Goal: Task Accomplishment & Management: Complete application form

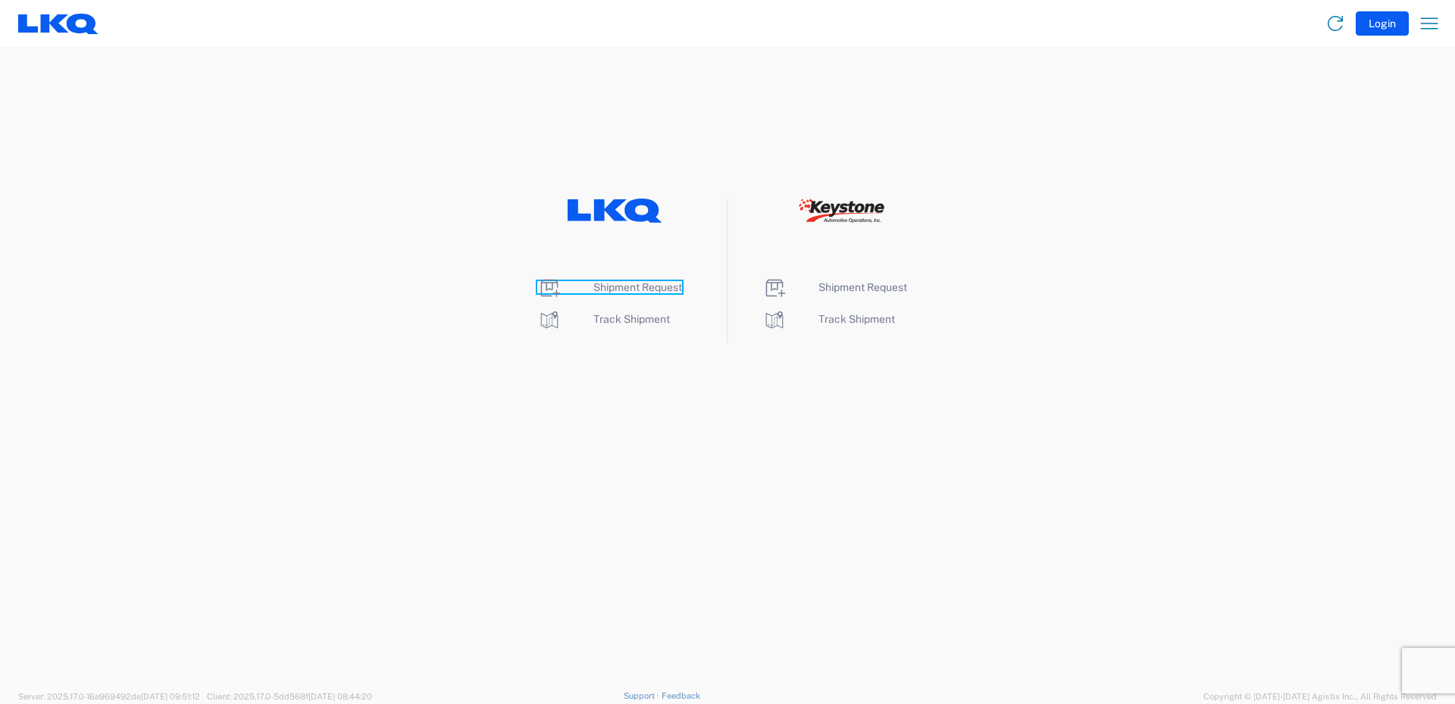
click at [630, 289] on span "Shipment Request" at bounding box center [637, 287] width 89 height 12
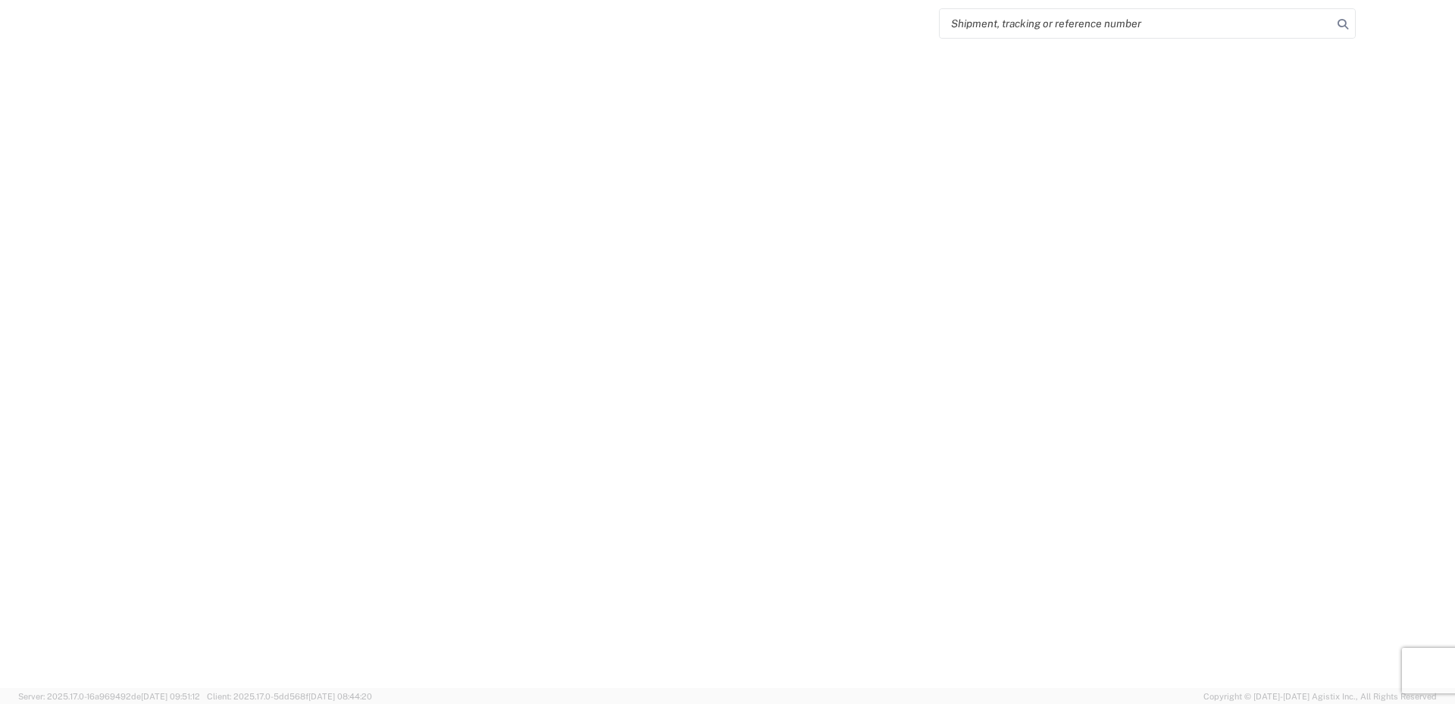
select select "FULL"
select select "LBS"
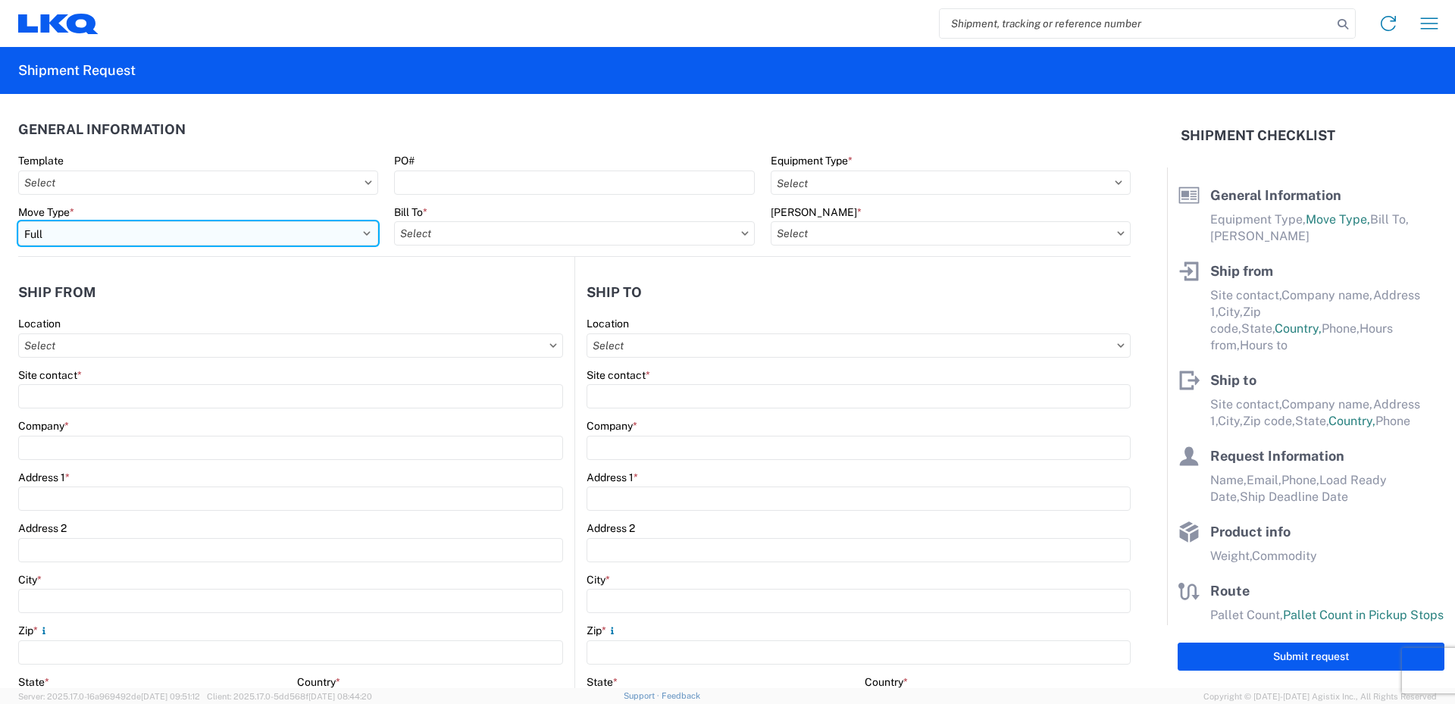
click at [149, 232] on select "Select Full Partial TL" at bounding box center [198, 233] width 360 height 24
select select "PARTIAL_TL"
click at [18, 221] on select "Select Full Partial TL" at bounding box center [198, 233] width 360 height 24
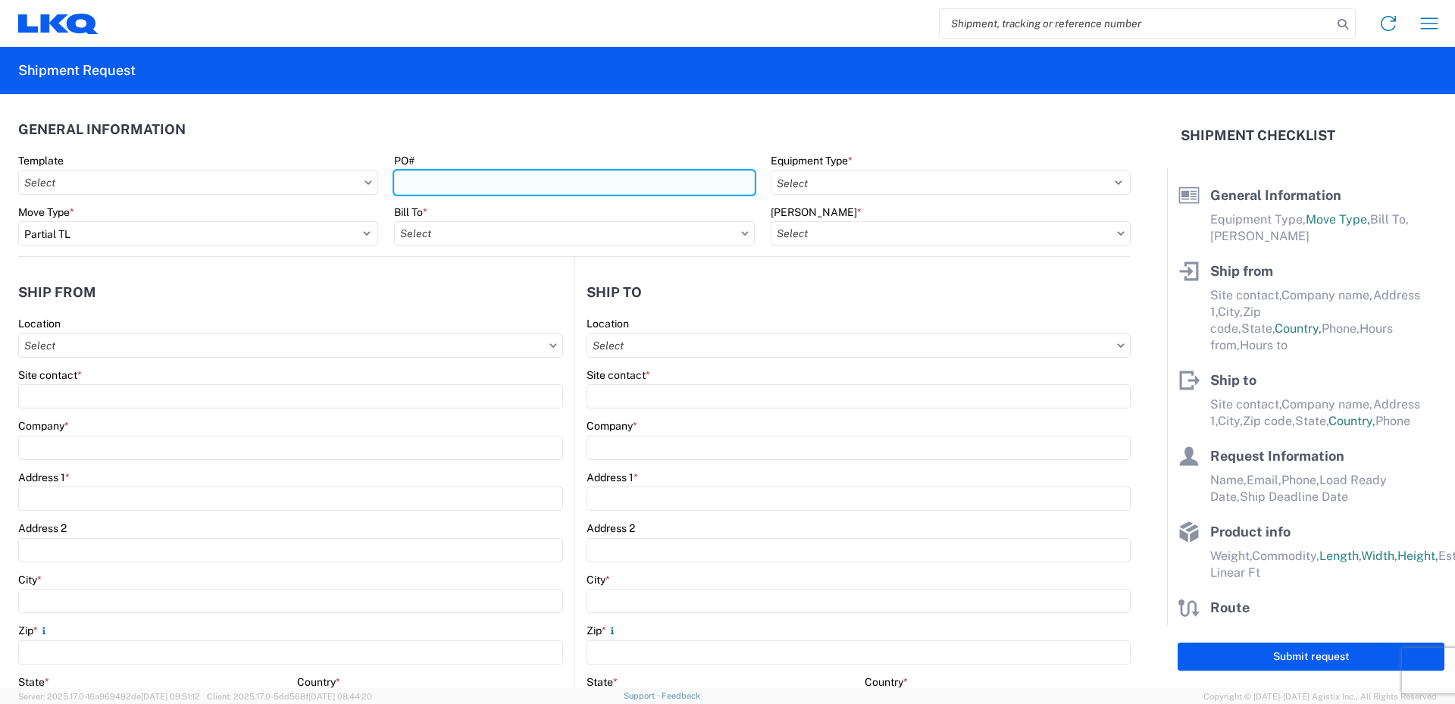
click at [423, 182] on input "PO#" at bounding box center [574, 182] width 360 height 24
type input "52024419-1"
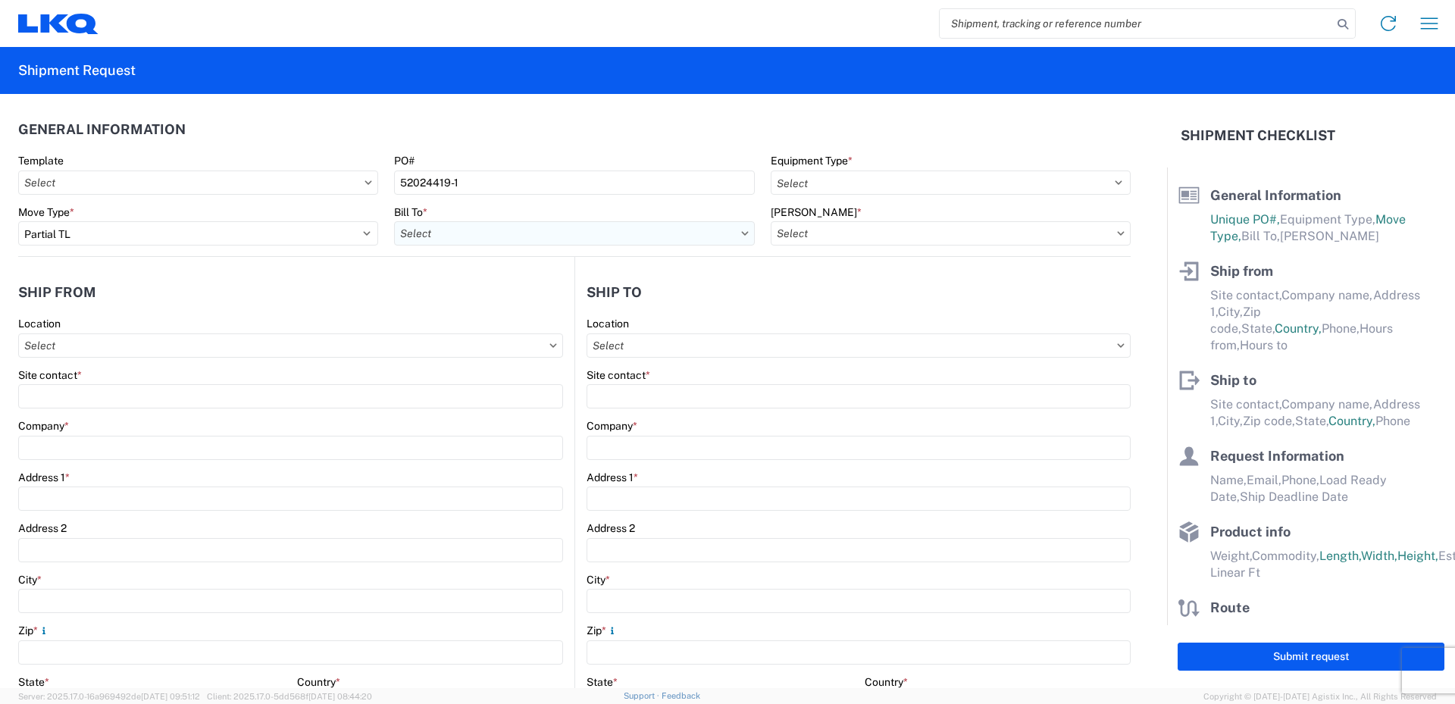
click at [475, 237] on input "Bill To *" at bounding box center [574, 233] width 360 height 24
type input "520"
click at [455, 299] on div "3520 - [GEOGRAPHIC_DATA]" at bounding box center [526, 301] width 265 height 24
type input "3520 - [GEOGRAPHIC_DATA]"
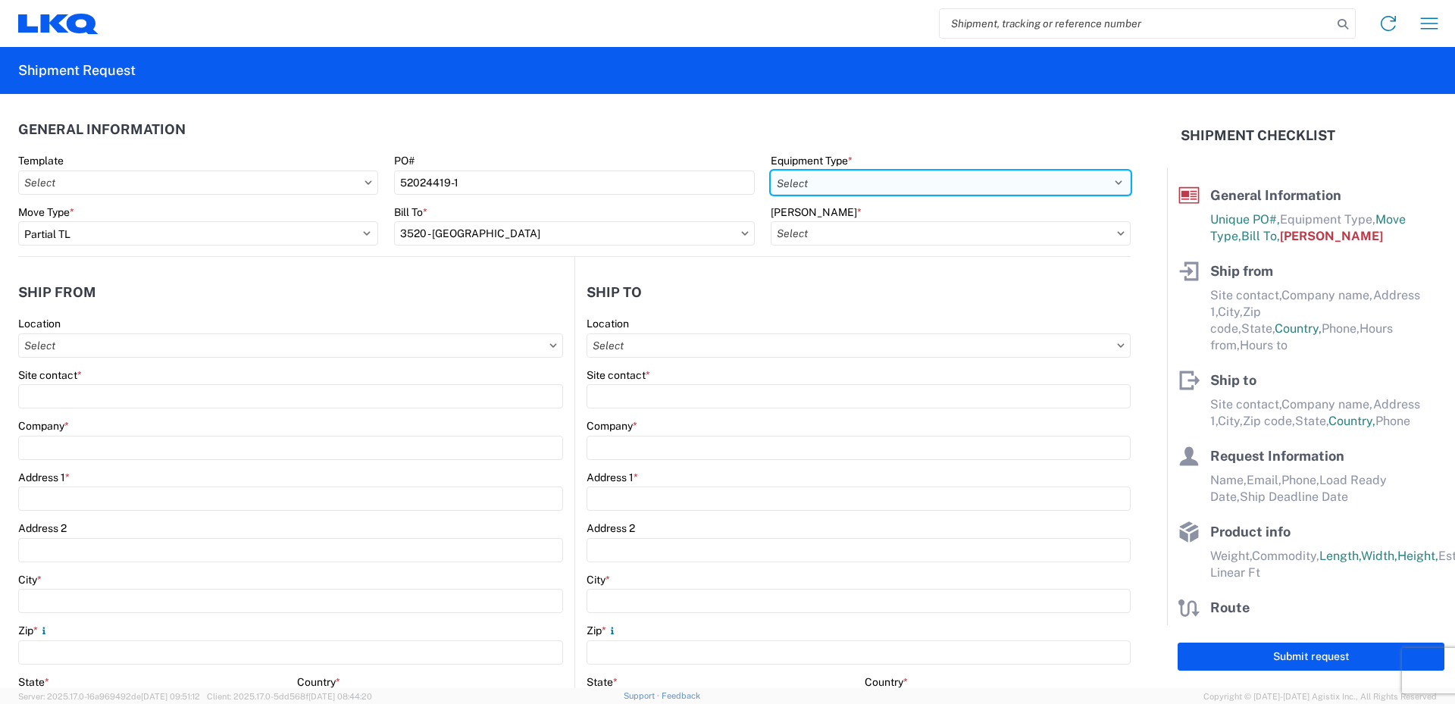
click at [811, 175] on select "Select 53’ Dry Van Flatbed Dropdeck (van) Lowboy (flatbed) Rail" at bounding box center [951, 182] width 360 height 24
select select "STDV"
click at [771, 170] on select "Select 53’ Dry Van Flatbed Dropdeck (van) Lowboy (flatbed) Rail" at bounding box center [951, 182] width 360 height 24
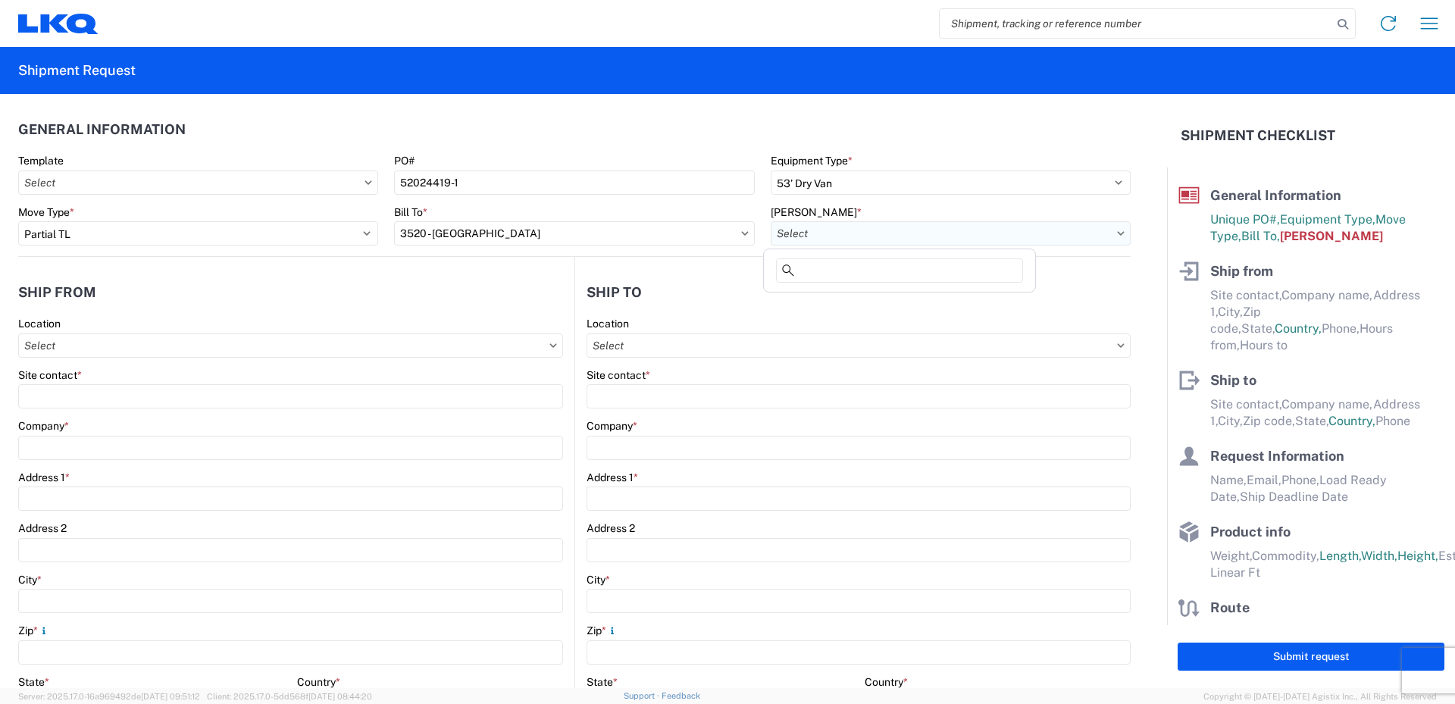
click at [800, 232] on input "[PERSON_NAME] *" at bounding box center [951, 233] width 360 height 24
click at [836, 327] on div "3520-6300-66000-0000 - 3520 Freight Out" at bounding box center [899, 325] width 265 height 24
type input "3520-6300-66000-0000 - 3520 Freight Out"
click at [59, 348] on input "Location" at bounding box center [290, 345] width 545 height 24
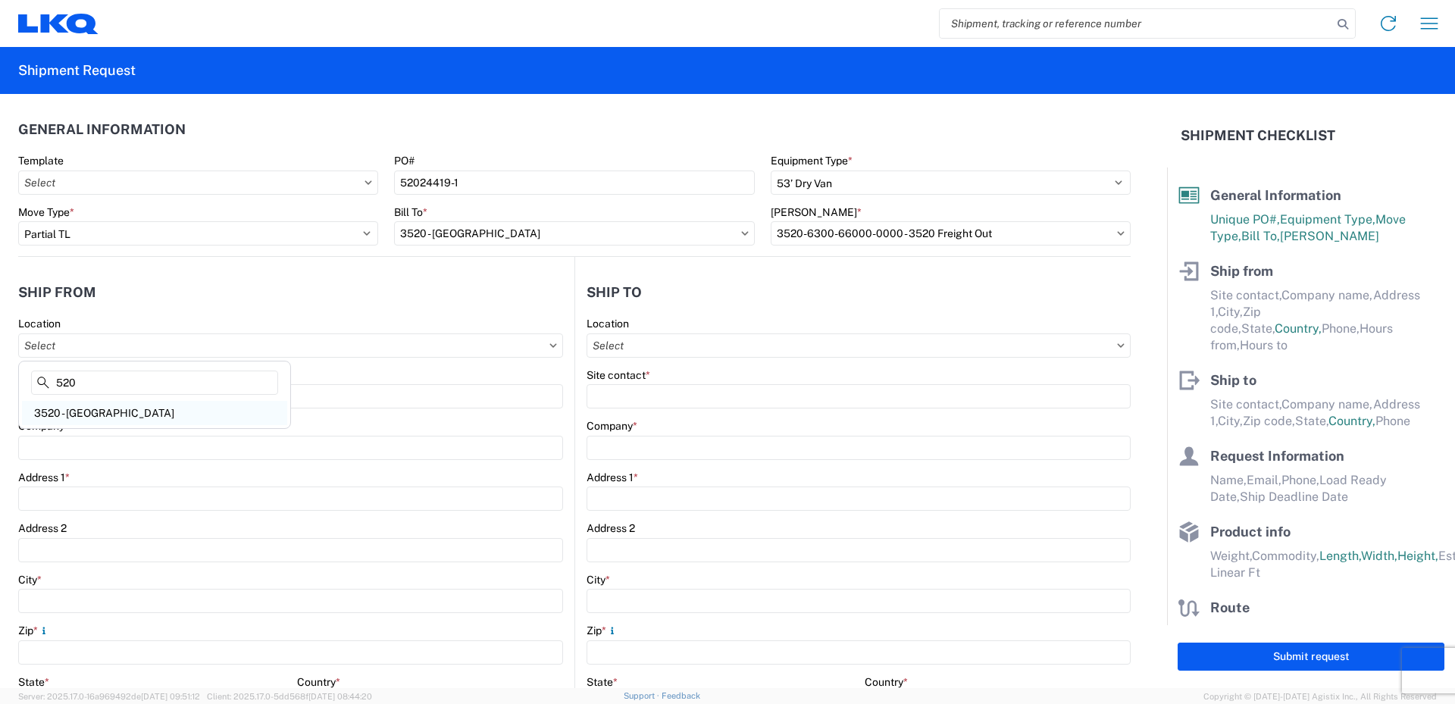
type input "520"
click at [77, 414] on div "3520 - [GEOGRAPHIC_DATA]" at bounding box center [154, 413] width 265 height 24
type input "3520 - [GEOGRAPHIC_DATA]"
type input "FinishMaster [GEOGRAPHIC_DATA]"
type input "[STREET_ADDRESS]"
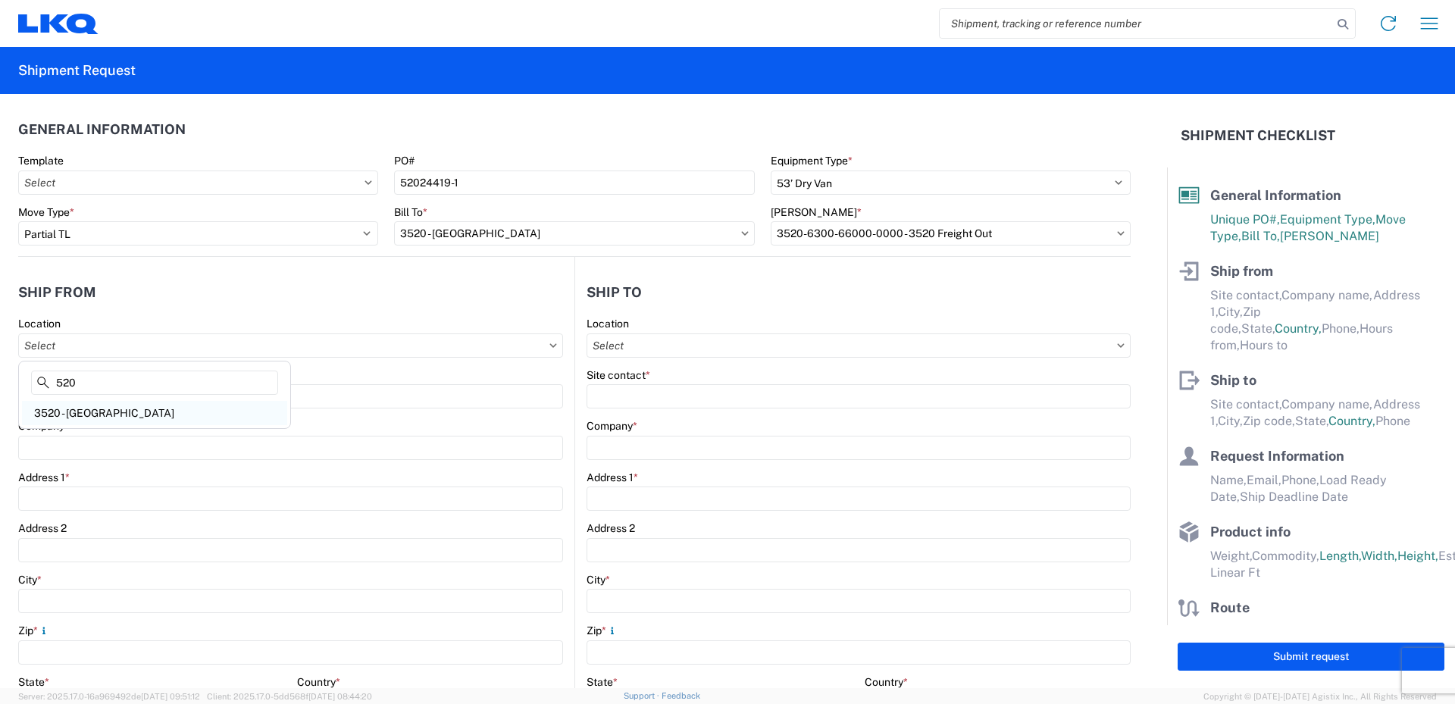
type input "Suite 200"
type input "[GEOGRAPHIC_DATA]"
type input "75050"
select select "[GEOGRAPHIC_DATA]"
select select "US"
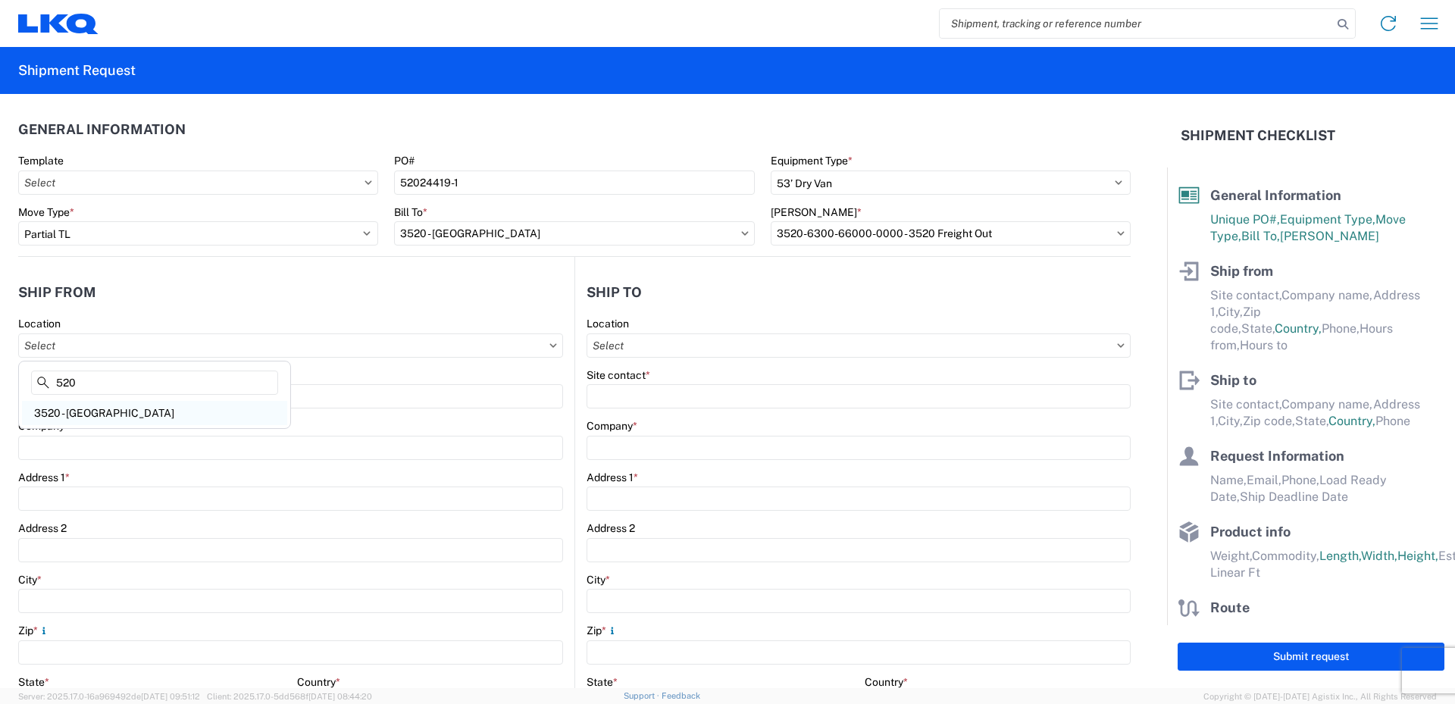
type input "08:00"
type input "14:00"
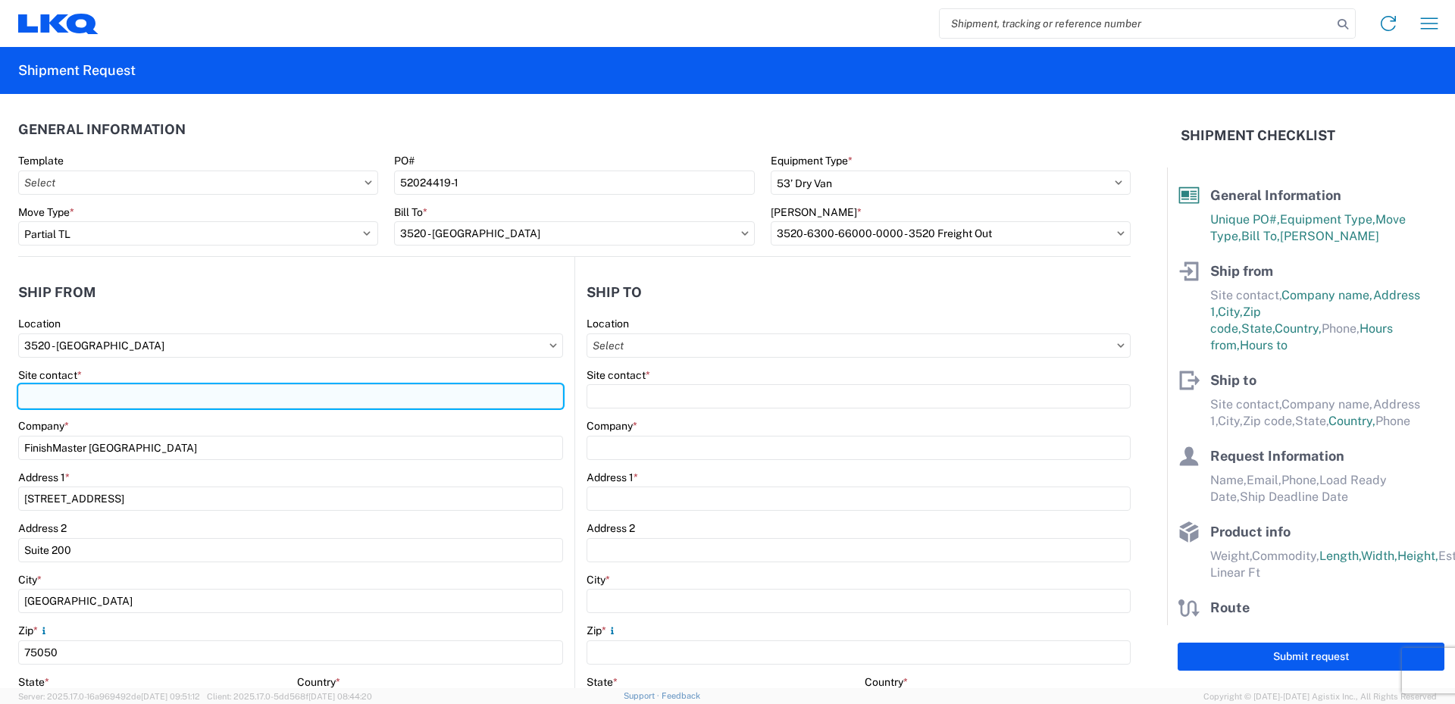
click at [73, 402] on input "Site contact *" at bounding box center [290, 396] width 545 height 24
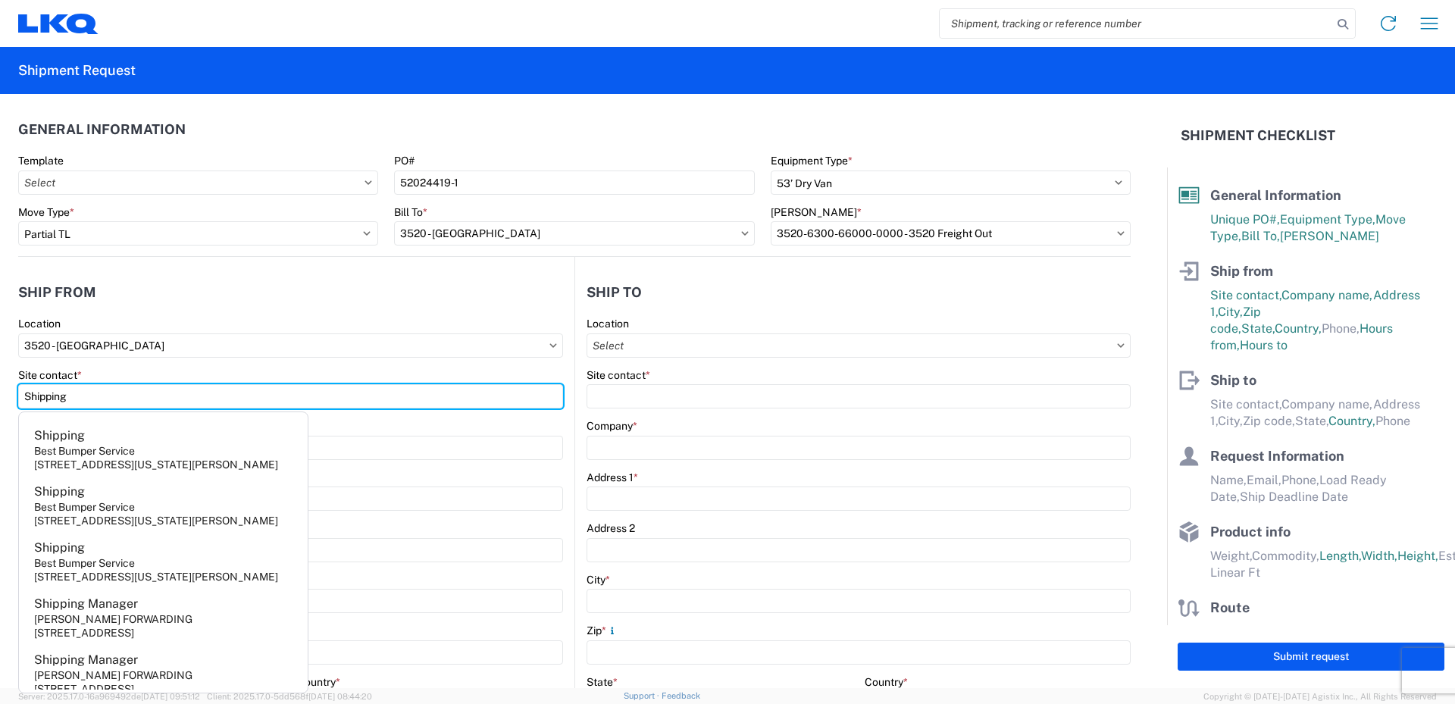
type input "Shipping"
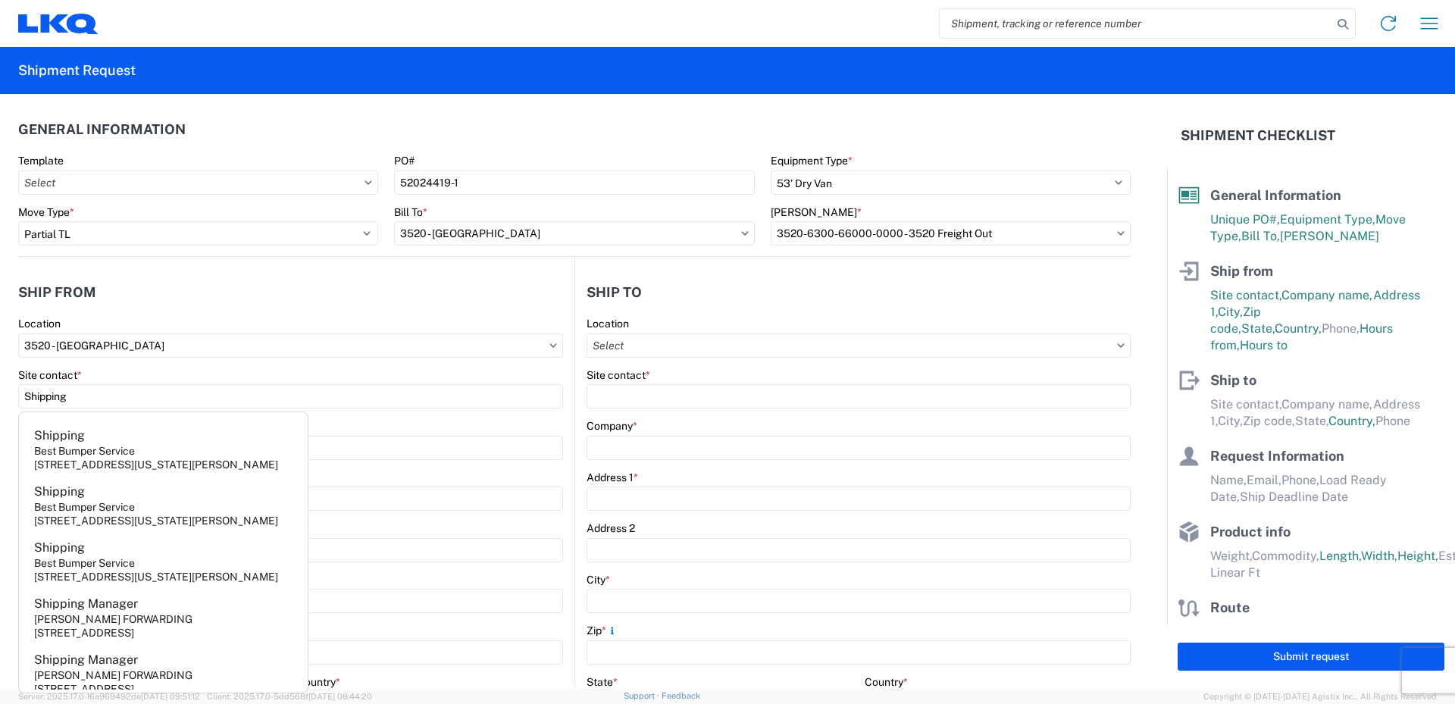
drag, startPoint x: 143, startPoint y: 372, endPoint x: 155, endPoint y: 375, distance: 11.8
click at [144, 372] on div "Site contact *" at bounding box center [290, 375] width 545 height 14
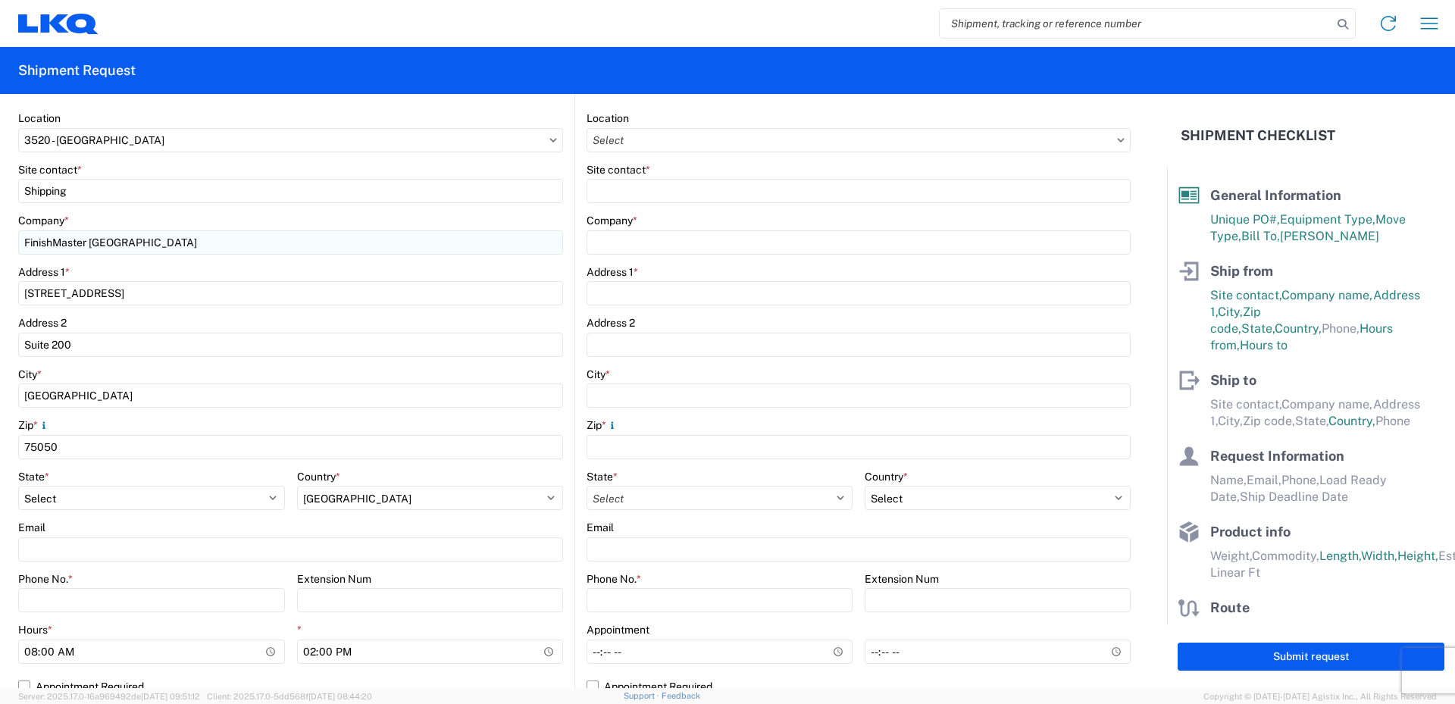
scroll to position [227, 0]
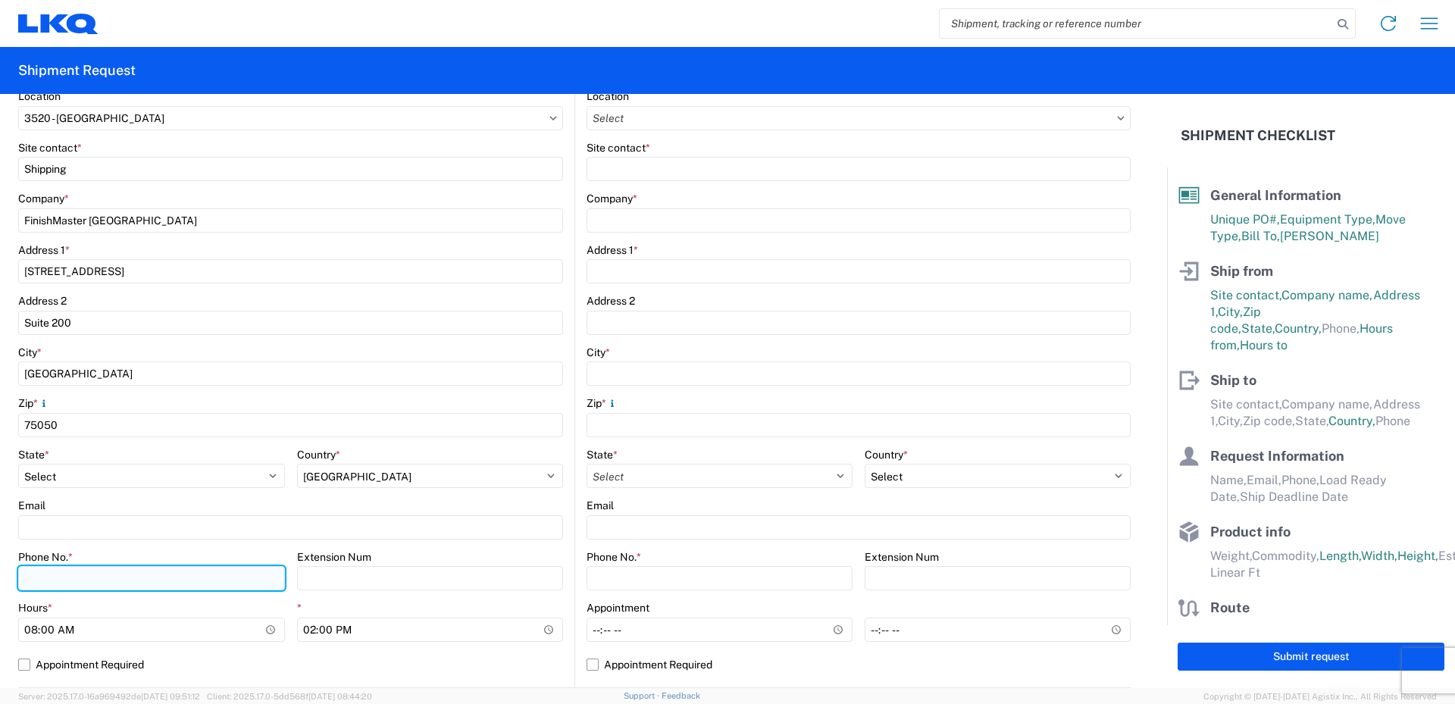
click at [49, 577] on input "Phone No. *" at bounding box center [151, 578] width 267 height 24
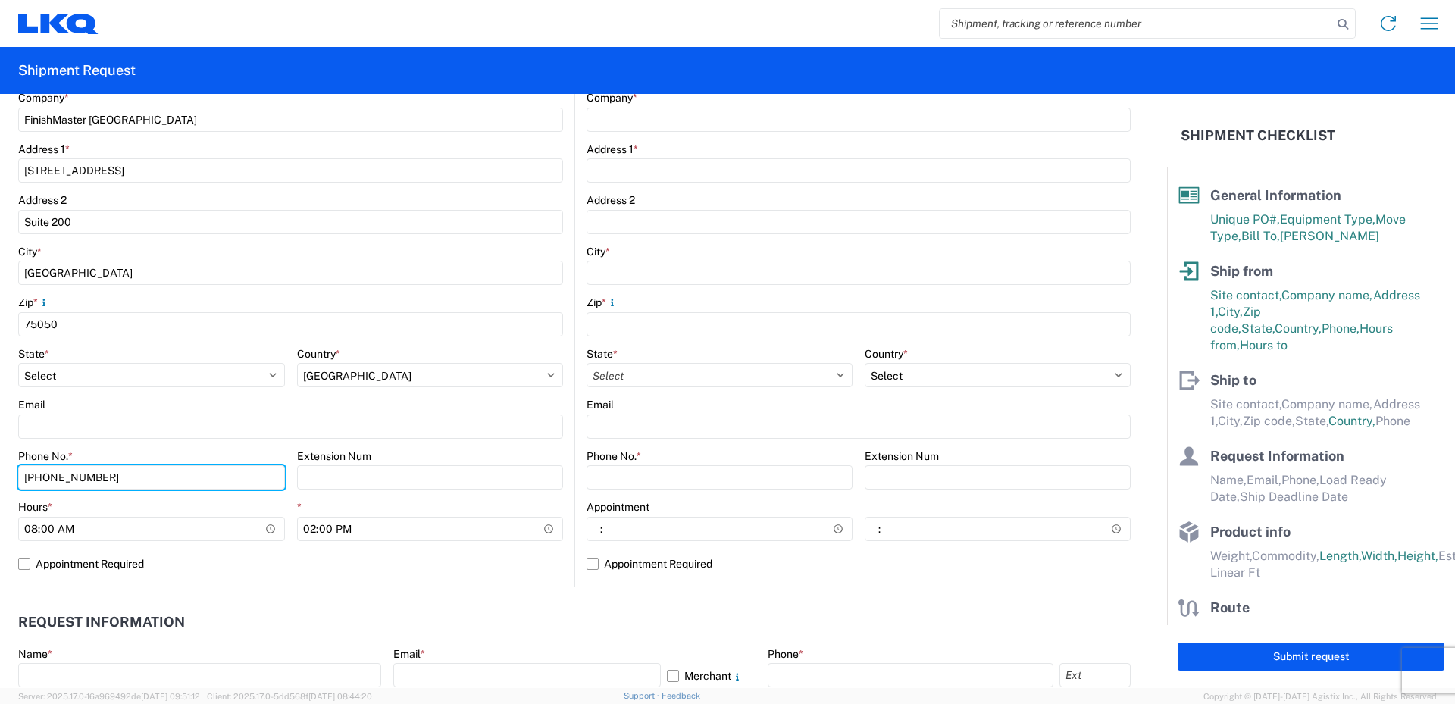
scroll to position [379, 0]
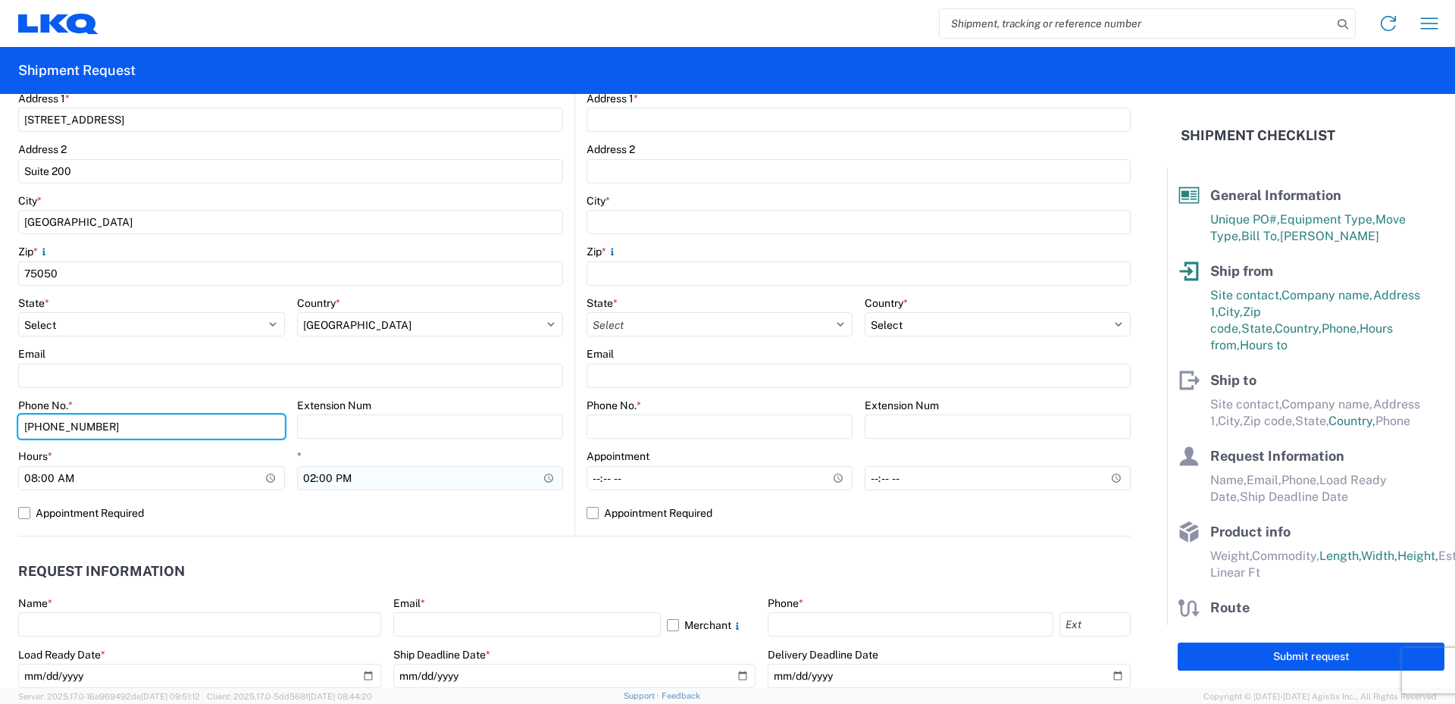
type input "[PHONE_NUMBER]"
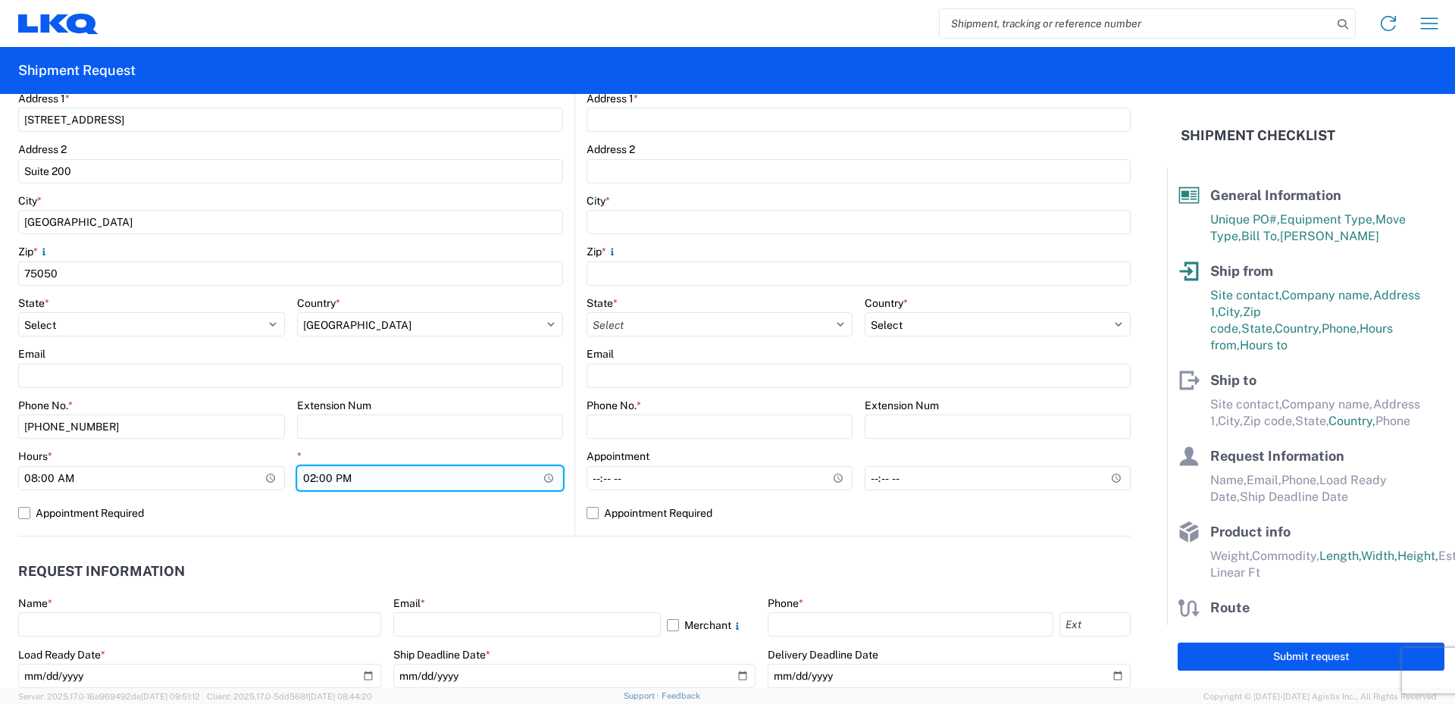
click at [305, 480] on input "14:00" at bounding box center [430, 478] width 267 height 24
type input "18:00"
click at [307, 452] on div "*" at bounding box center [430, 456] width 267 height 14
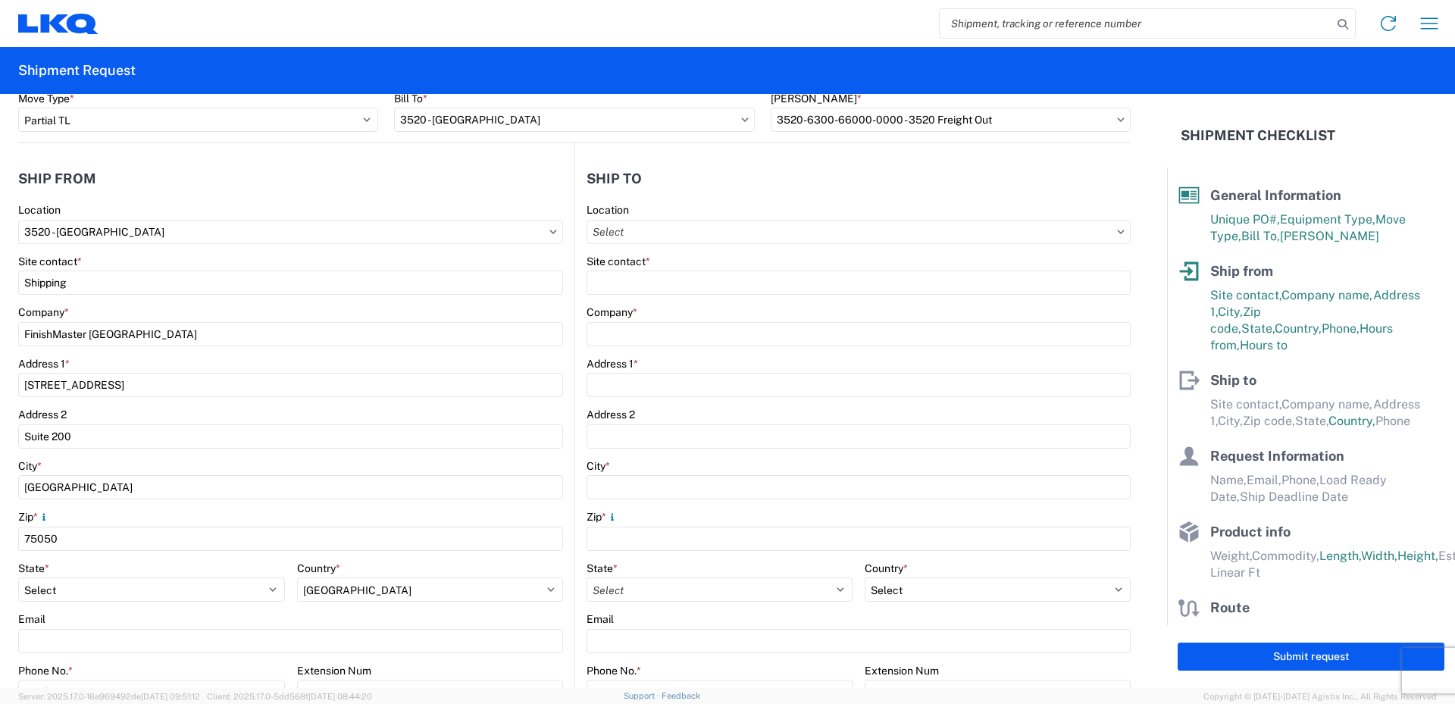
scroll to position [76, 0]
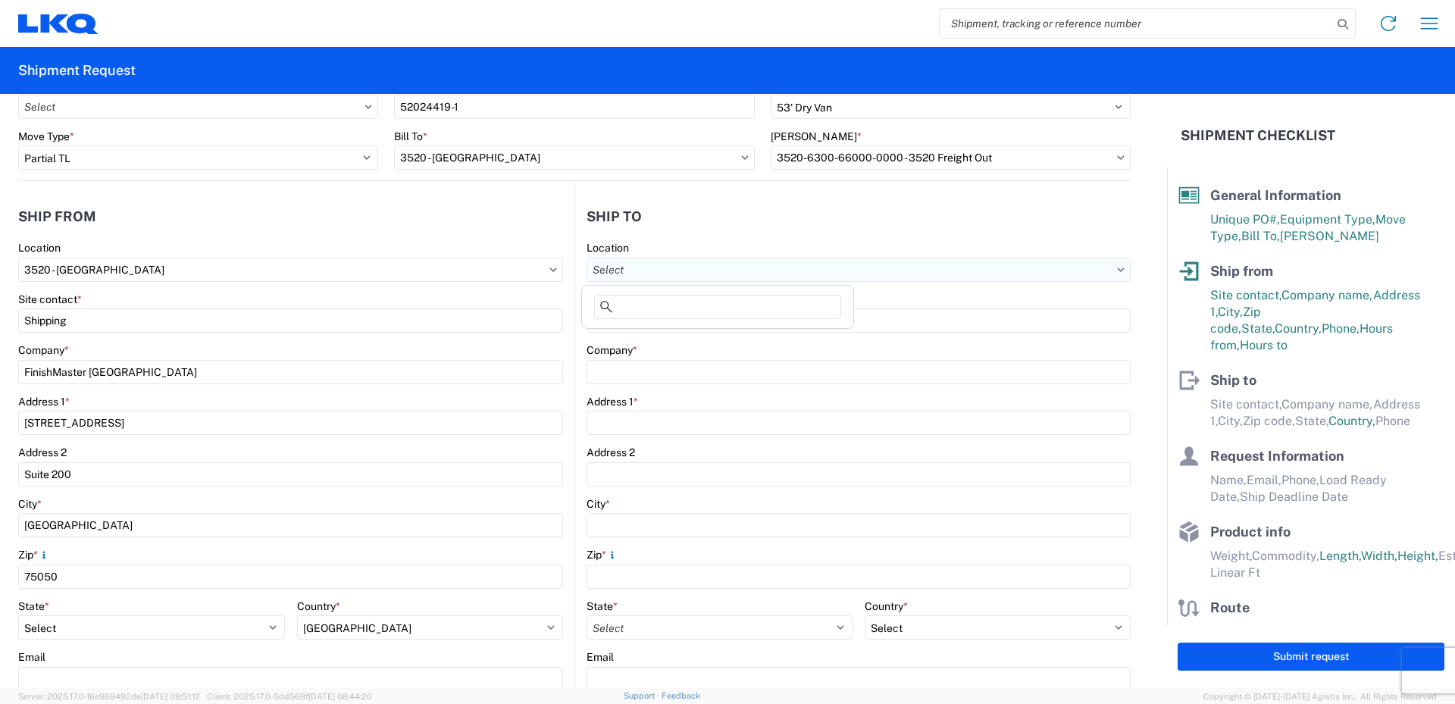
click at [648, 269] on input "Location" at bounding box center [859, 270] width 544 height 24
type input "021"
click at [658, 338] on div "3021 - [US_STATE][GEOGRAPHIC_DATA]" at bounding box center [717, 337] width 265 height 24
type input "3021 - [US_STATE][GEOGRAPHIC_DATA]"
type input "LKQ Corporation"
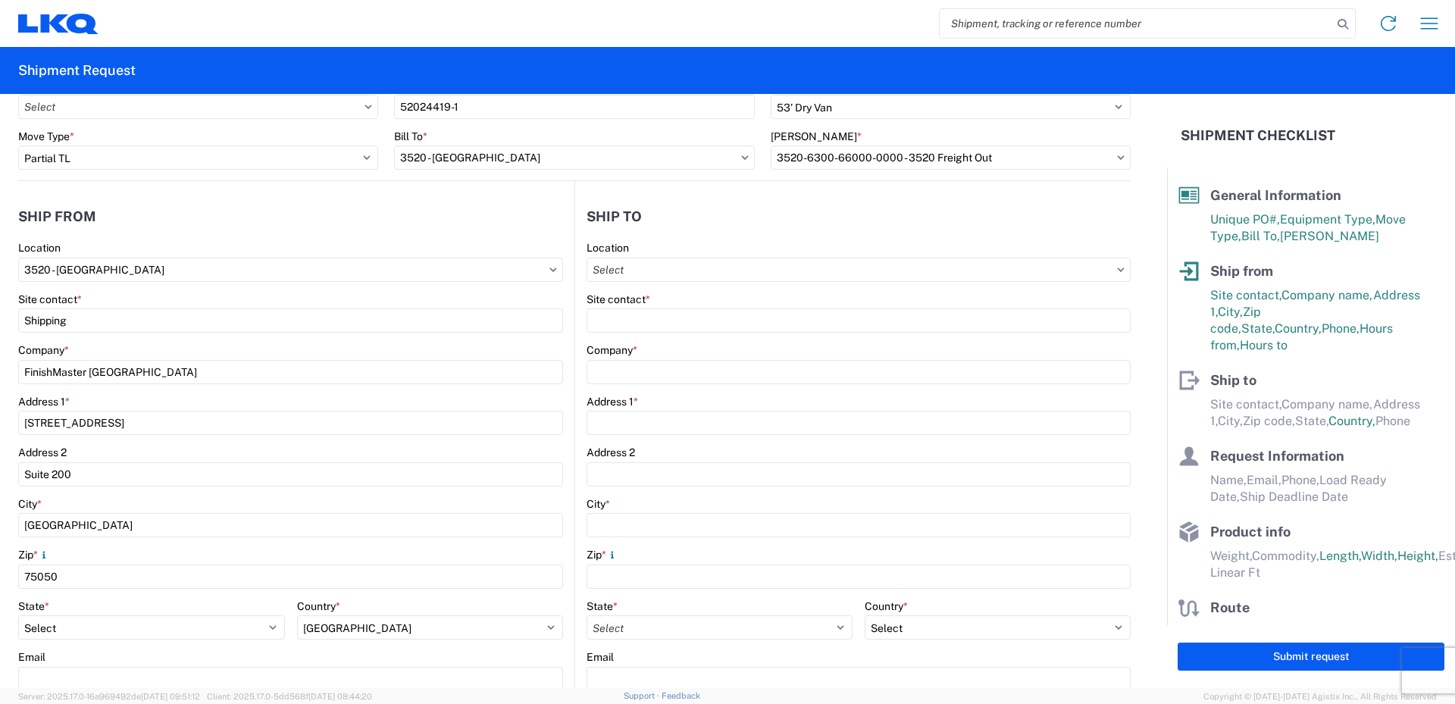
type input "[STREET_ADDRESS]"
type input "Suite 100"
type input "Shawnee"
type input "66226"
select select "US"
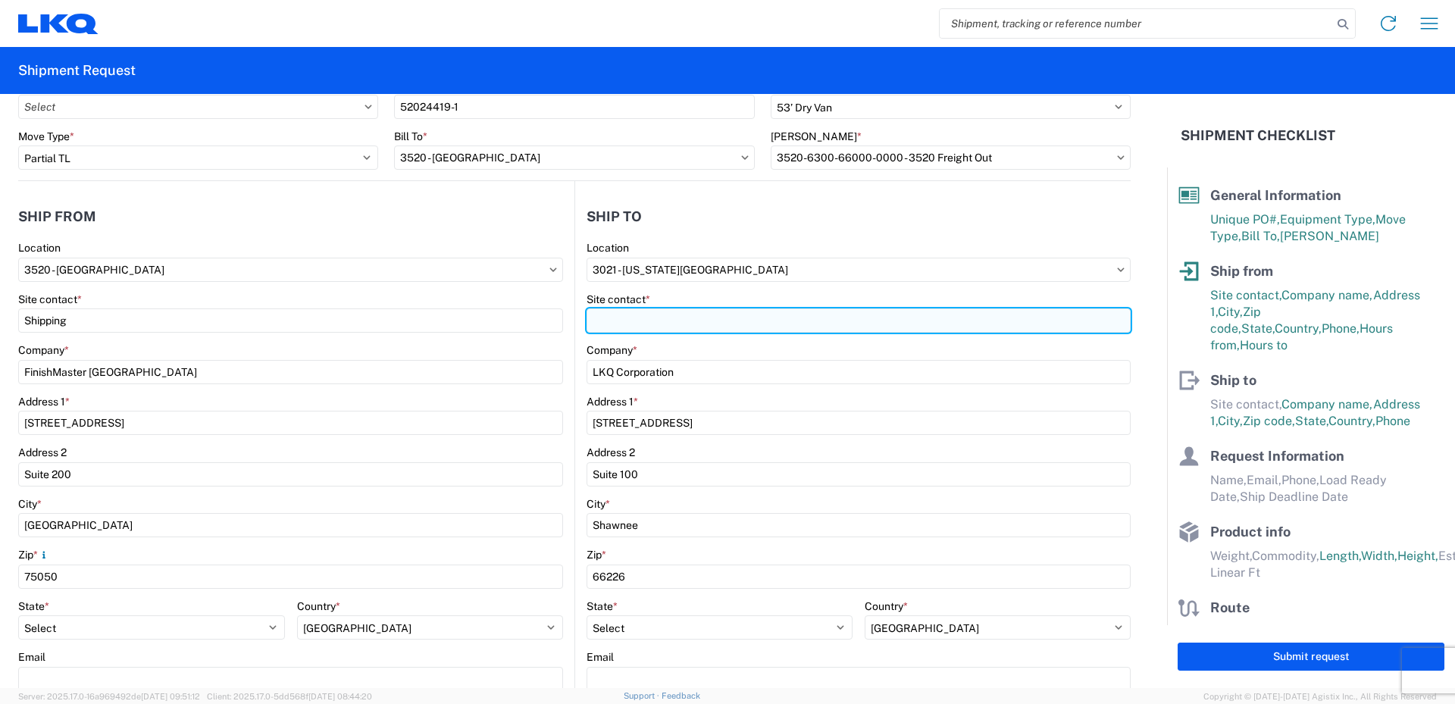
click at [656, 321] on input "Site contact *" at bounding box center [859, 320] width 544 height 24
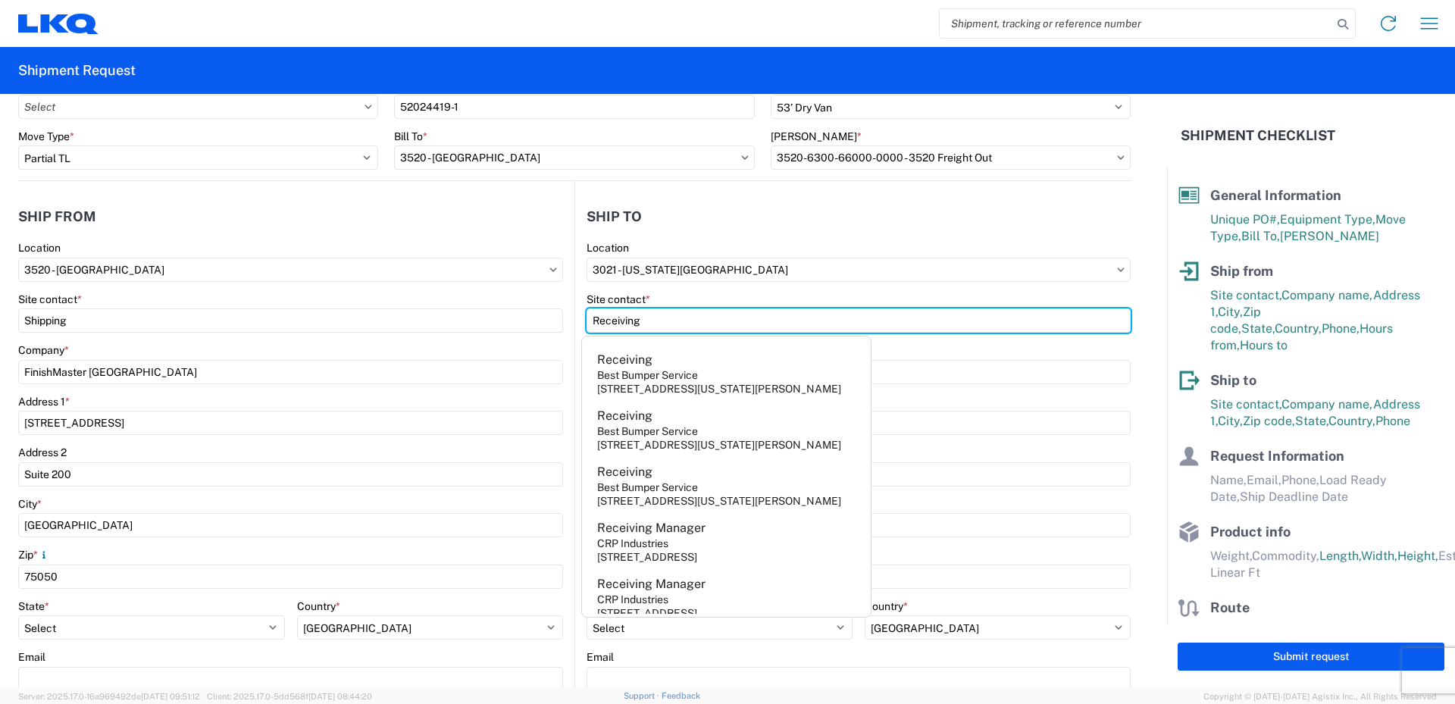
type input "Receiving"
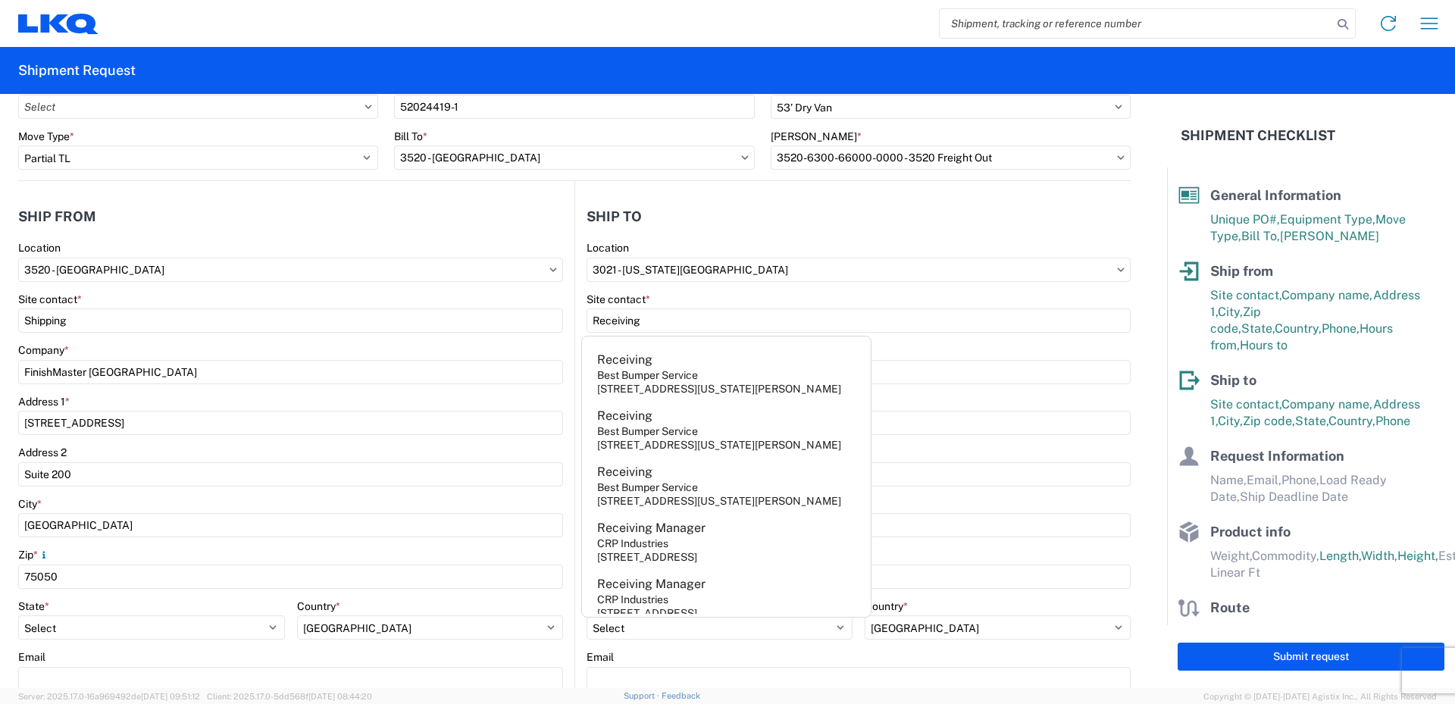
click at [690, 295] on div "Site contact *" at bounding box center [859, 299] width 544 height 14
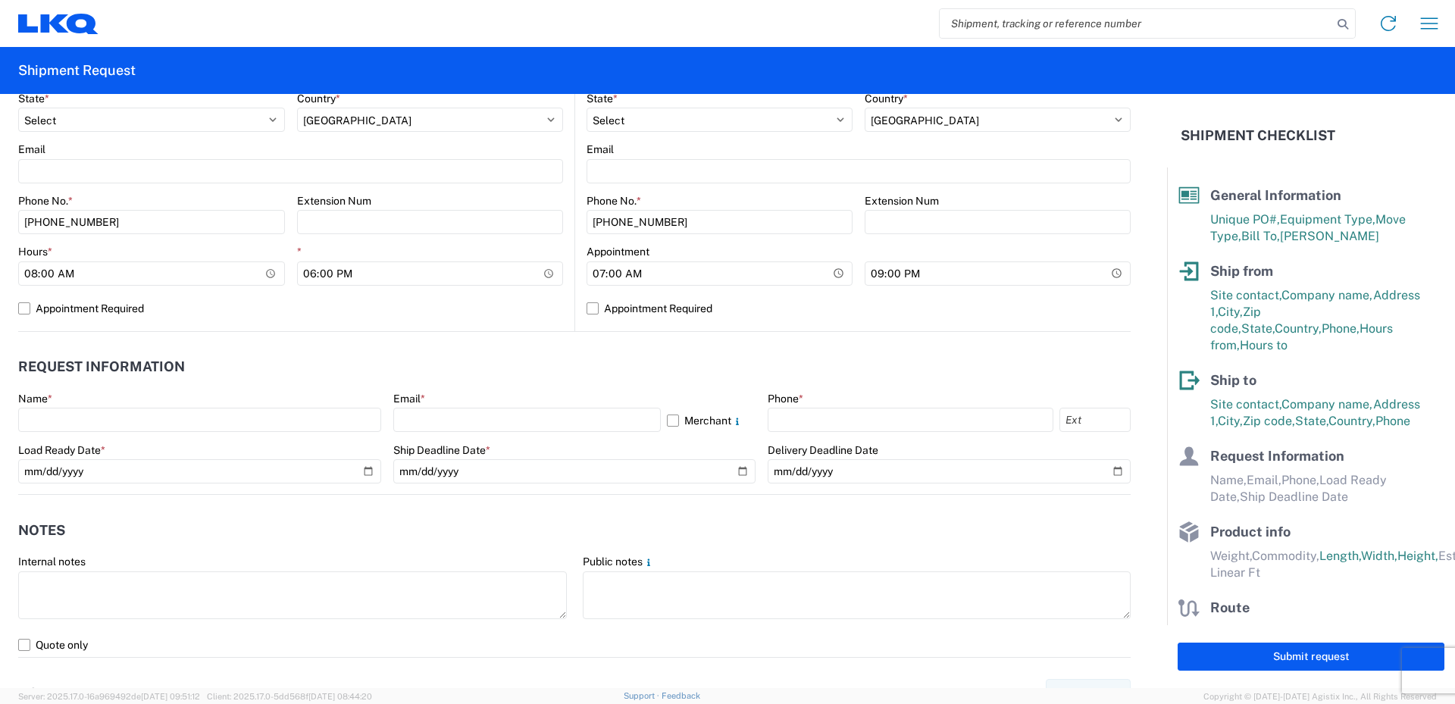
scroll to position [606, 0]
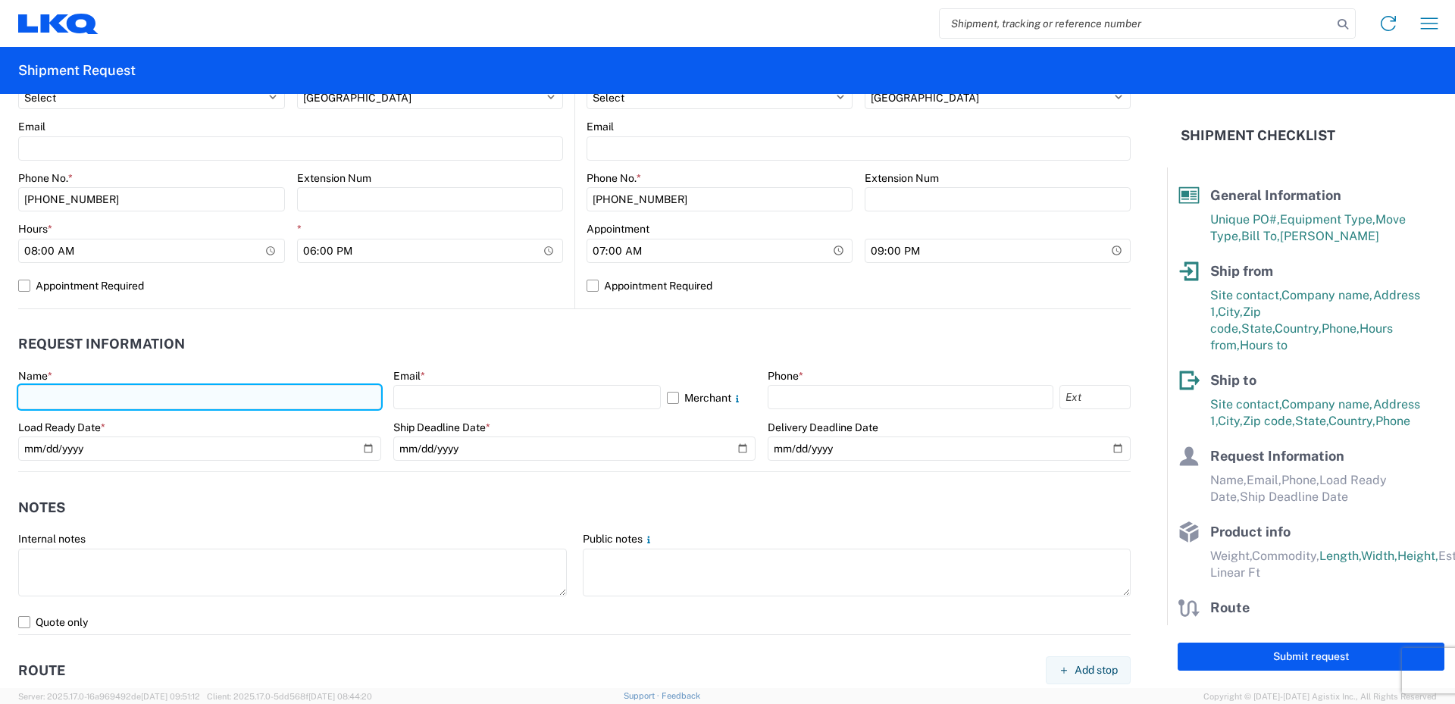
click at [54, 399] on input "text" at bounding box center [199, 397] width 363 height 24
type input "[PERSON_NAME]"
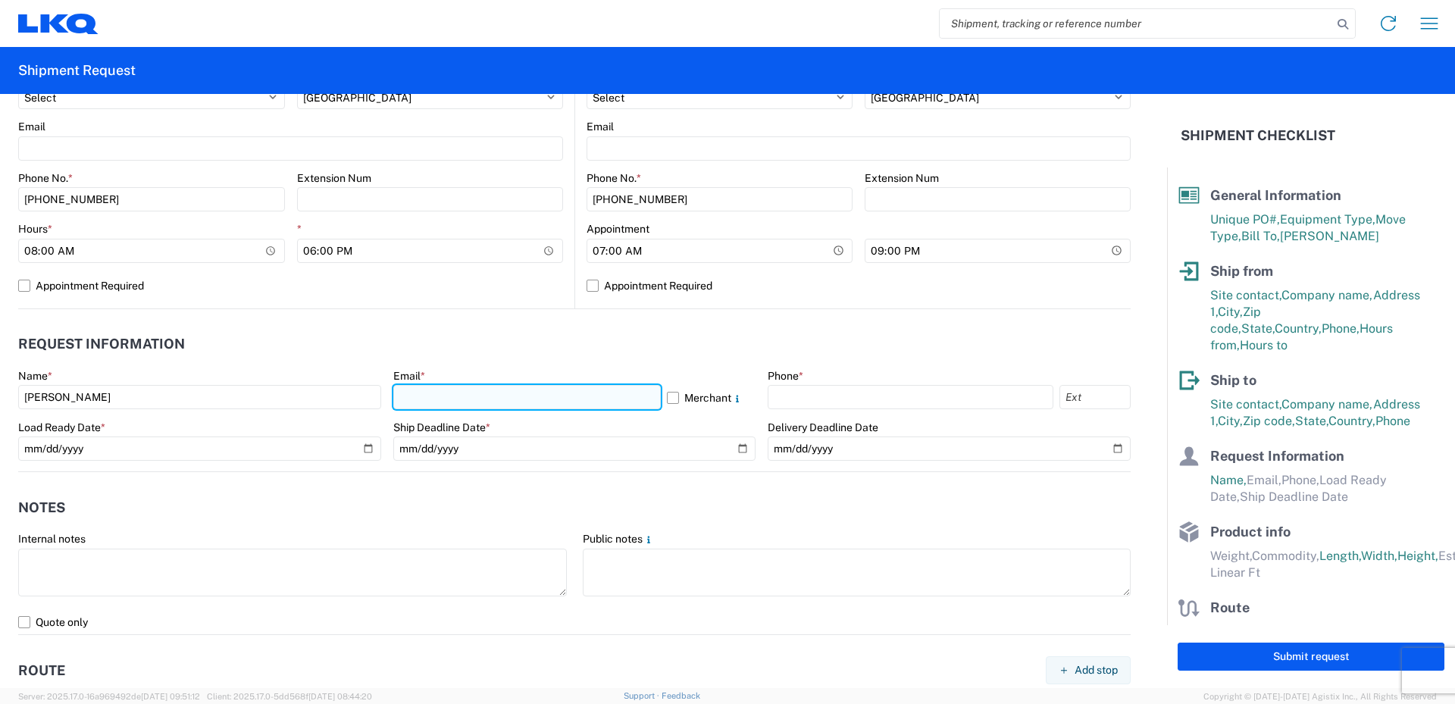
click at [408, 393] on input "text" at bounding box center [526, 397] width 267 height 24
type input "[EMAIL_ADDRESS][DOMAIN_NAME]"
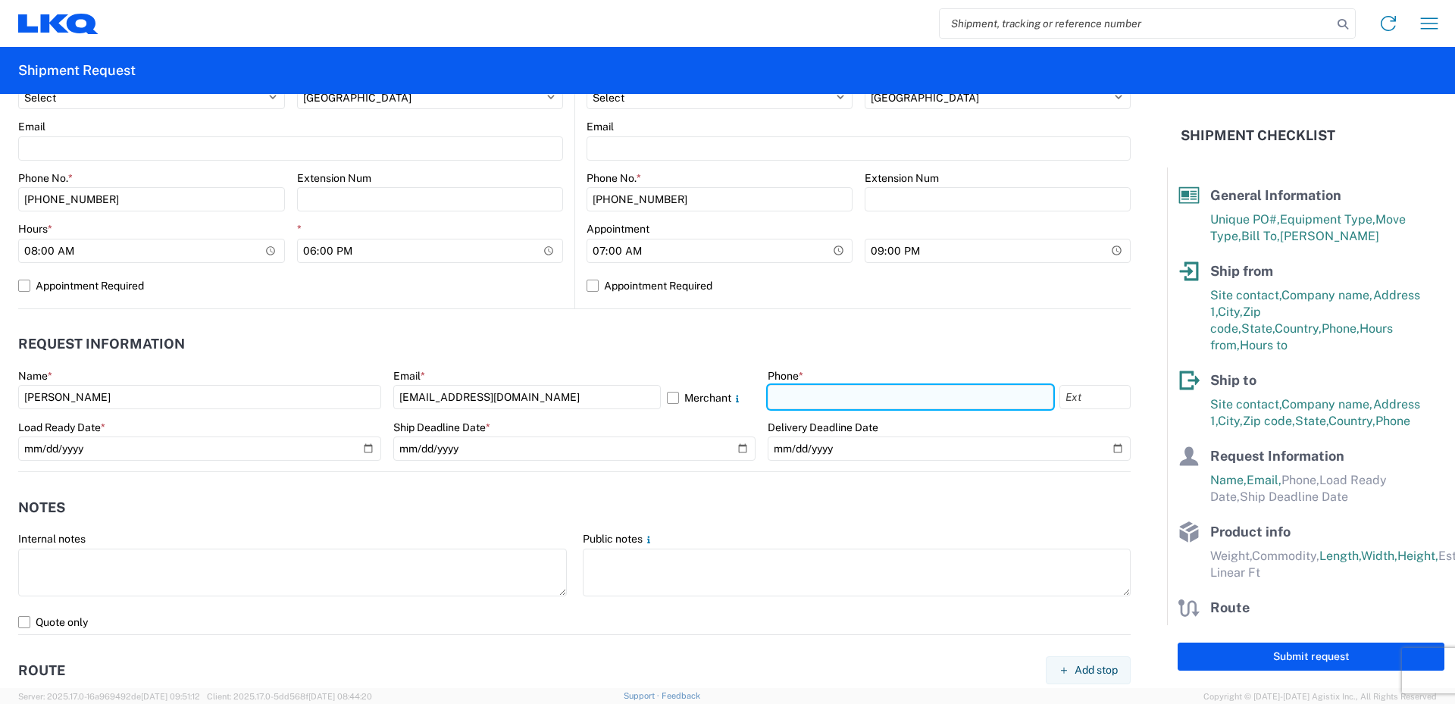
click at [786, 395] on input "text" at bounding box center [911, 397] width 286 height 24
type input "[PHONE_NUMBER]"
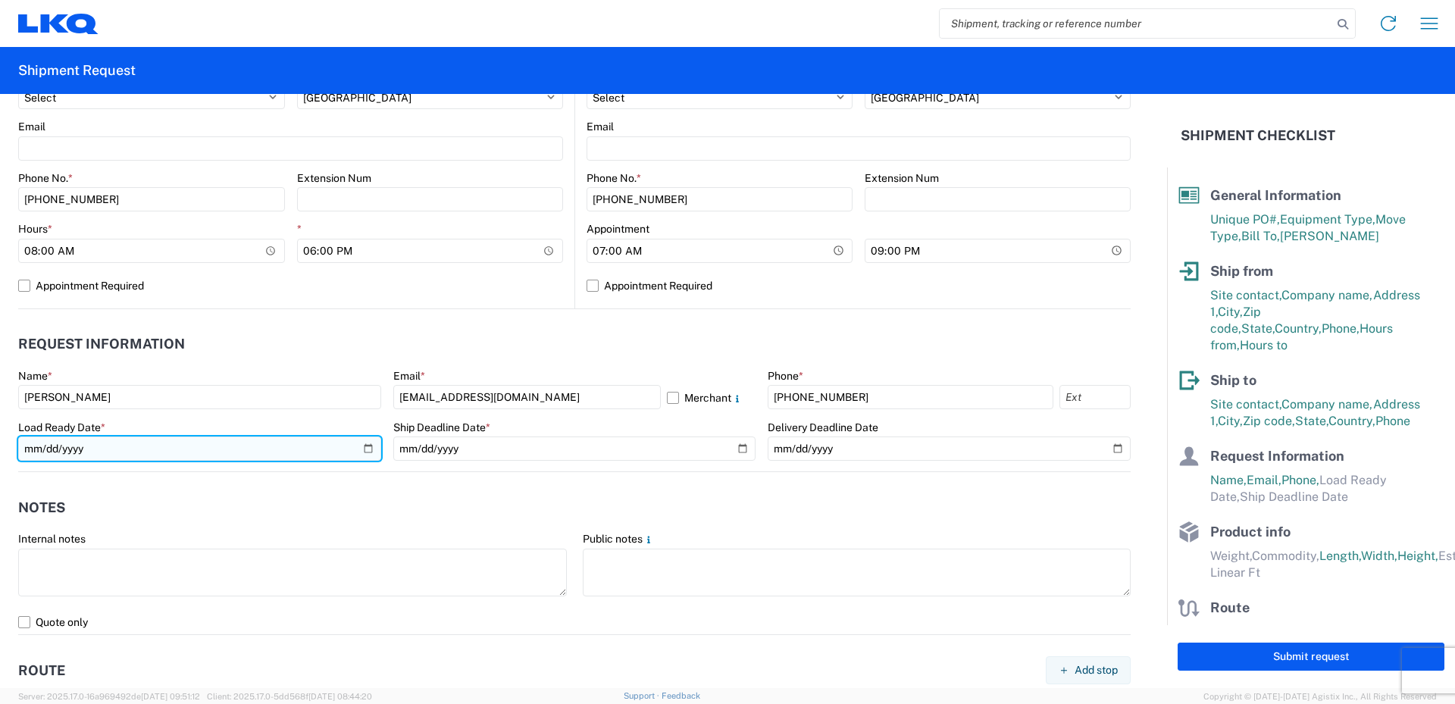
click at [365, 443] on input "date" at bounding box center [199, 448] width 363 height 24
type input "[DATE]"
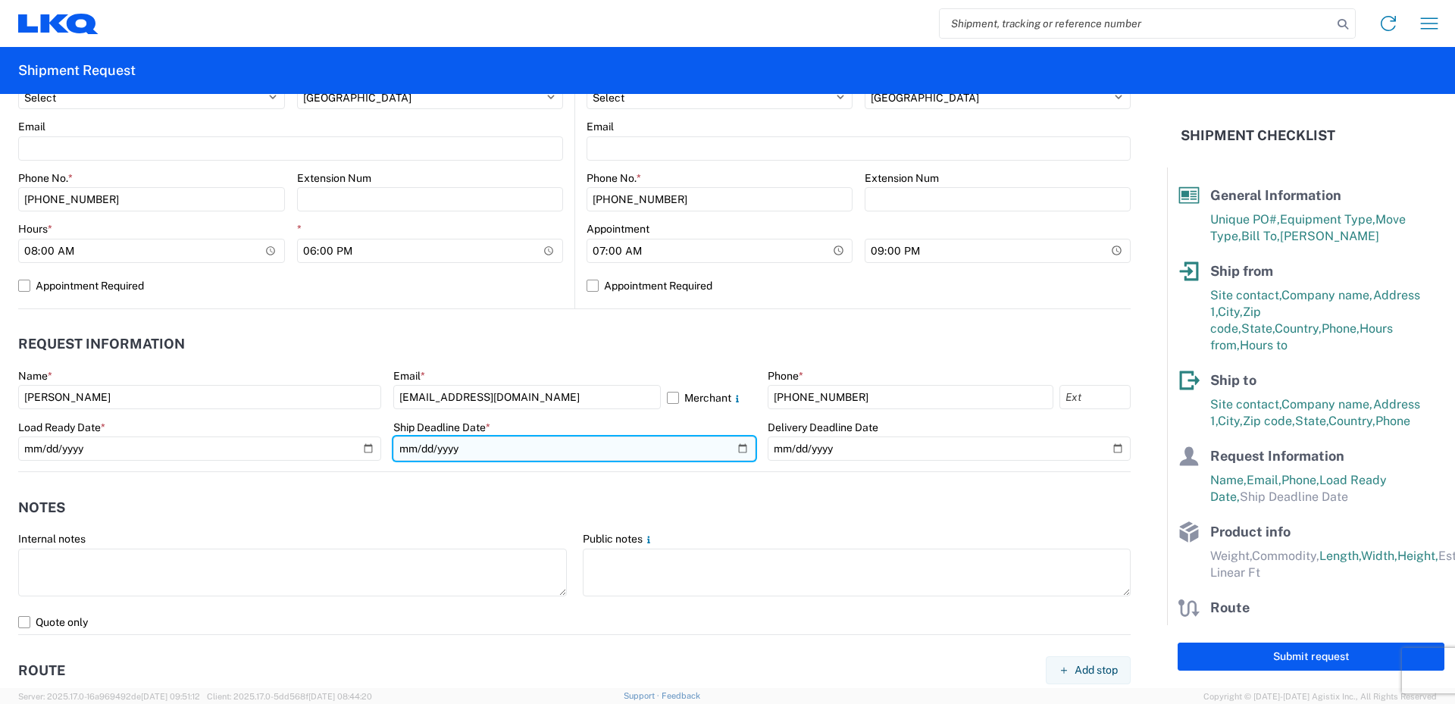
click at [734, 450] on input "date" at bounding box center [574, 448] width 363 height 24
type input "[DATE]"
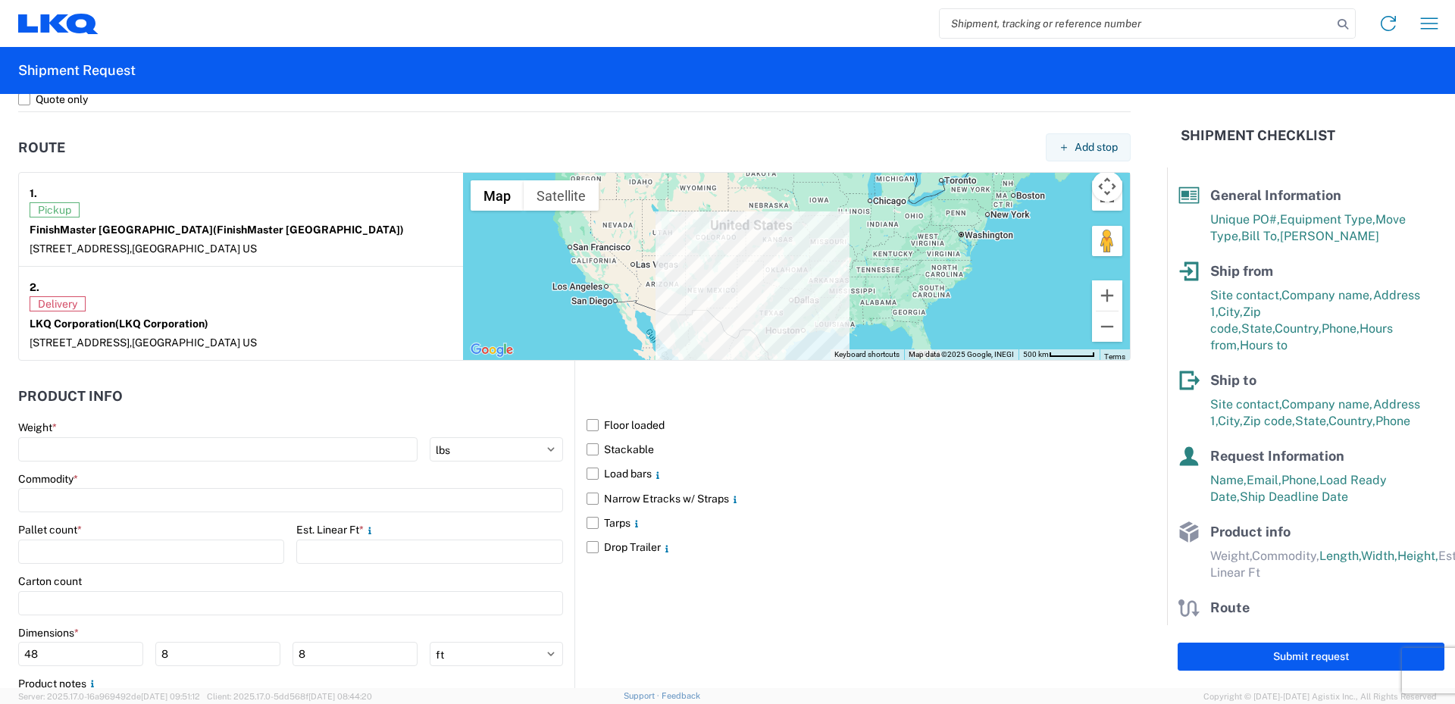
scroll to position [1137, 0]
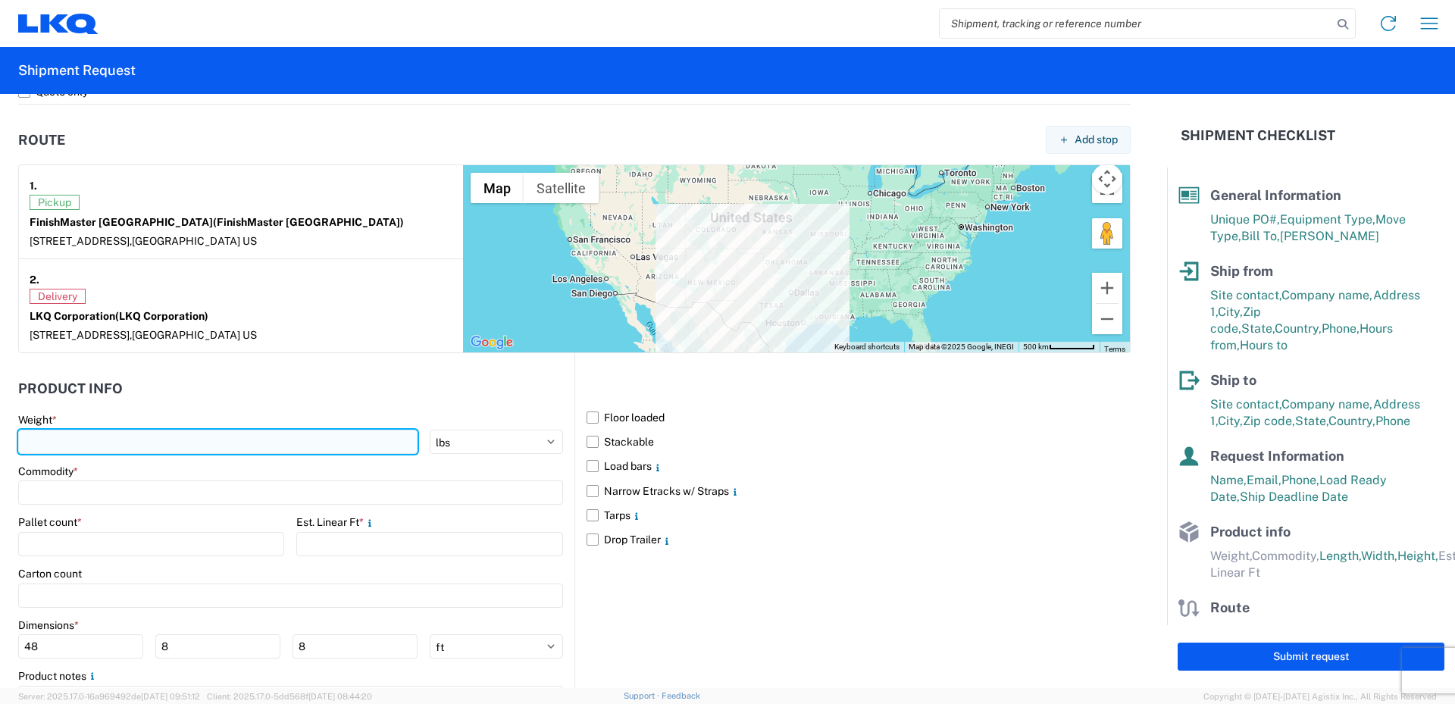
click at [86, 443] on input "number" at bounding box center [217, 442] width 399 height 24
type input "6498"
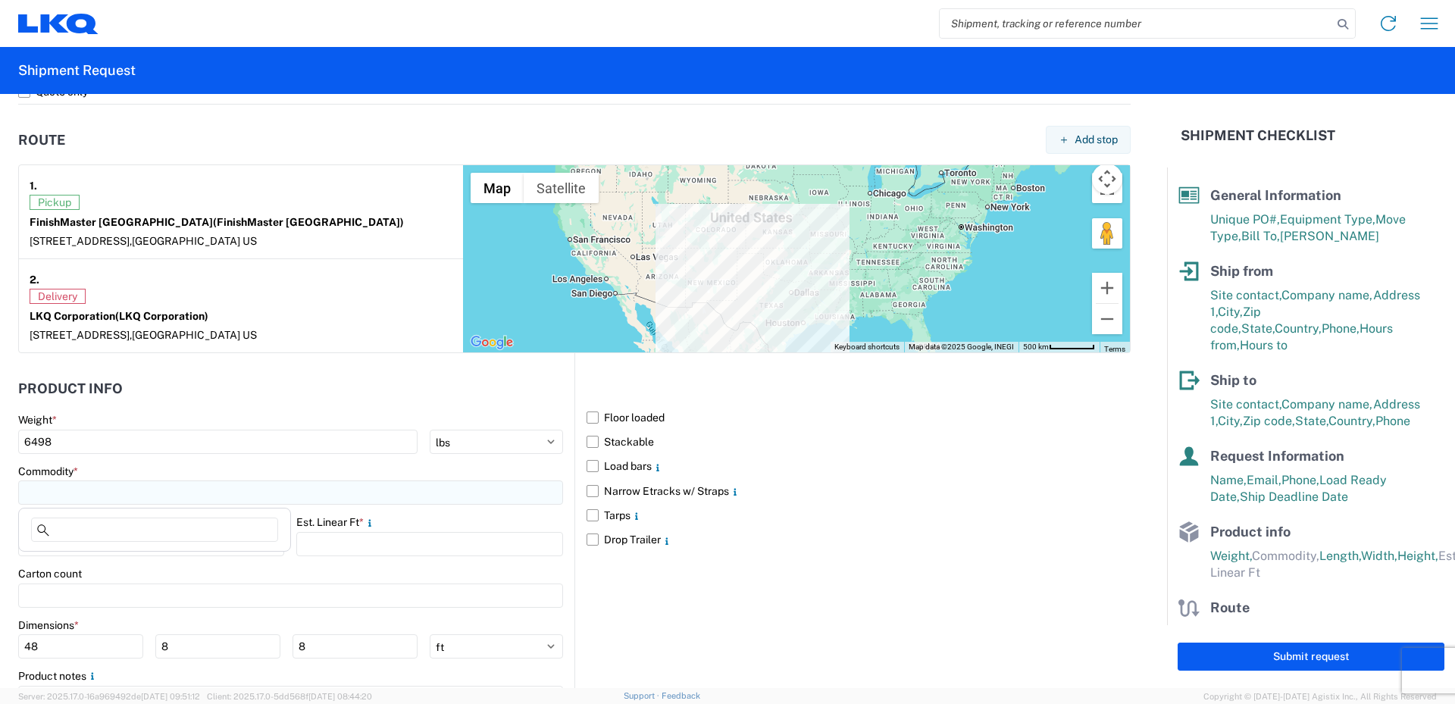
click at [83, 493] on input at bounding box center [290, 492] width 545 height 24
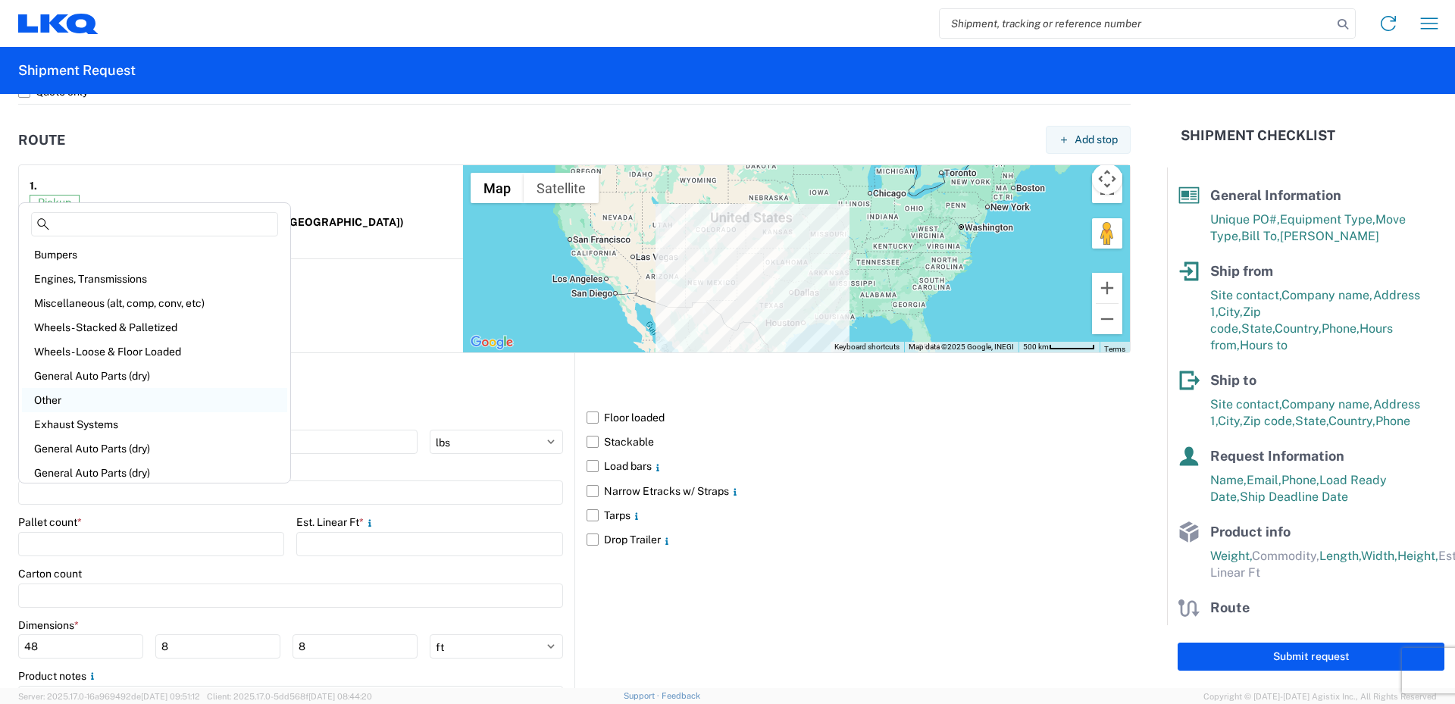
click at [59, 403] on div "Other" at bounding box center [154, 400] width 265 height 24
type input "Other"
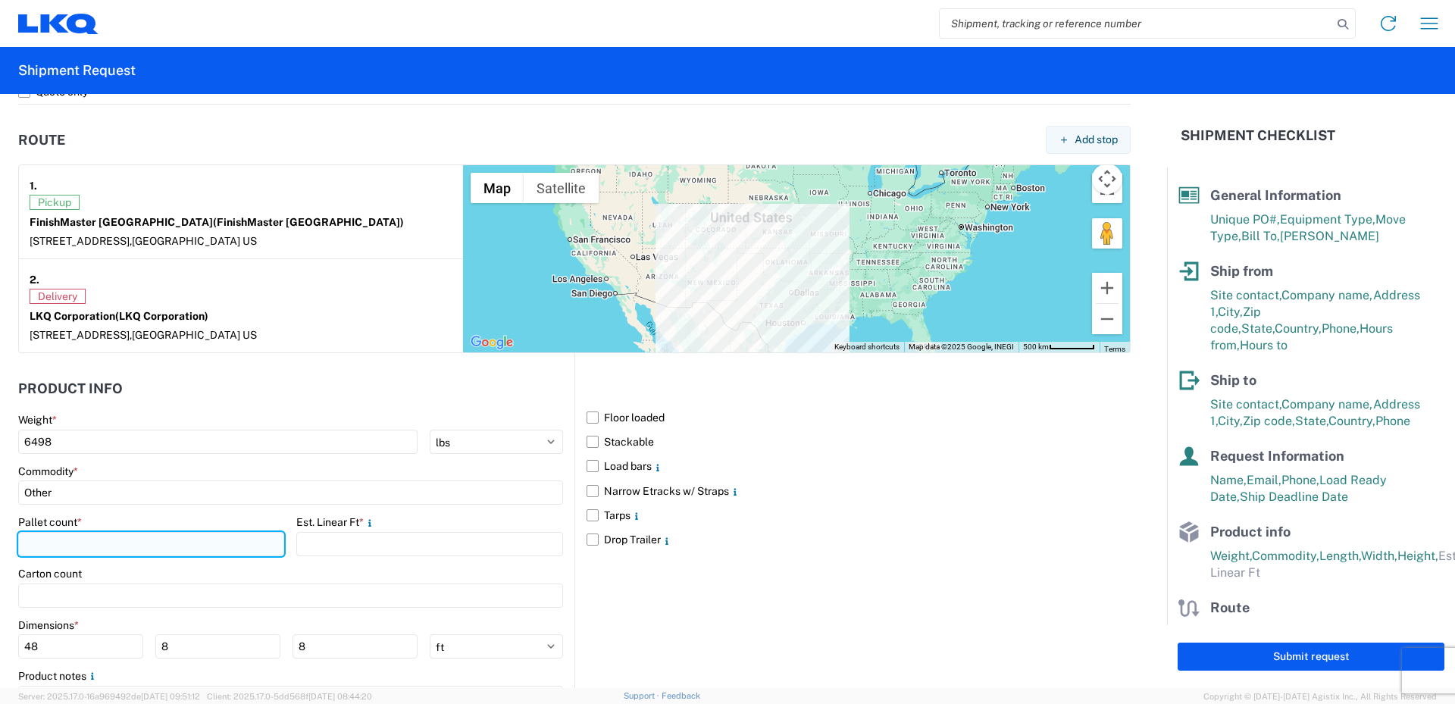
click at [62, 546] on input "number" at bounding box center [151, 544] width 266 height 24
type input "9"
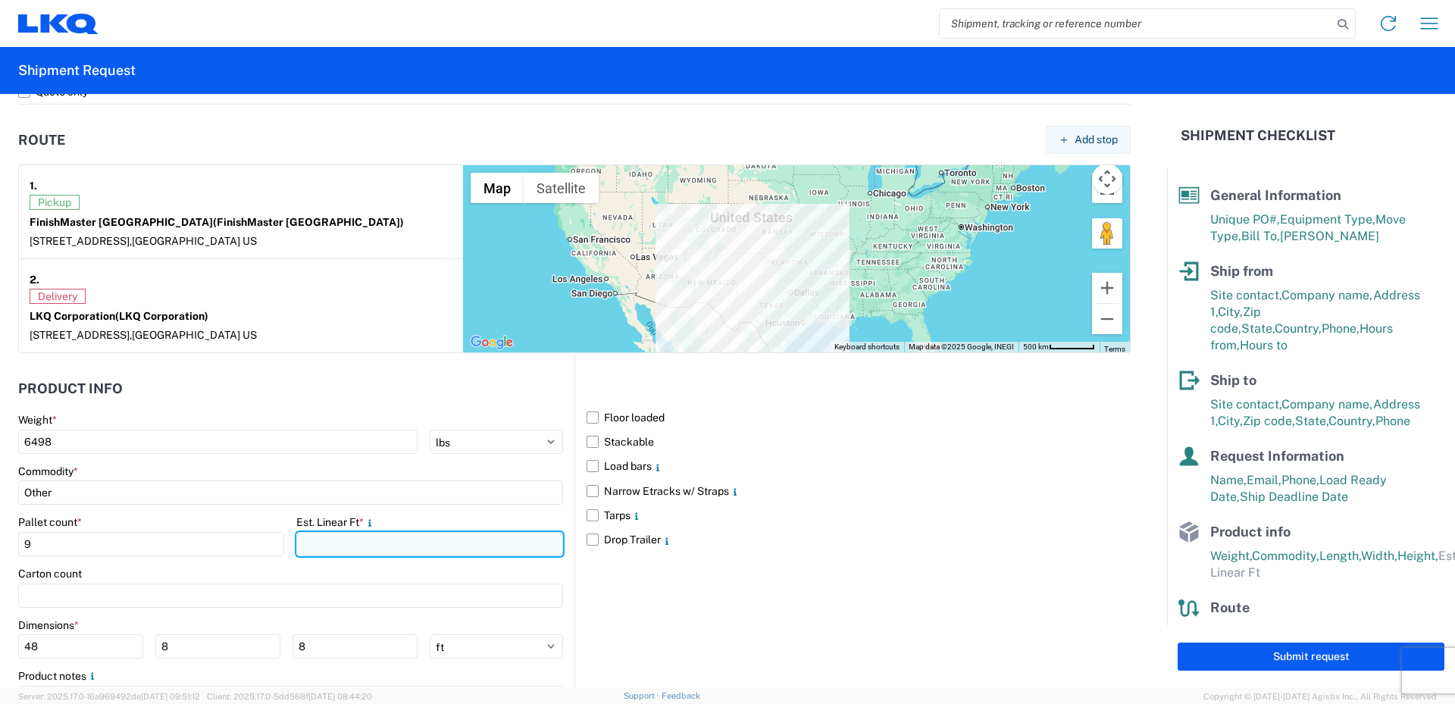
click at [318, 547] on input "number" at bounding box center [429, 544] width 266 height 24
type input "36"
click at [292, 571] on div "Carton count" at bounding box center [290, 574] width 545 height 14
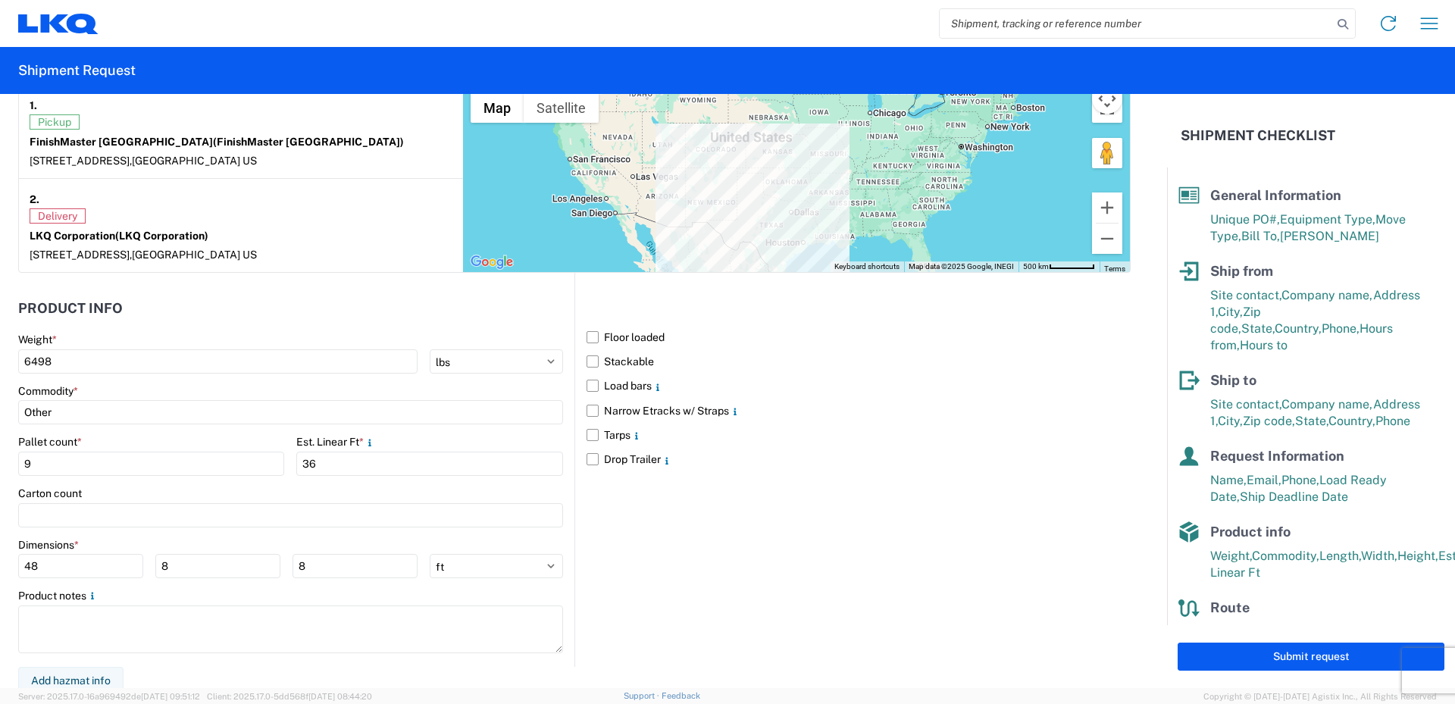
scroll to position [1224, 0]
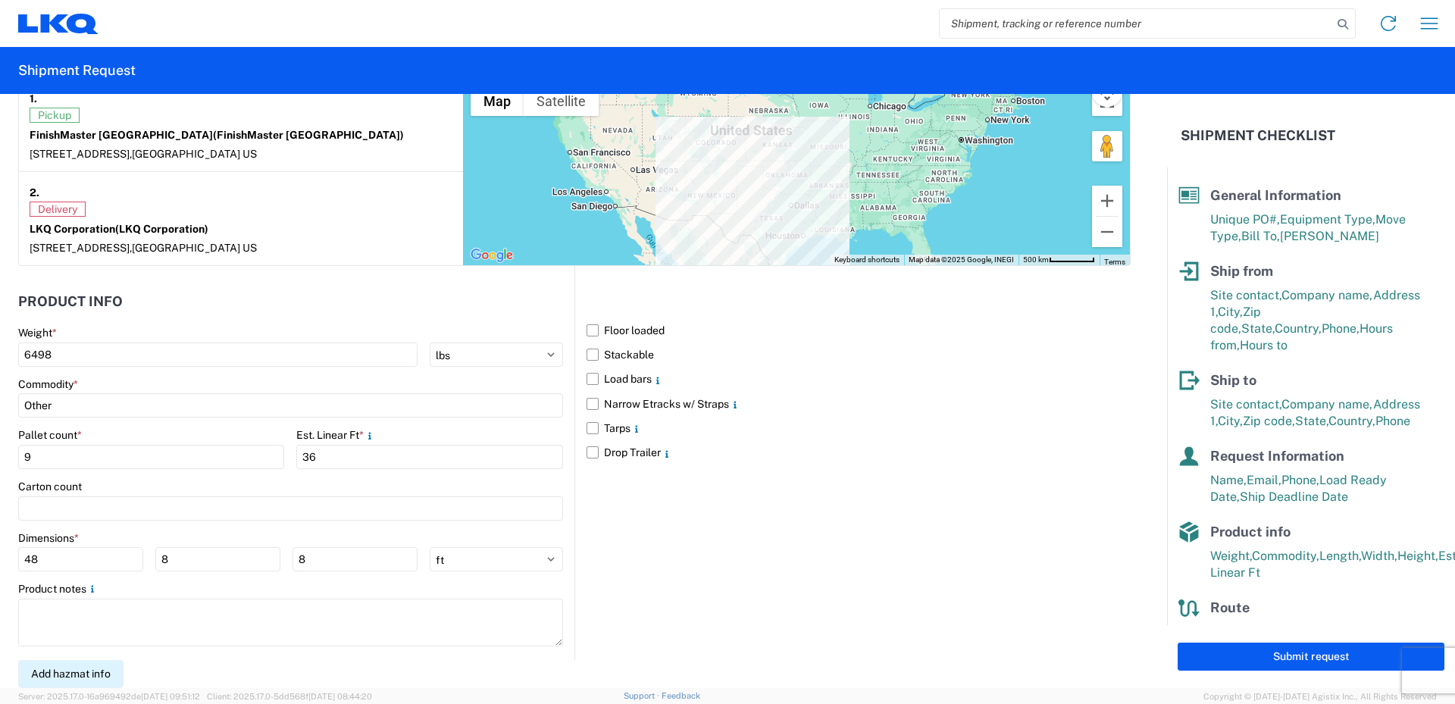
click at [77, 680] on button "Add hazmat info" at bounding box center [70, 674] width 105 height 28
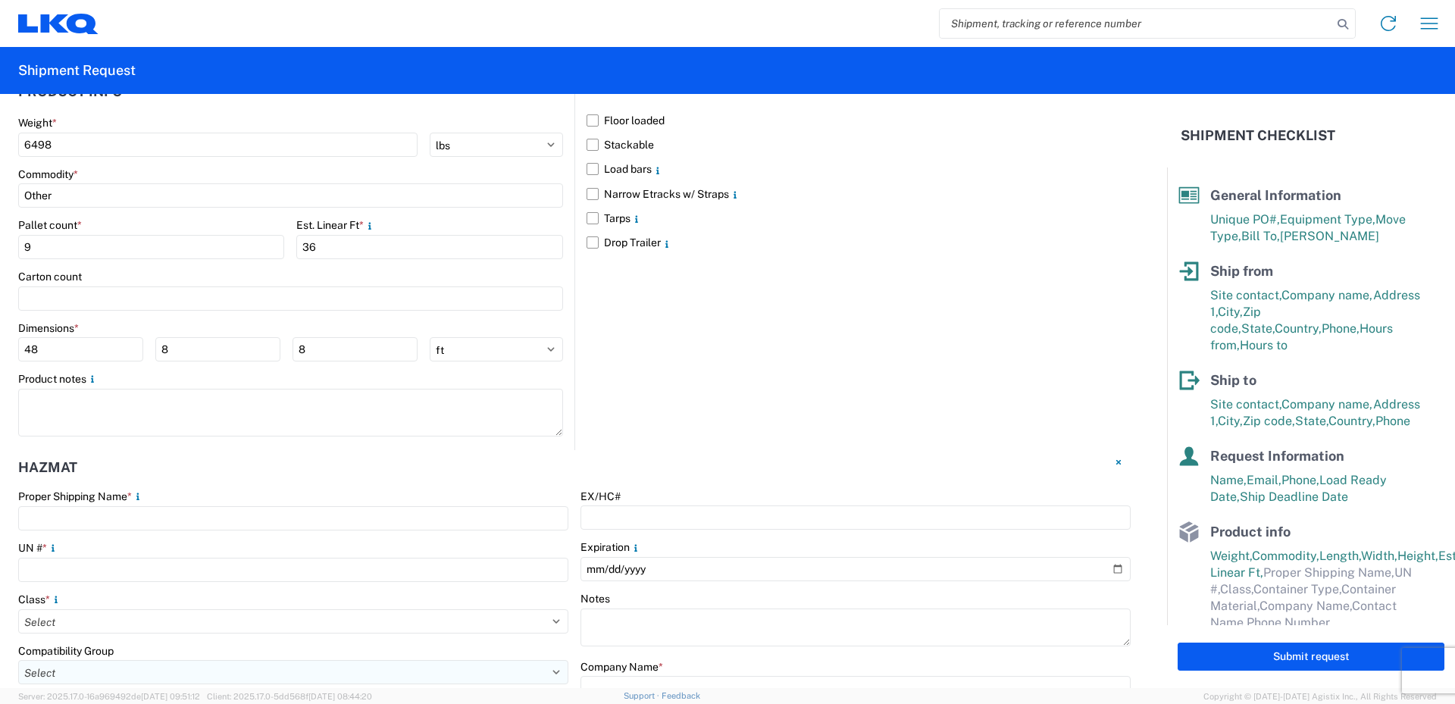
scroll to position [1451, 0]
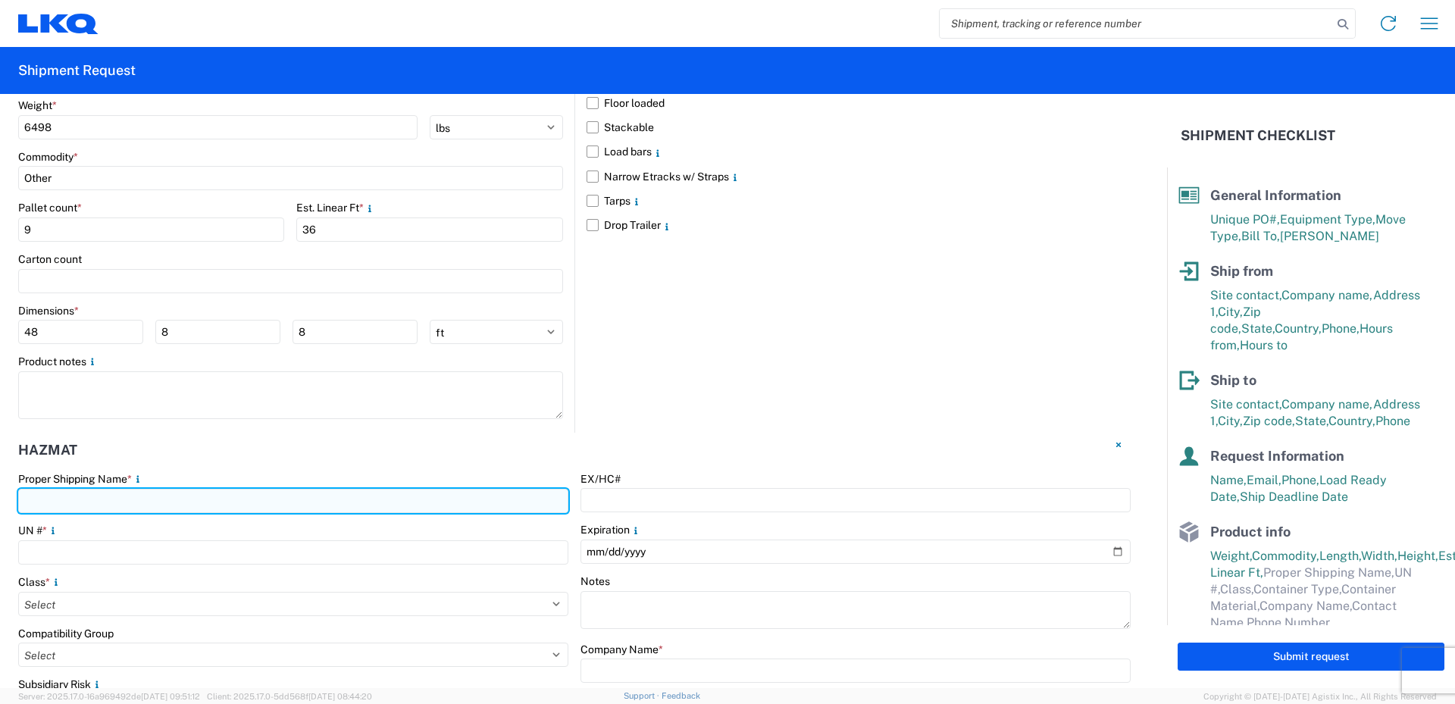
click at [57, 500] on input "text" at bounding box center [293, 501] width 550 height 24
type input "Paint"
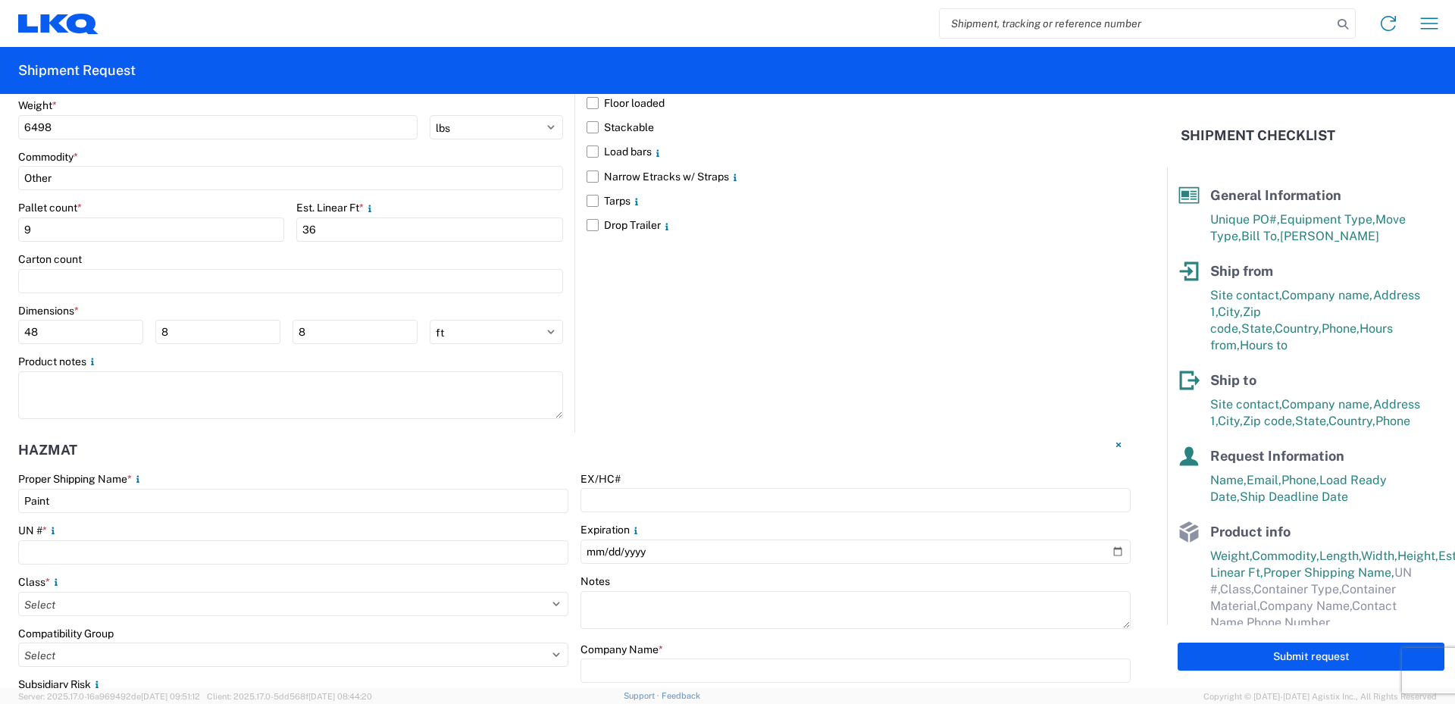
click at [202, 477] on div "Proper Shipping Name *" at bounding box center [293, 479] width 550 height 14
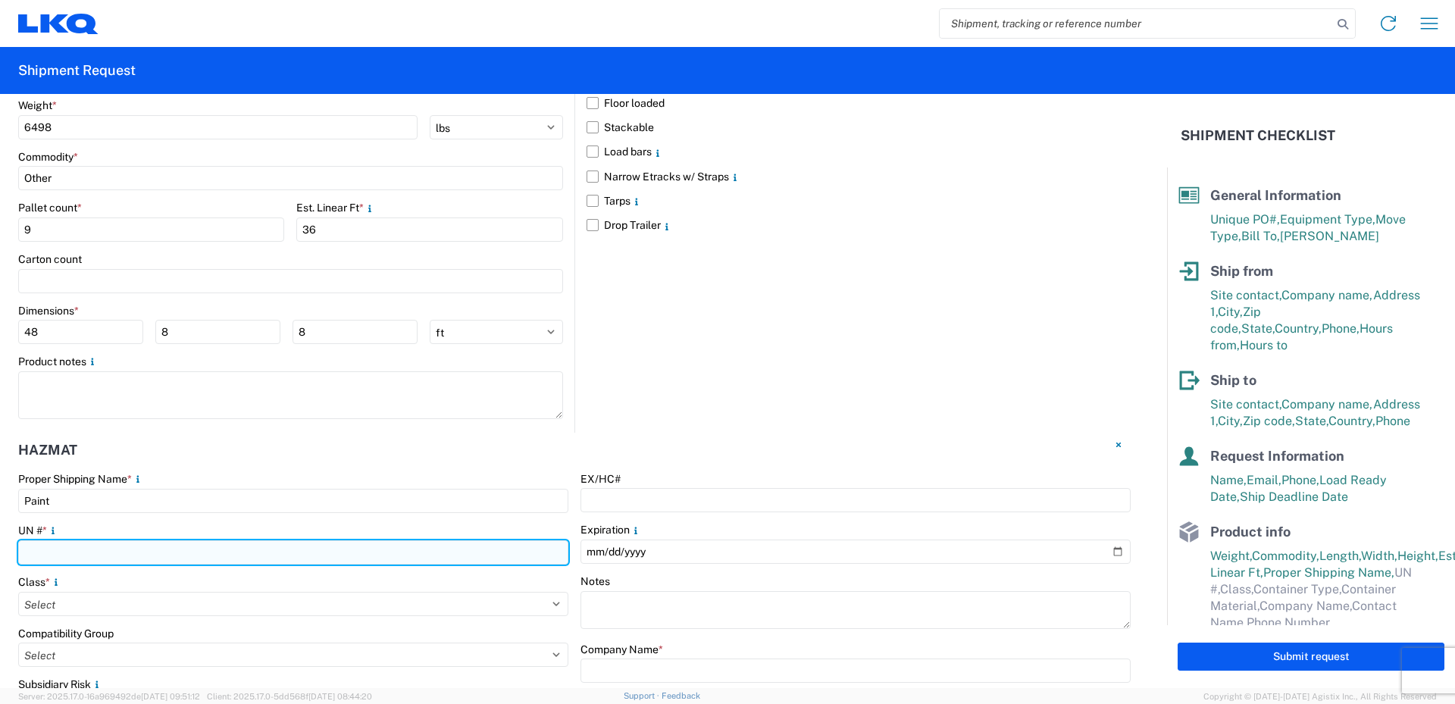
click at [45, 548] on input "number" at bounding box center [293, 552] width 550 height 24
type input "1263"
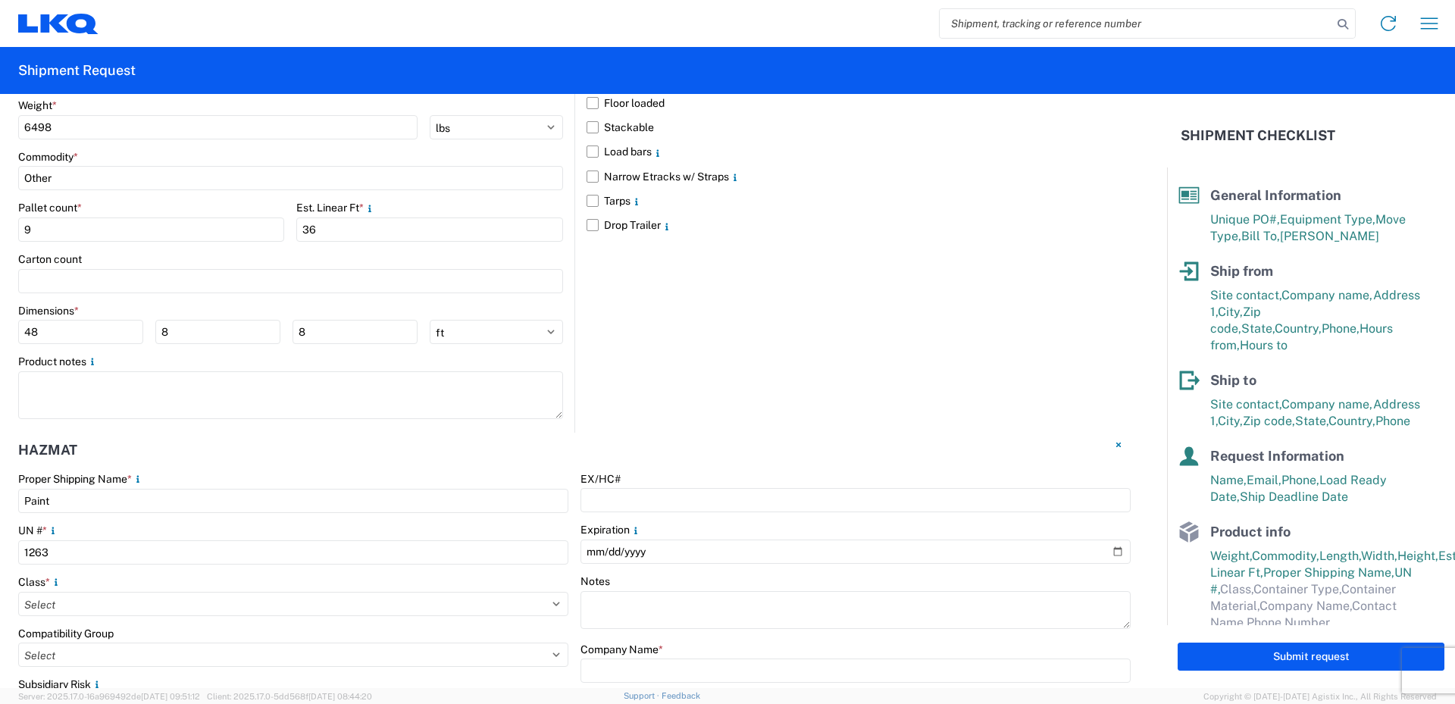
click at [127, 528] on div "UN # *" at bounding box center [293, 531] width 550 height 14
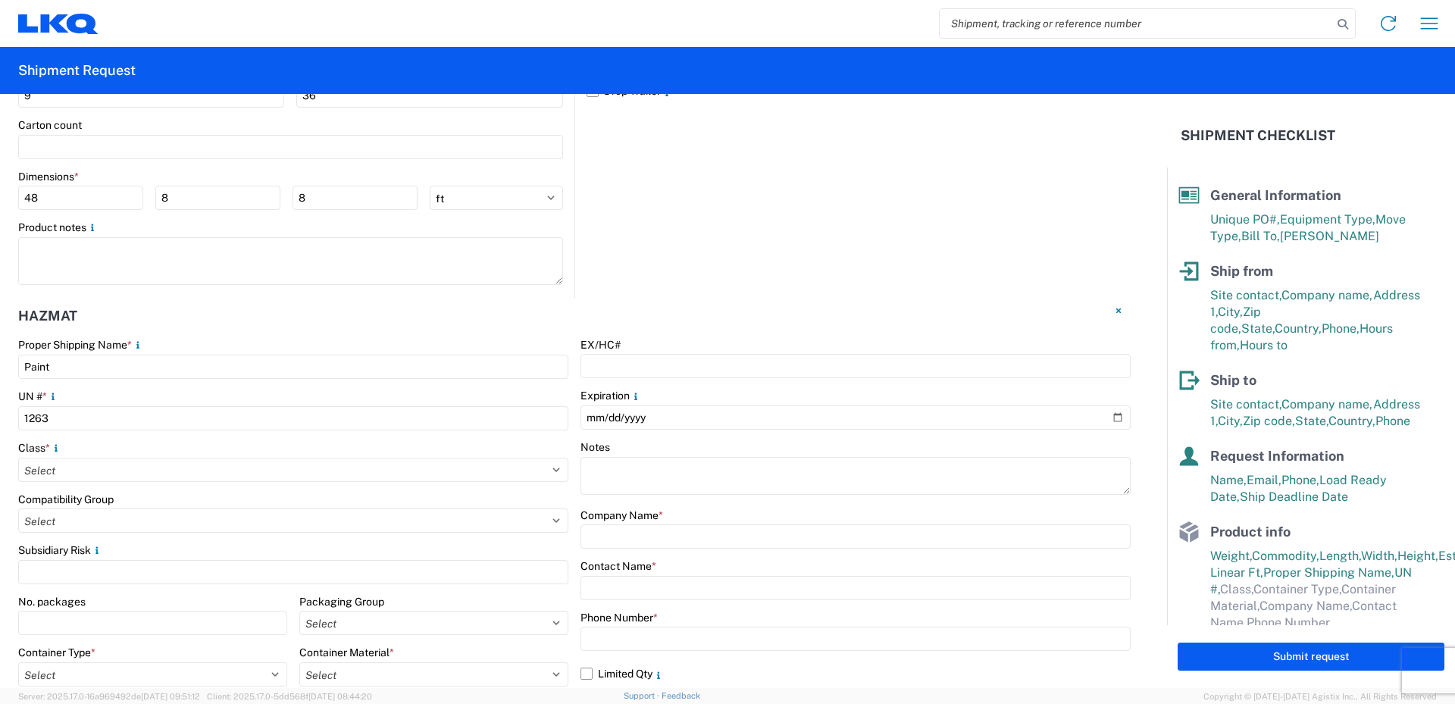
scroll to position [1603, 0]
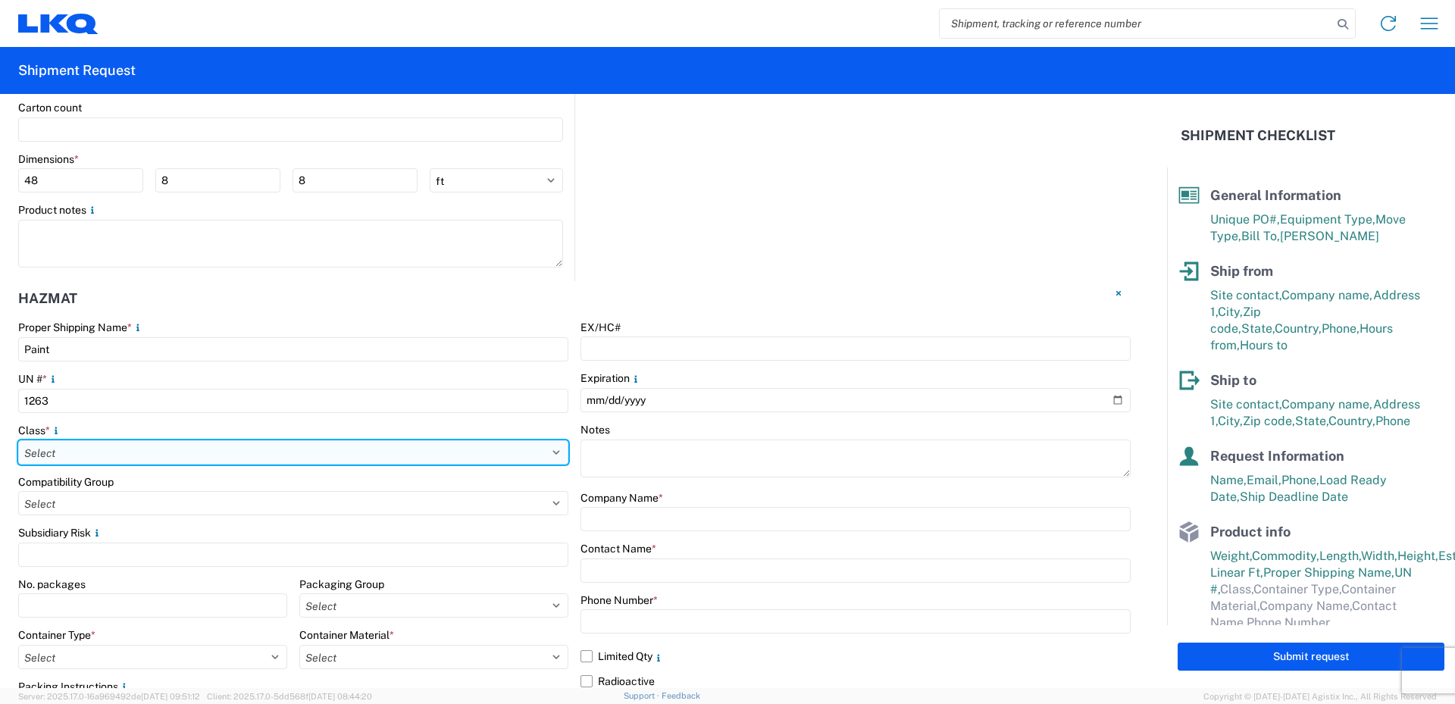
click at [67, 448] on select "Select 1 Explosive 1.1 Explosive 1.2 Explosive 1.3 Explosive 1.4 Explosive 1.5 …" at bounding box center [293, 452] width 550 height 24
select select "3 Flammable Liquid"
click at [18, 440] on select "Select 1 Explosive 1.1 Explosive 1.2 Explosive 1.3 Explosive 1.4 Explosive 1.5 …" at bounding box center [293, 452] width 550 height 24
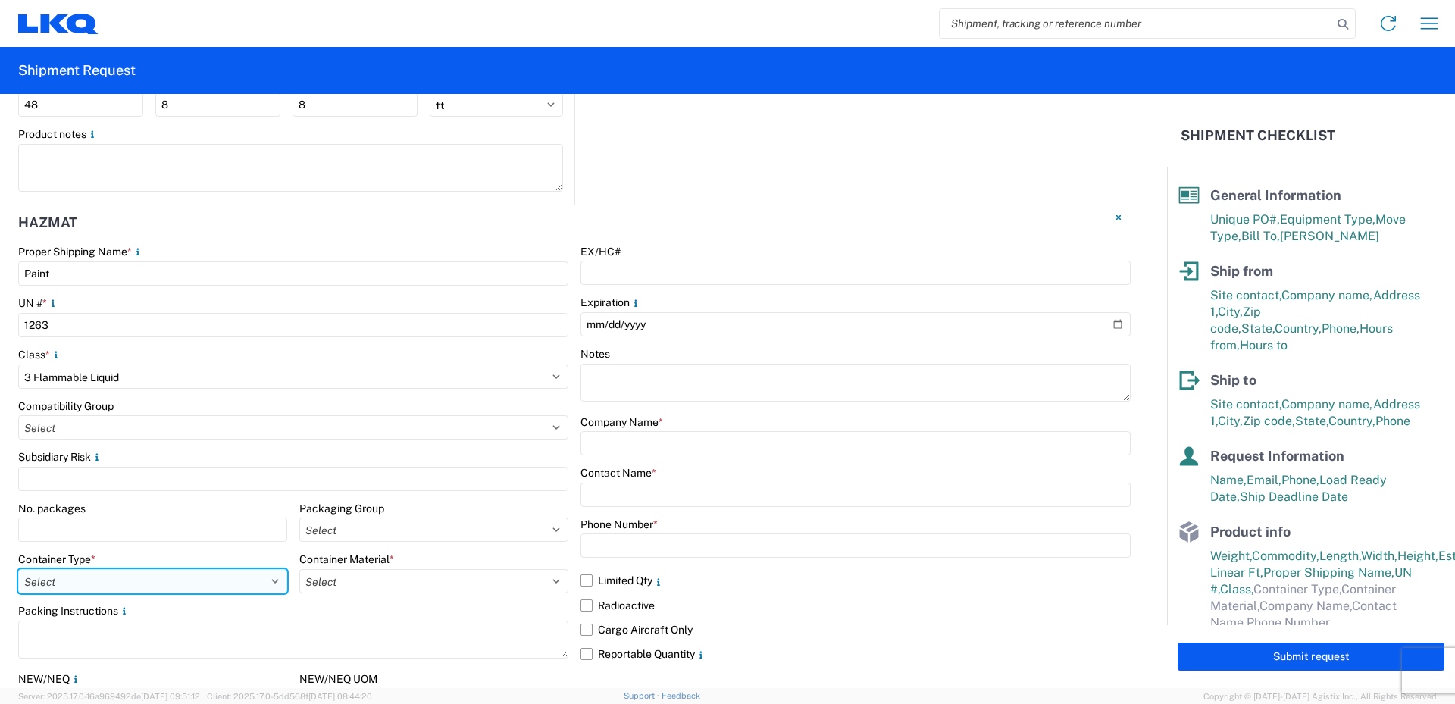
click at [270, 578] on select "Select 5 - Bags 4 - Boxes 6 - Composite Packaging 1 - Drums 3 - Jerricans None …" at bounding box center [152, 581] width 269 height 24
select select "BOXES"
click at [18, 569] on select "Select 5 - Bags 4 - Boxes 6 - Composite Packaging 1 - Drums 3 - Jerricans None …" at bounding box center [152, 581] width 269 height 24
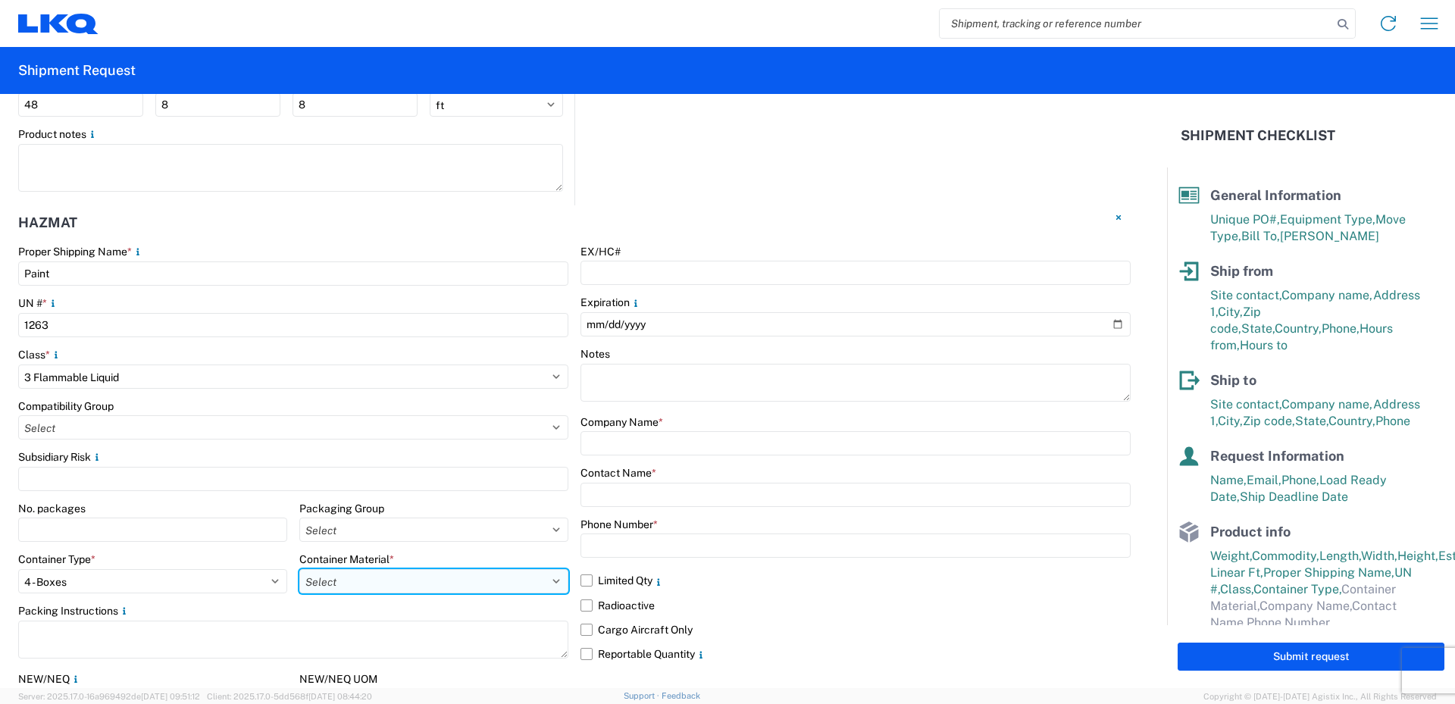
click at [391, 583] on select "Select B - Aluminum G - Fiberboard P - Glass, porcelain or stoneware (not used …" at bounding box center [433, 581] width 269 height 24
select select "PAPER_MULTI"
click at [299, 569] on select "Select B - Aluminum G - Fiberboard P - Glass, porcelain or stoneware (not used …" at bounding box center [433, 581] width 269 height 24
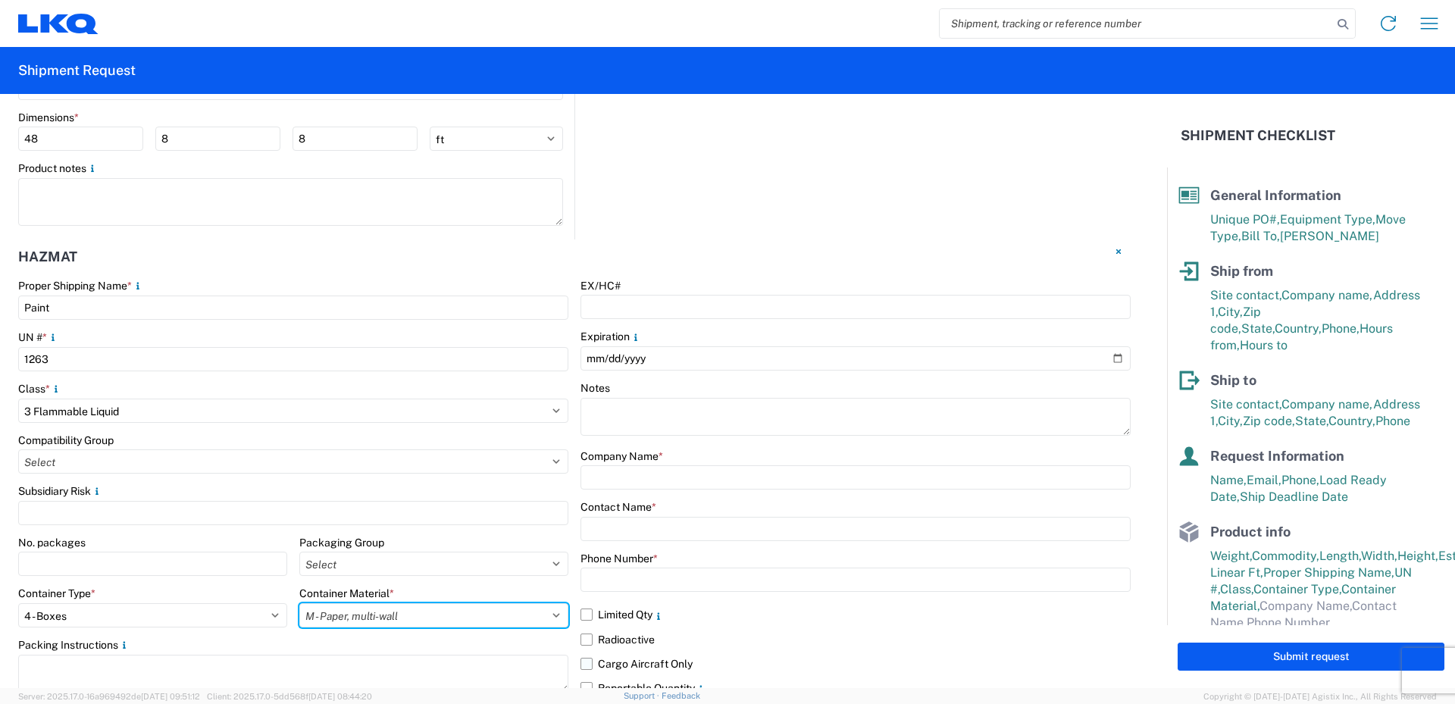
scroll to position [1741, 0]
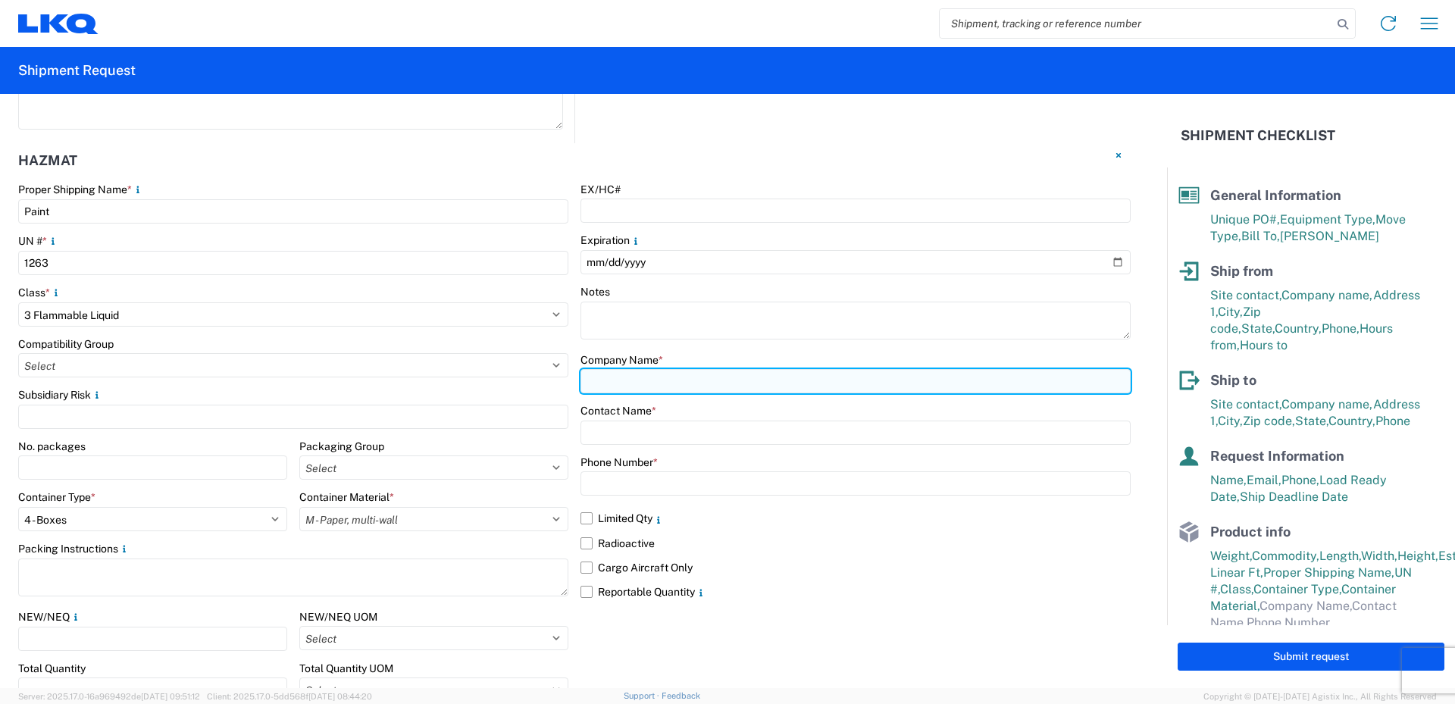
click at [616, 380] on input "text" at bounding box center [855, 381] width 550 height 24
type input "LKQ/FinishMaster"
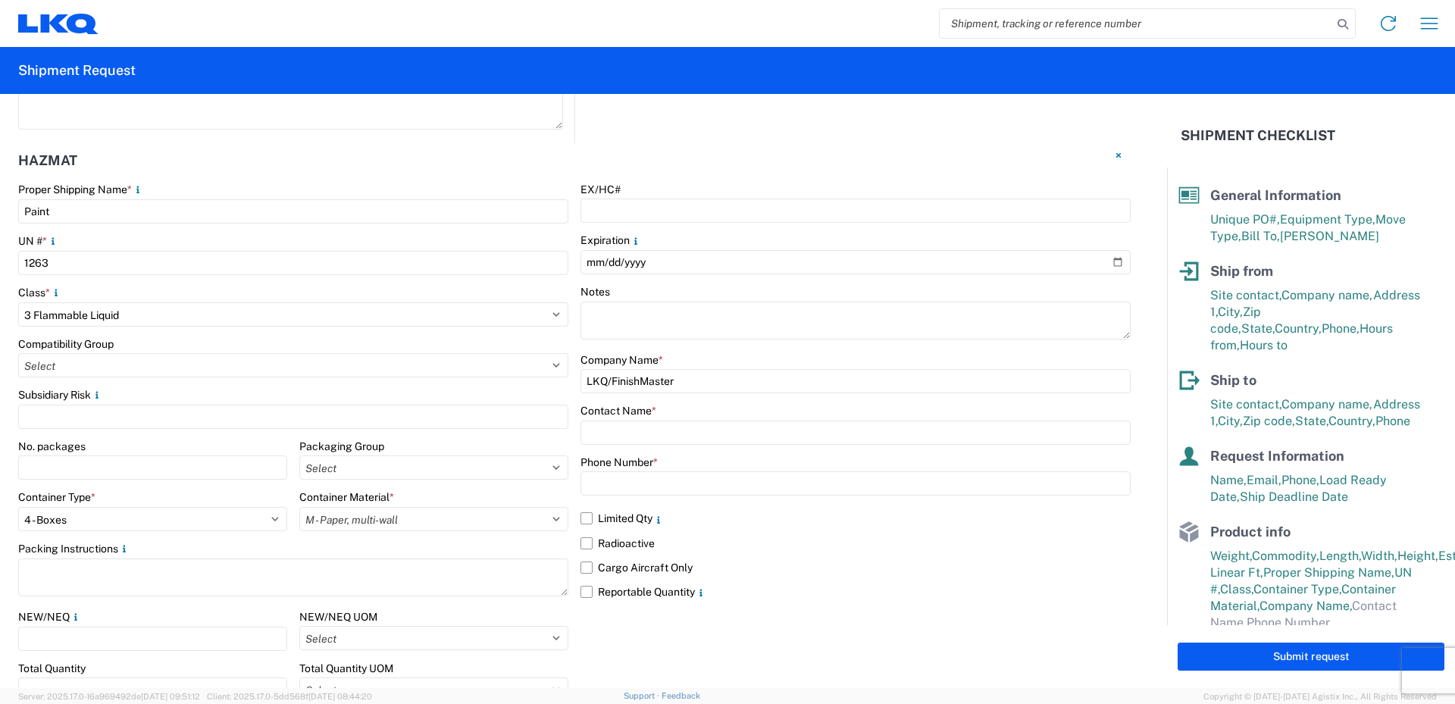
click at [687, 350] on div "EX/HC# Expiration Notes Company Name * LKQ/FinishMaster Contact Name * Phone Nu…" at bounding box center [855, 473] width 550 height 581
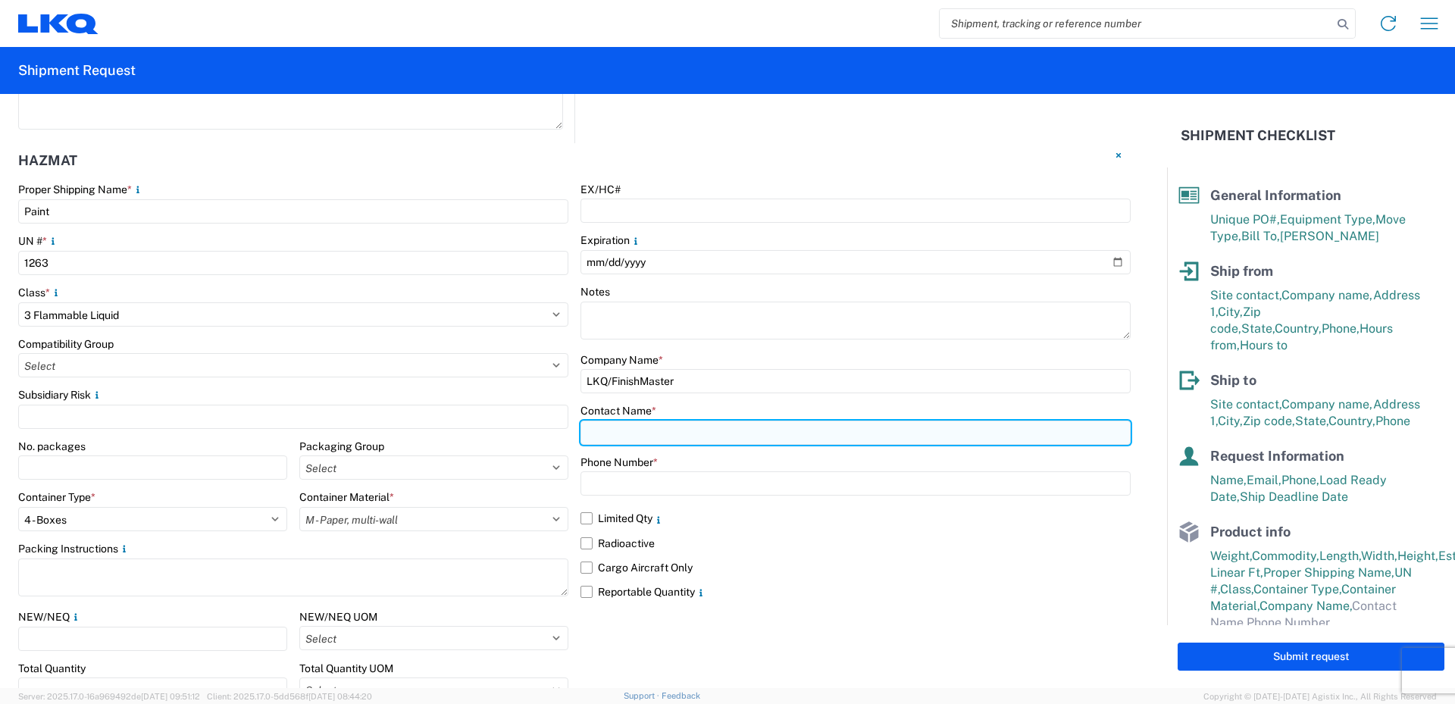
click at [624, 430] on input "text" at bounding box center [855, 433] width 550 height 24
type input "[PERSON_NAME]"
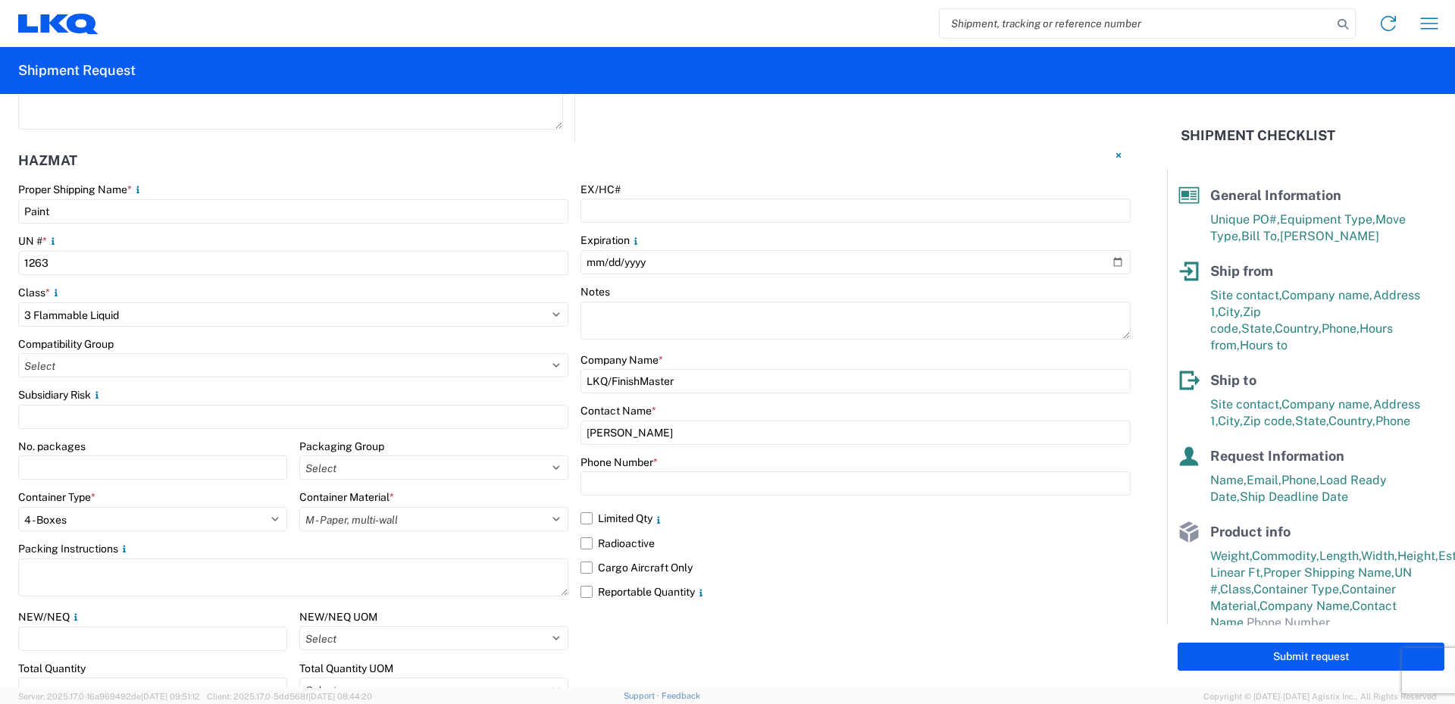
click at [717, 402] on div "EX/HC# Expiration Notes Company Name * LKQ/FinishMaster Contact Name * [PERSON_…" at bounding box center [855, 473] width 550 height 581
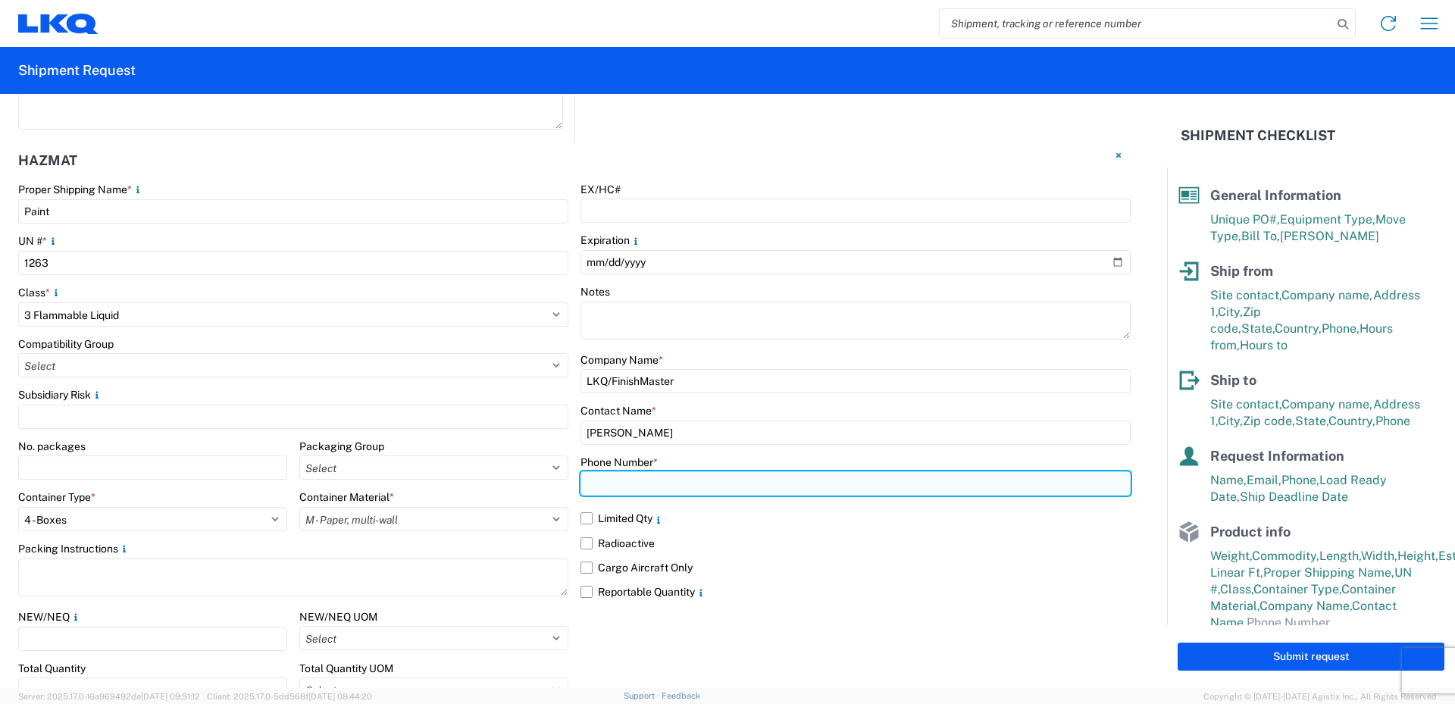
click at [622, 490] on input "text" at bounding box center [855, 483] width 550 height 24
type input "[PHONE_NUMBER]"
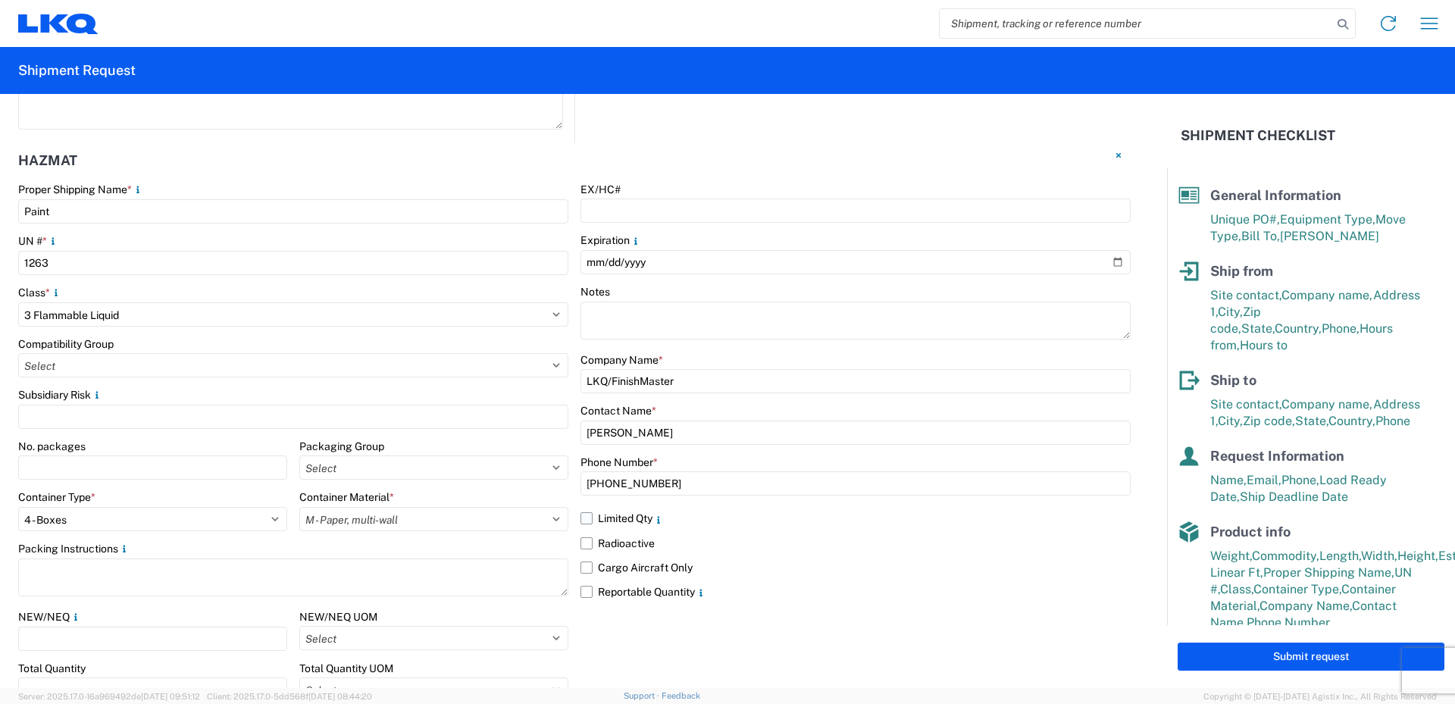
click at [584, 518] on label "Limited Qty" at bounding box center [855, 518] width 550 height 24
click at [0, 0] on input "Limited Qty" at bounding box center [0, 0] width 0 height 0
click at [582, 590] on label "Reportable Quantity" at bounding box center [855, 592] width 550 height 24
click at [0, 0] on input "Reportable Quantity" at bounding box center [0, 0] width 0 height 0
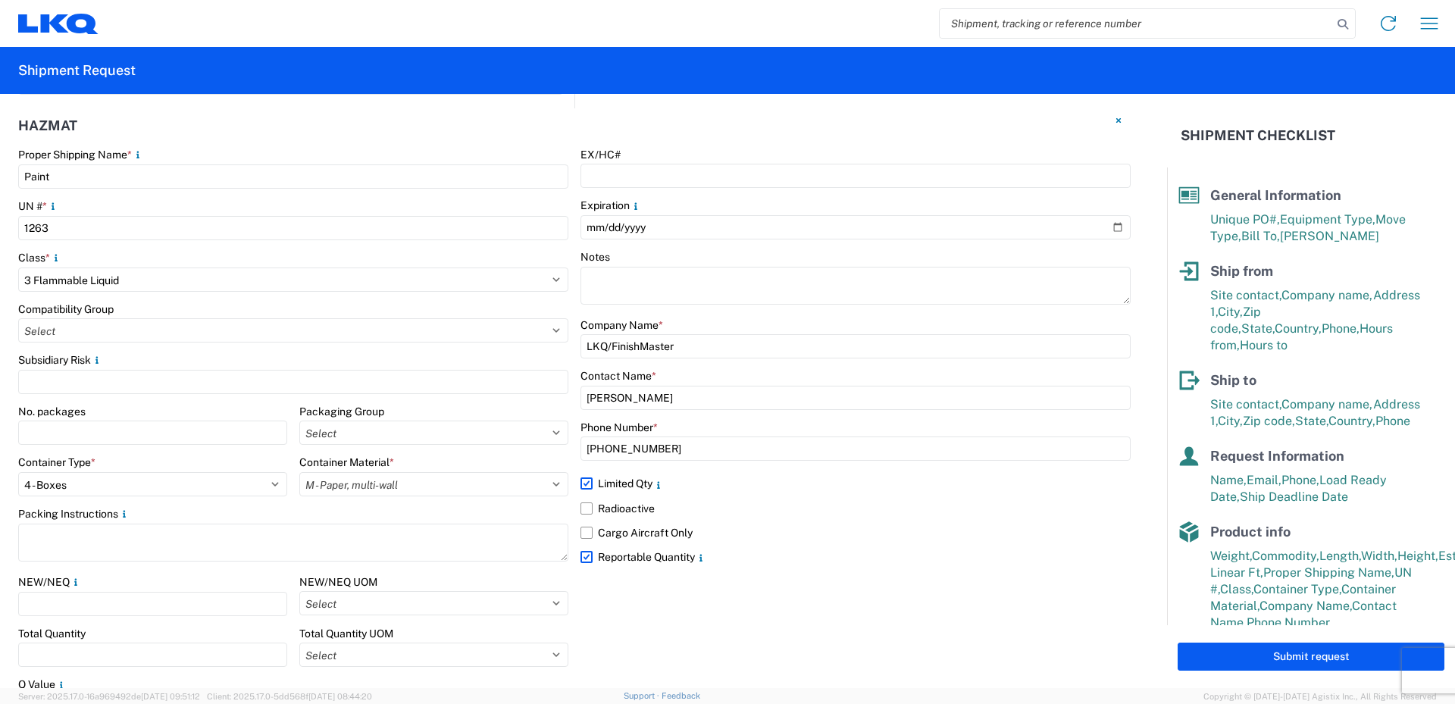
scroll to position [1816, 0]
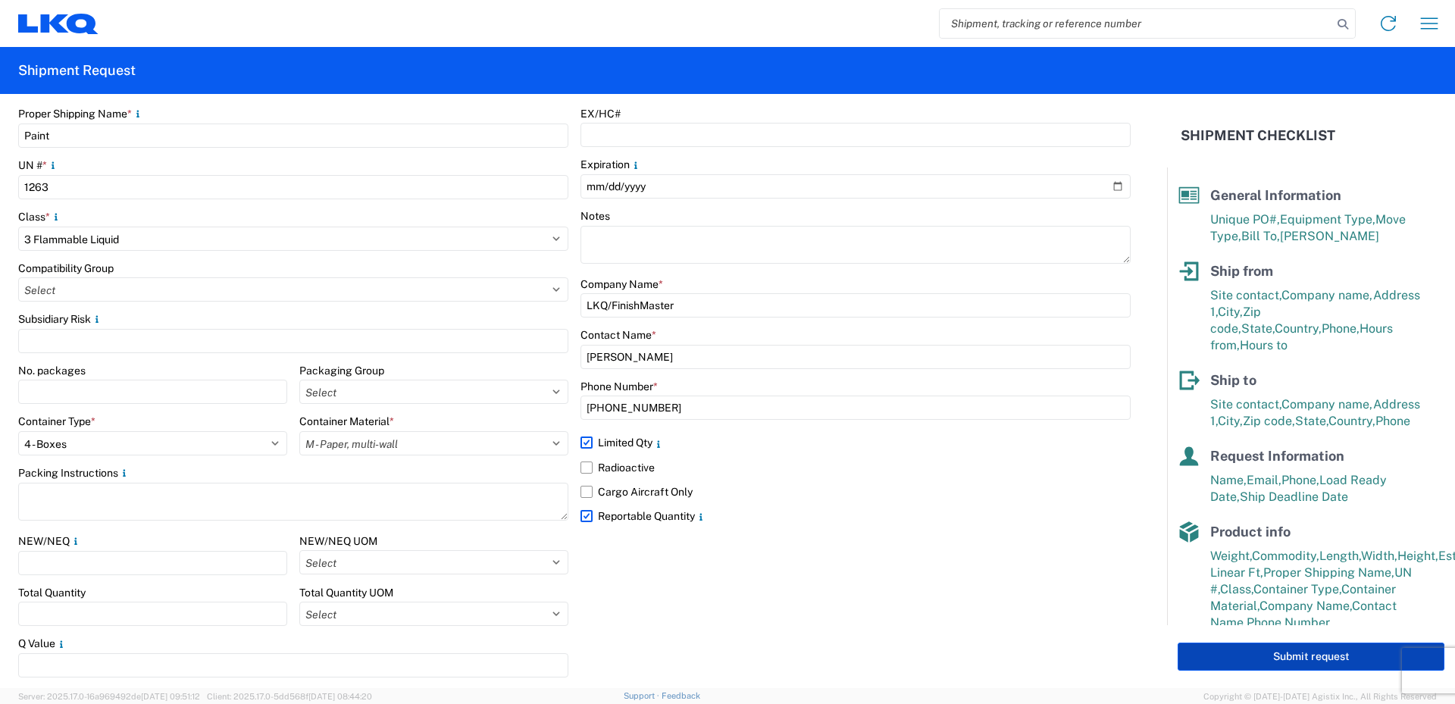
click at [1318, 649] on button "Submit request" at bounding box center [1311, 657] width 267 height 28
select select "US"
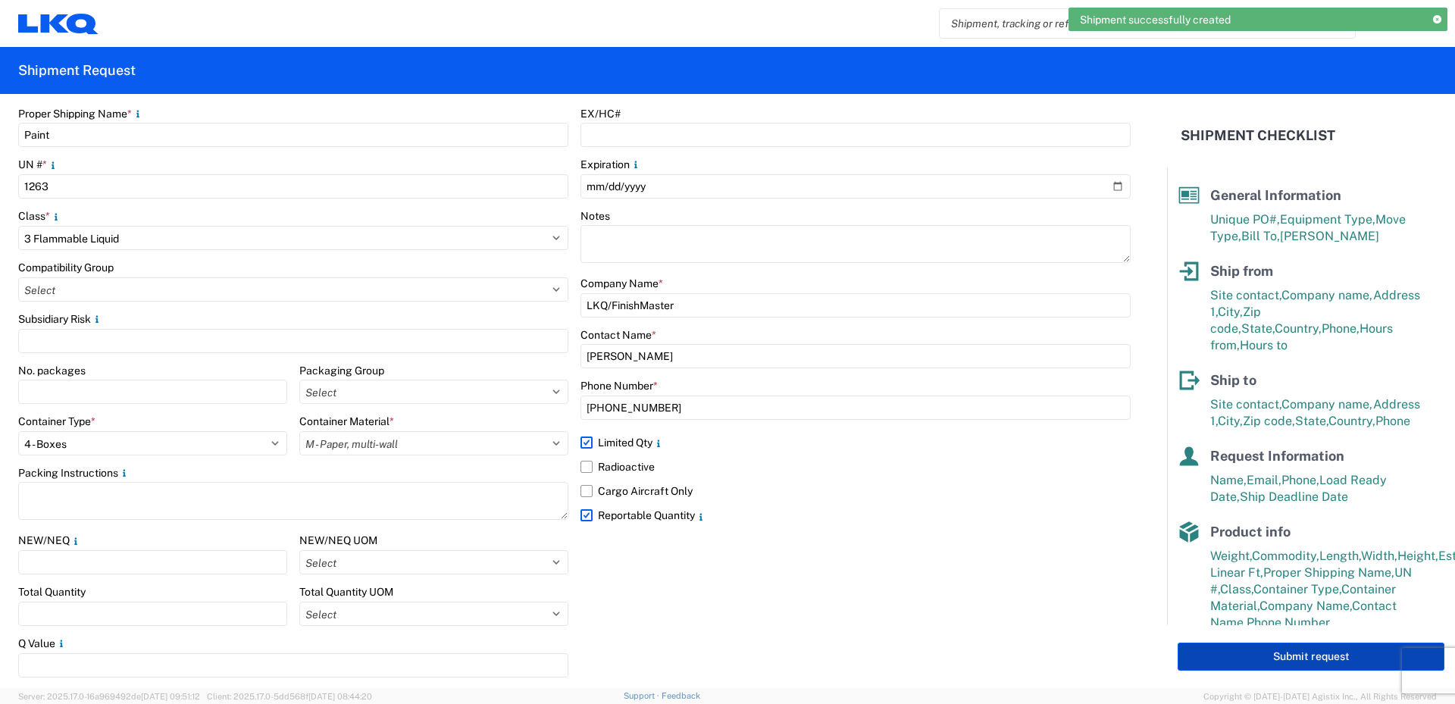
scroll to position [1917, 0]
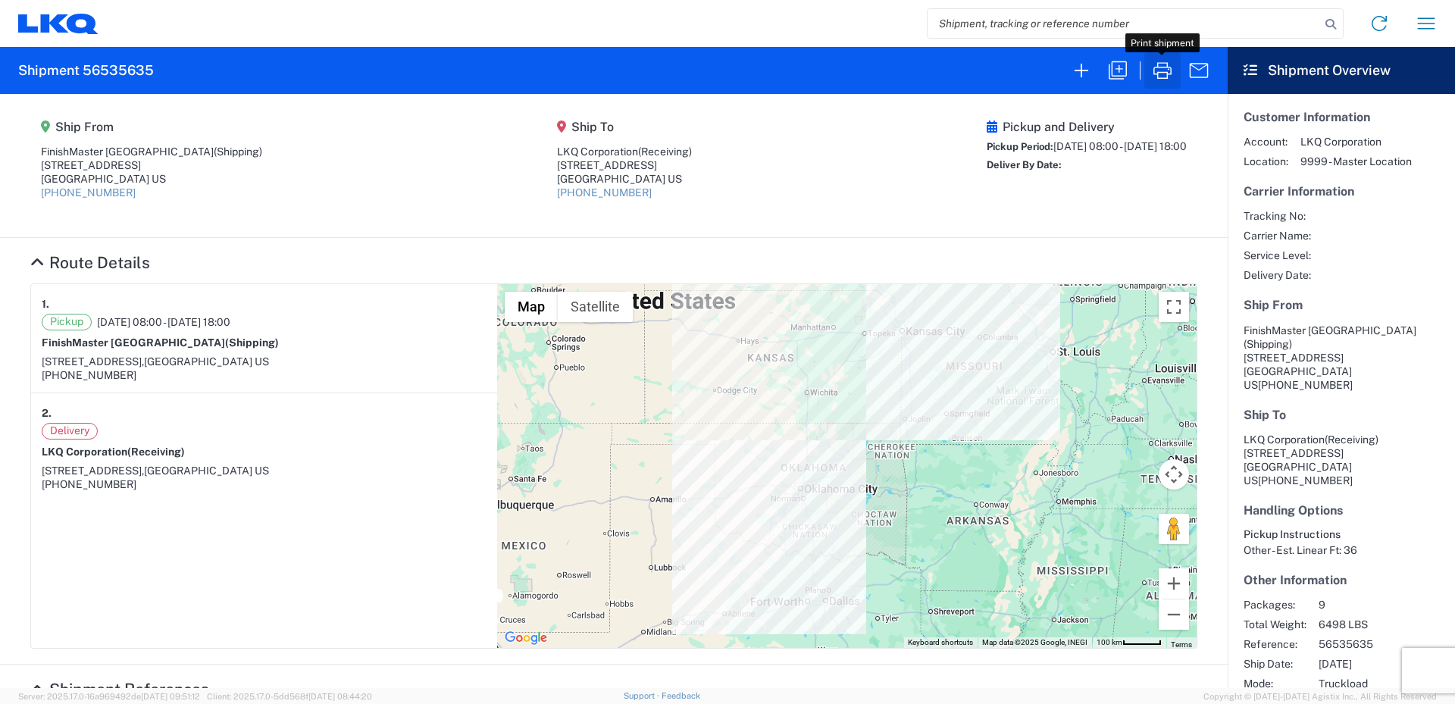
click at [1169, 72] on icon "button" at bounding box center [1162, 70] width 24 height 24
click at [1078, 80] on icon "button" at bounding box center [1081, 70] width 24 height 24
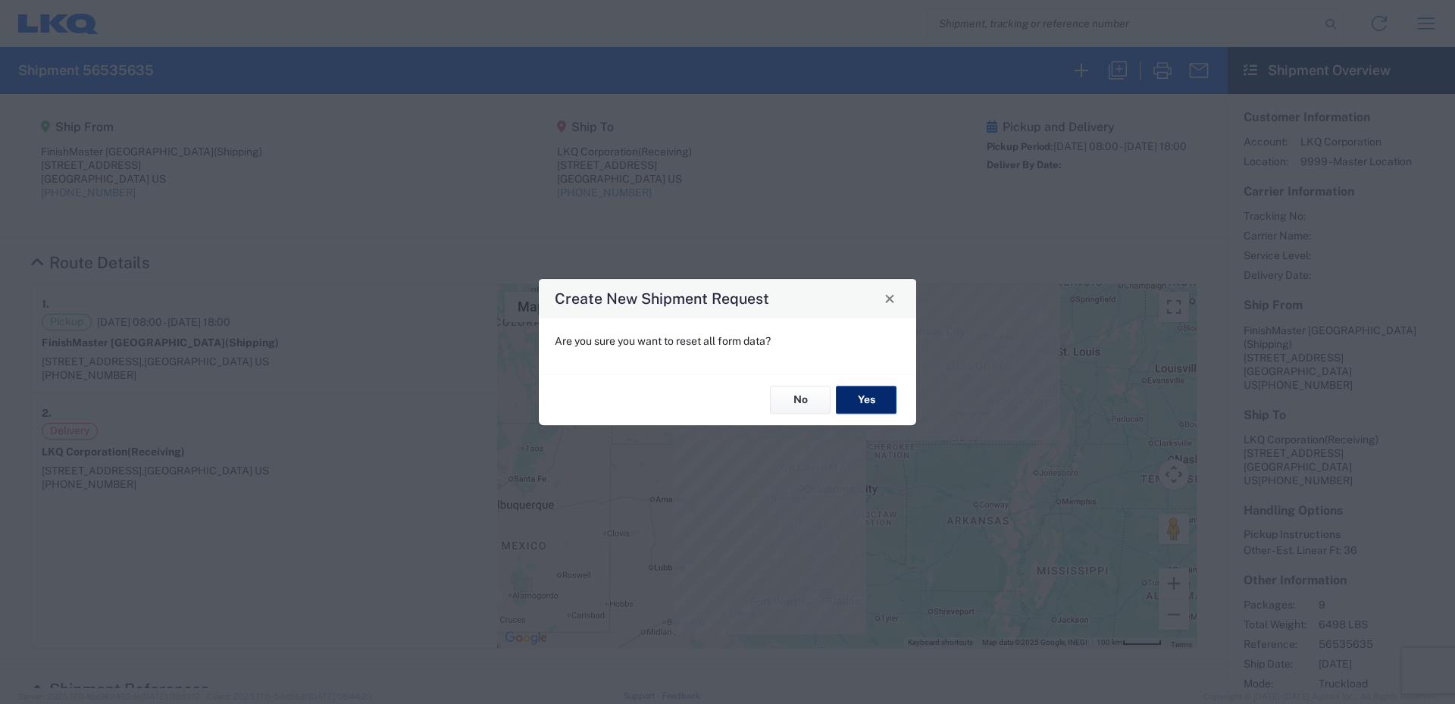
click at [861, 399] on button "Yes" at bounding box center [866, 400] width 61 height 28
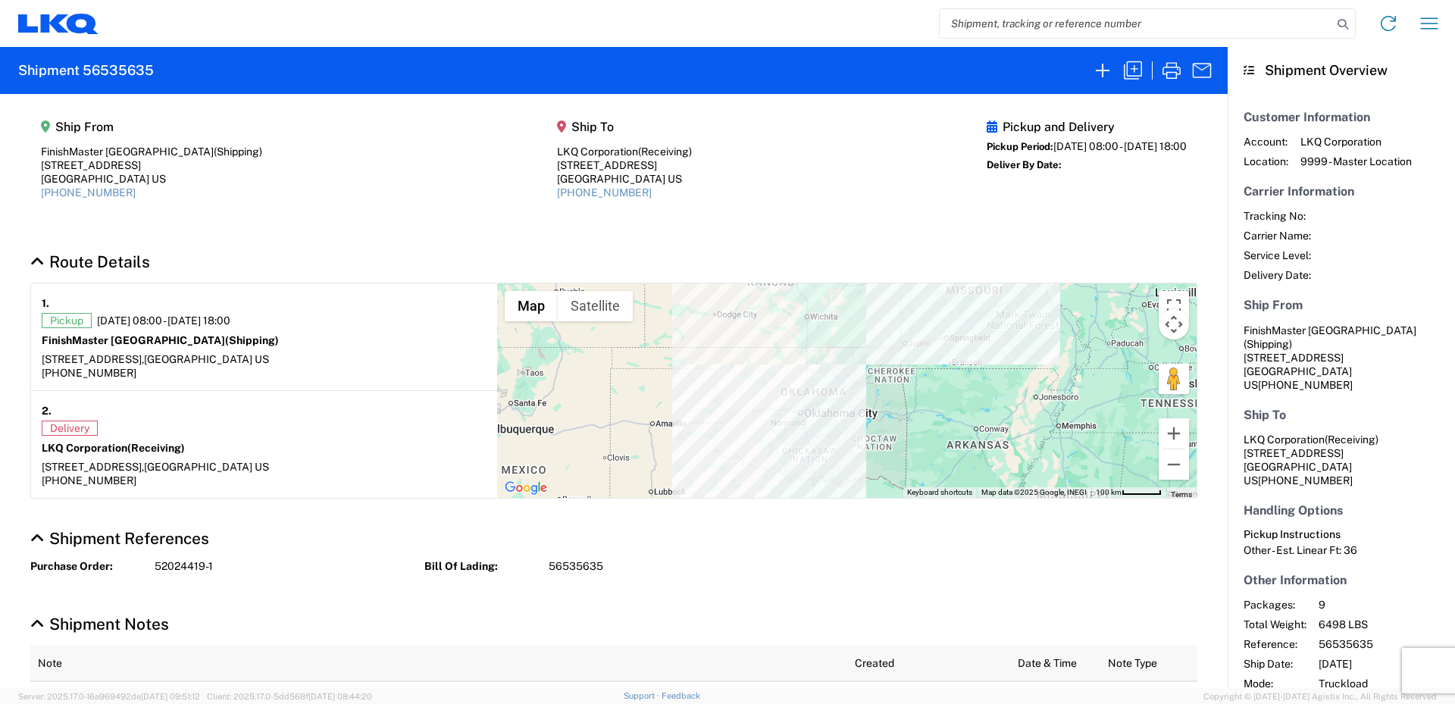
select select "FULL"
select select "US"
select select "LBS"
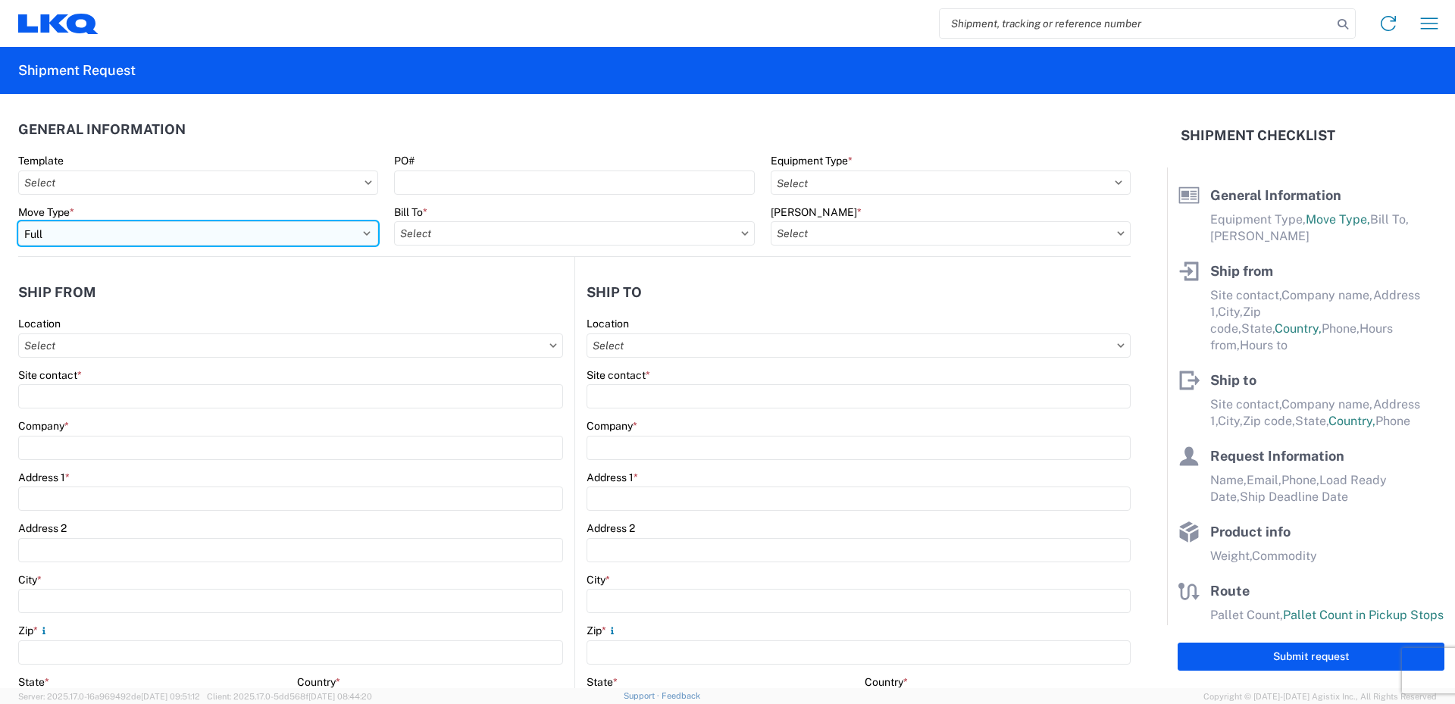
click at [77, 236] on select "Select Full Partial TL" at bounding box center [198, 233] width 360 height 24
select select "PARTIAL_TL"
click at [18, 221] on select "Select Full Partial TL" at bounding box center [198, 233] width 360 height 24
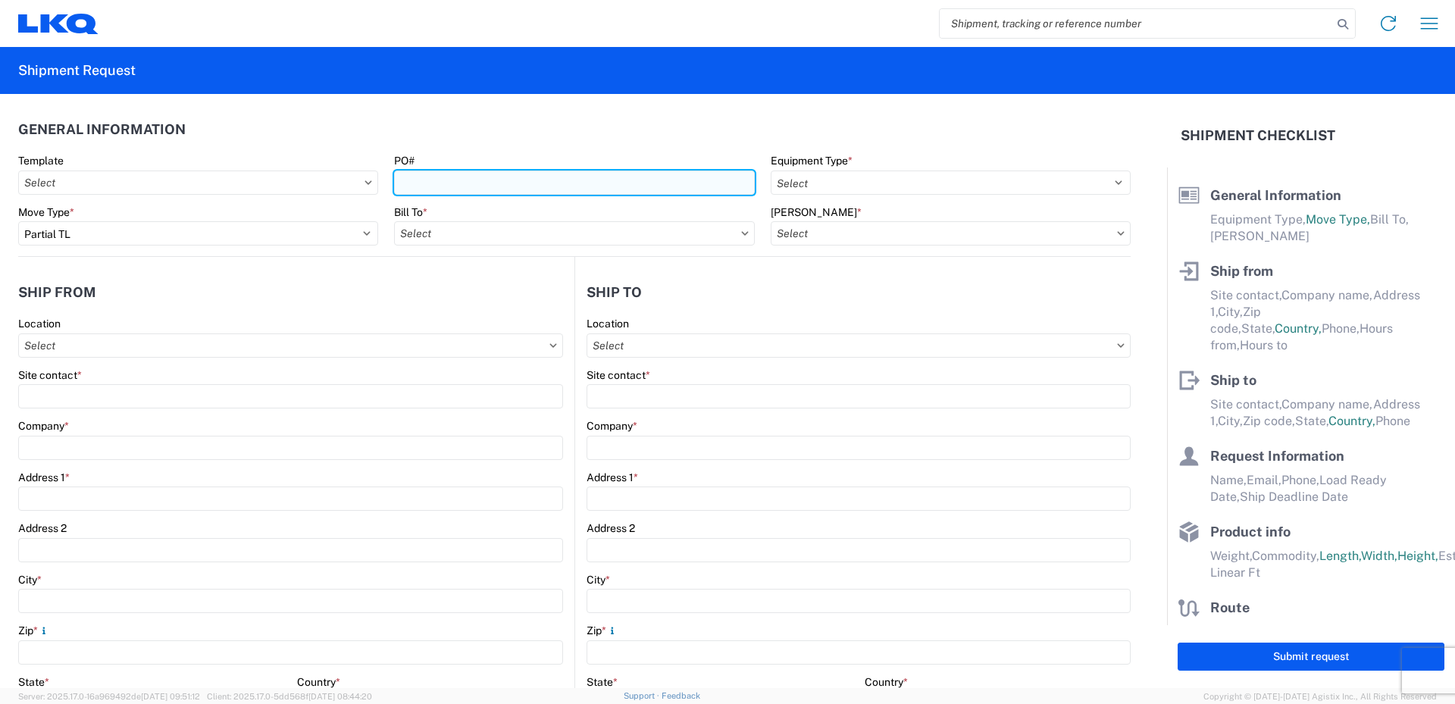
click at [429, 179] on input "PO#" at bounding box center [574, 182] width 360 height 24
type input "52024423-1"
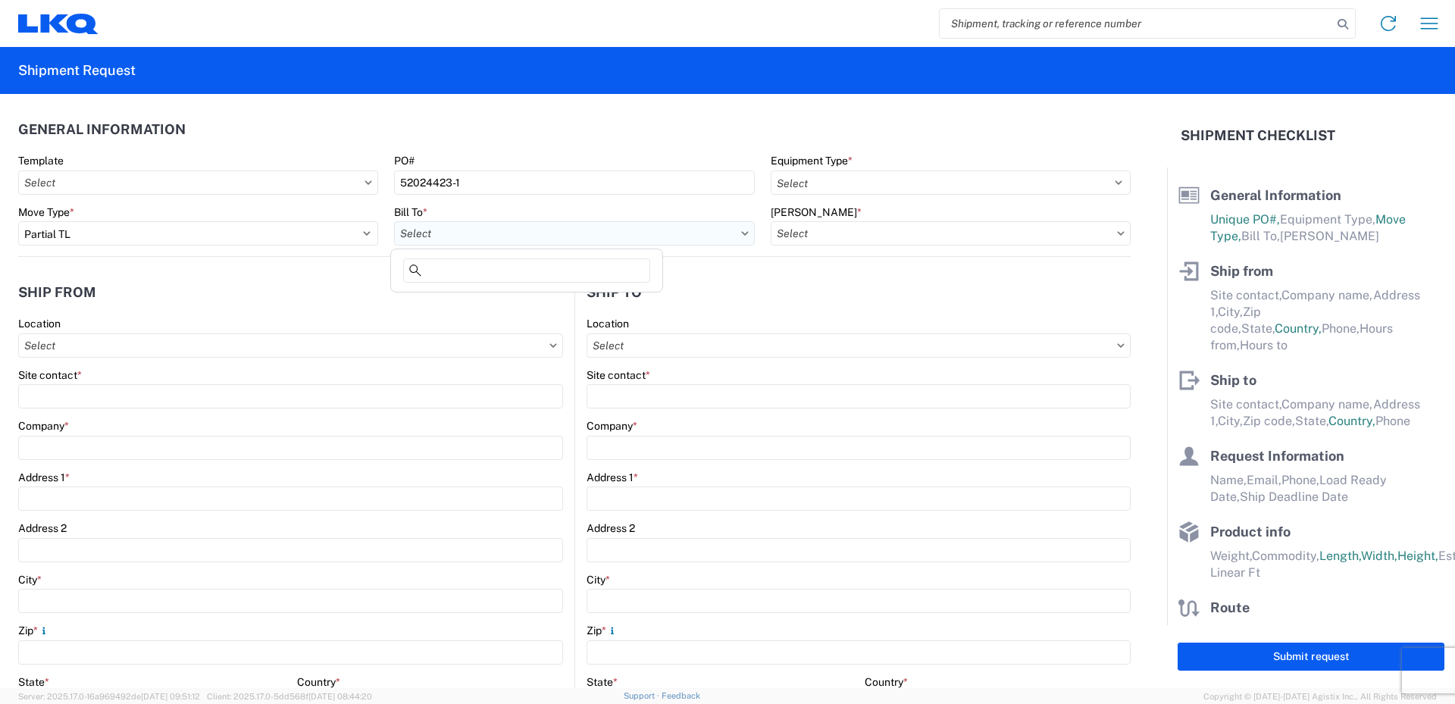
click at [439, 235] on input "Bill To *" at bounding box center [574, 233] width 360 height 24
type input "520"
click at [453, 298] on div "3520 - [GEOGRAPHIC_DATA]" at bounding box center [526, 301] width 265 height 24
type input "3520 - [GEOGRAPHIC_DATA]"
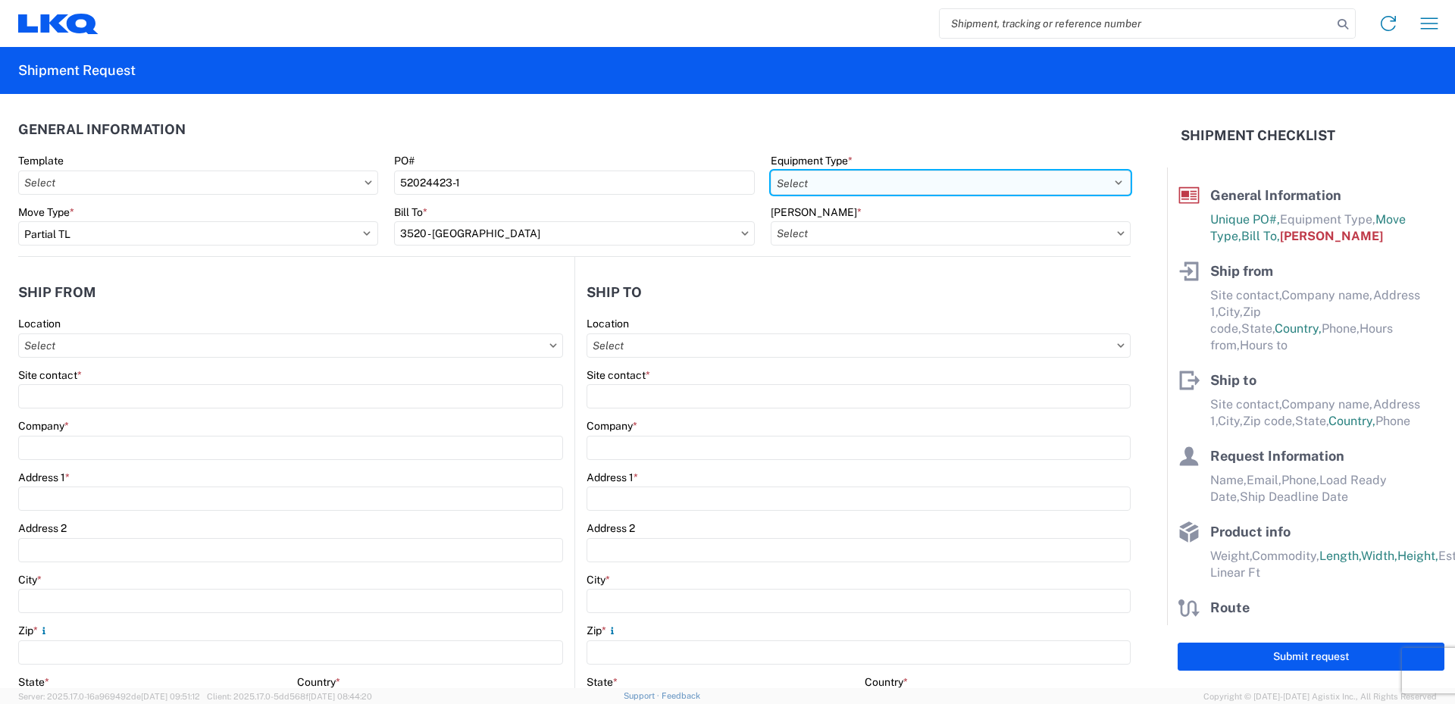
click at [802, 179] on select "Select 53’ Dry Van Flatbed Dropdeck (van) Lowboy (flatbed) Rail" at bounding box center [951, 182] width 360 height 24
select select "STDV"
click at [771, 170] on select "Select 53’ Dry Van Flatbed Dropdeck (van) Lowboy (flatbed) Rail" at bounding box center [951, 182] width 360 height 24
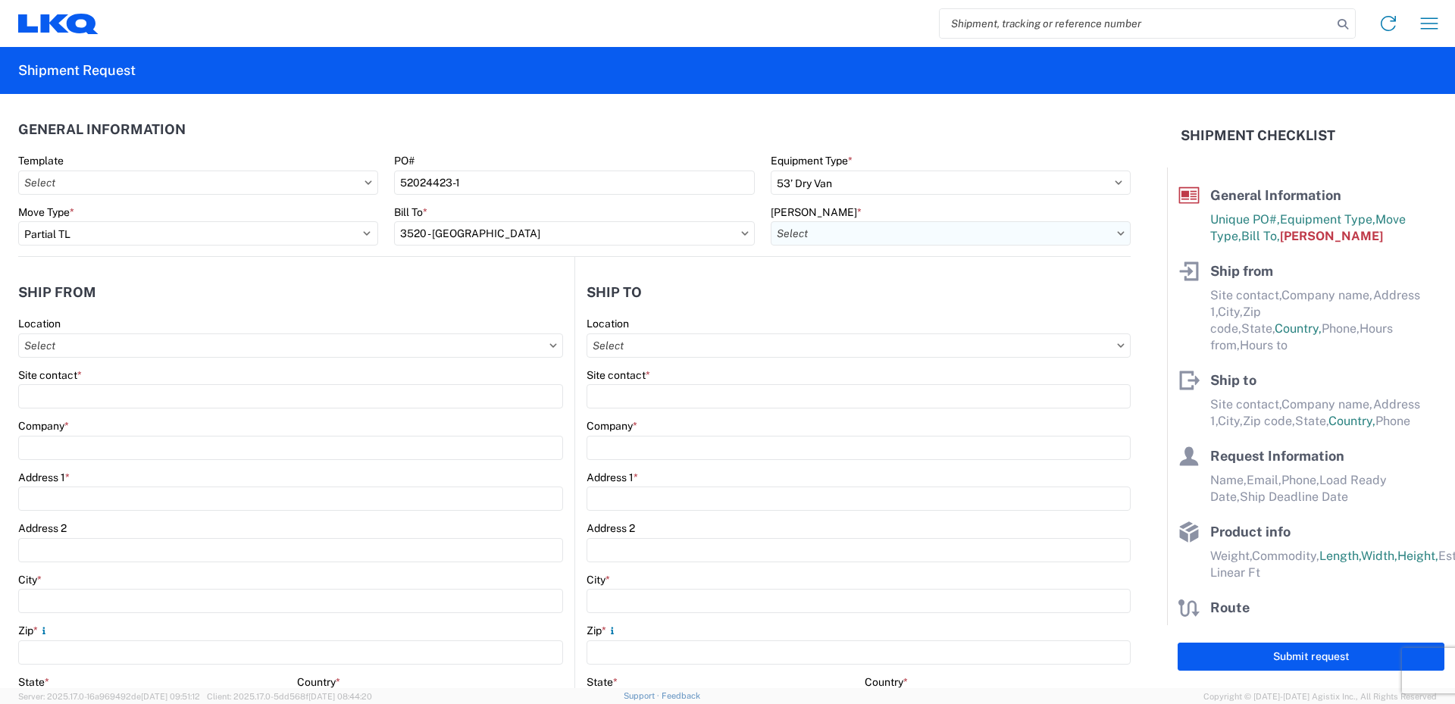
click at [795, 236] on input "[PERSON_NAME] *" at bounding box center [951, 233] width 360 height 24
click at [803, 321] on div "3520-6300-66000-0000 - 3520 Freight Out" at bounding box center [899, 325] width 265 height 24
type input "3520-6300-66000-0000 - 3520 Freight Out"
click at [77, 348] on input "Location" at bounding box center [290, 345] width 545 height 24
type input "520"
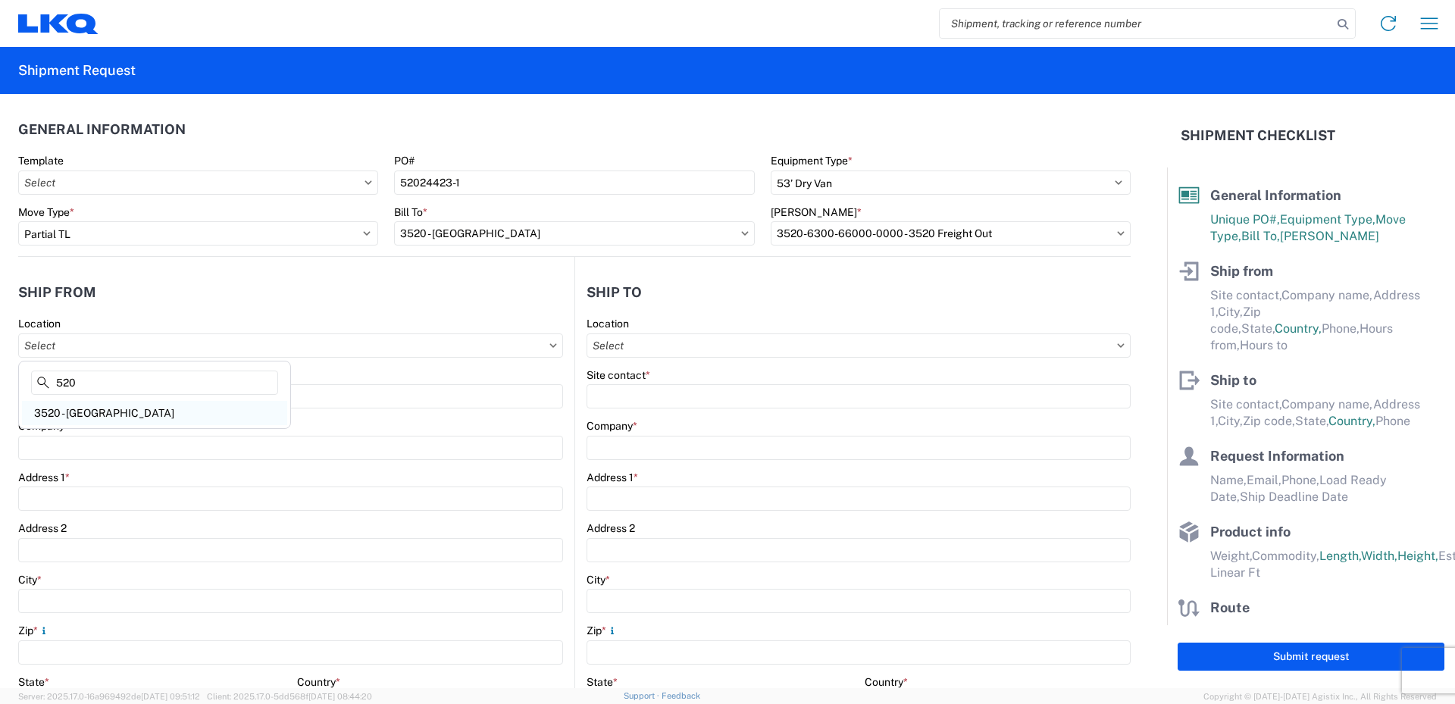
click at [77, 413] on div "3520 - [GEOGRAPHIC_DATA]" at bounding box center [154, 413] width 265 height 24
type input "3520 - [GEOGRAPHIC_DATA]"
type input "FinishMaster [GEOGRAPHIC_DATA]"
type input "[STREET_ADDRESS]"
type input "Suite 200"
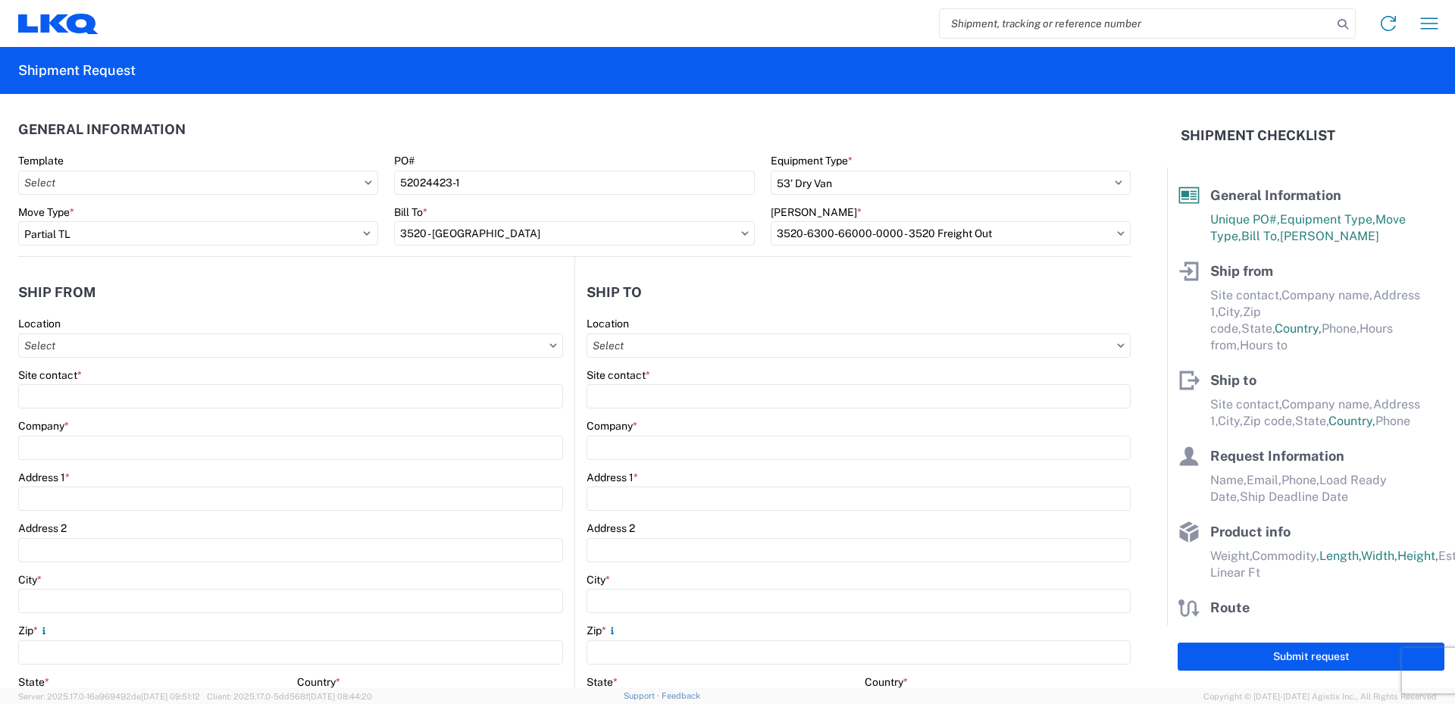
type input "[GEOGRAPHIC_DATA]"
type input "75050"
select select "[GEOGRAPHIC_DATA]"
type input "08:00"
type input "14:00"
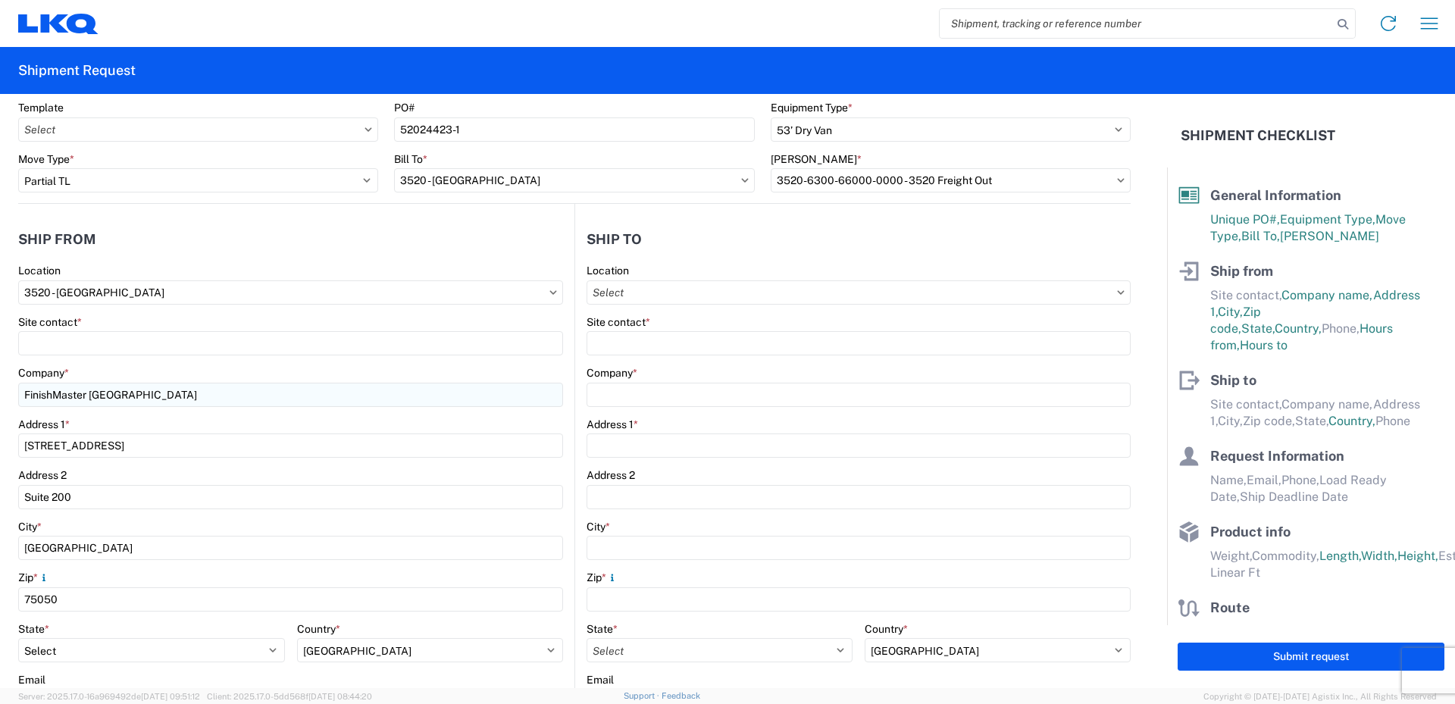
scroll to position [76, 0]
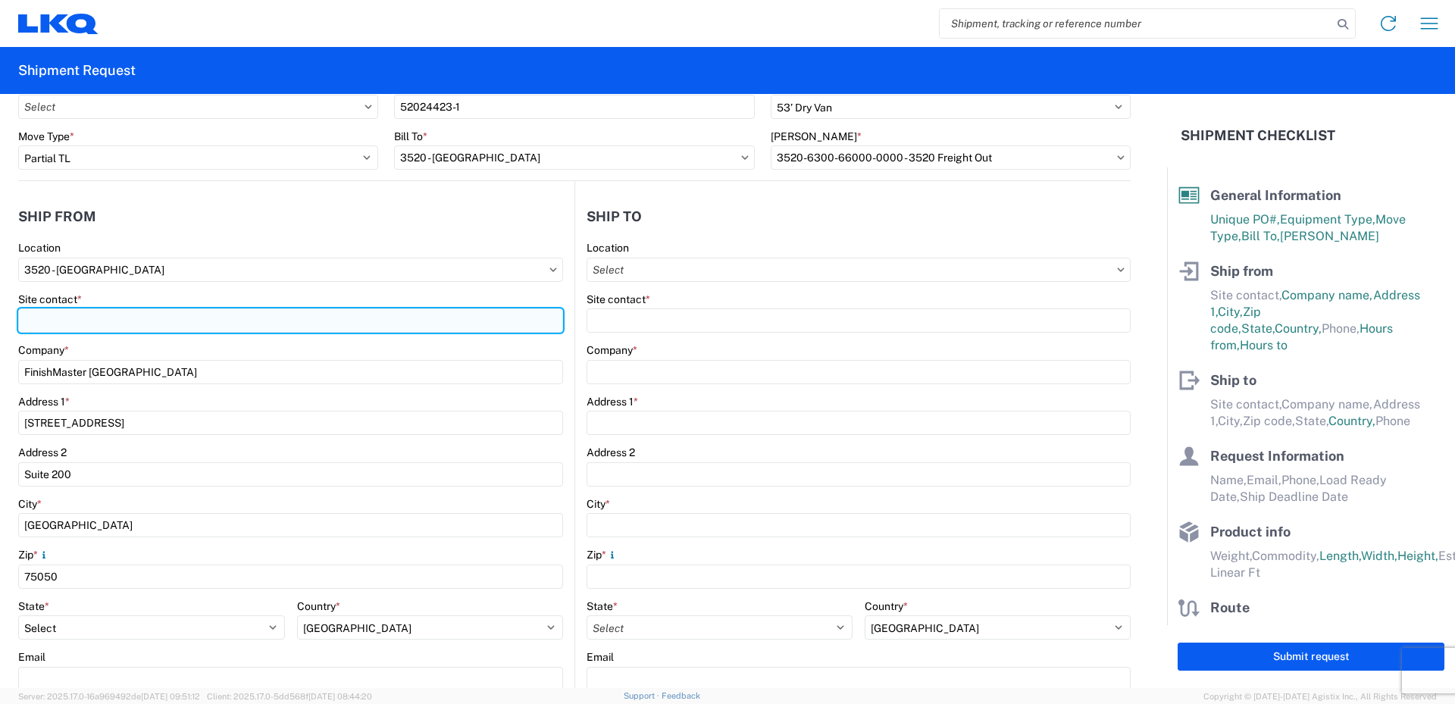
click at [57, 317] on input "Site contact *" at bounding box center [290, 320] width 545 height 24
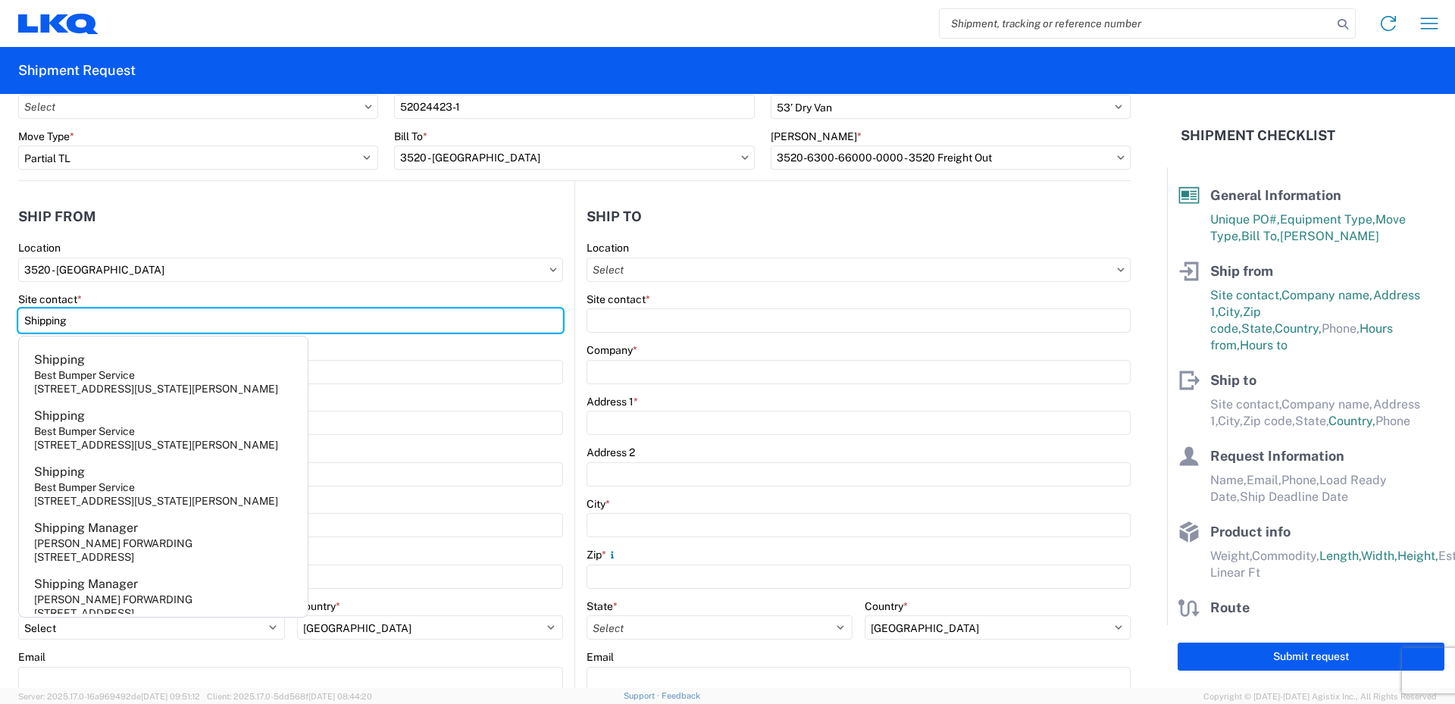
type input "Shipping"
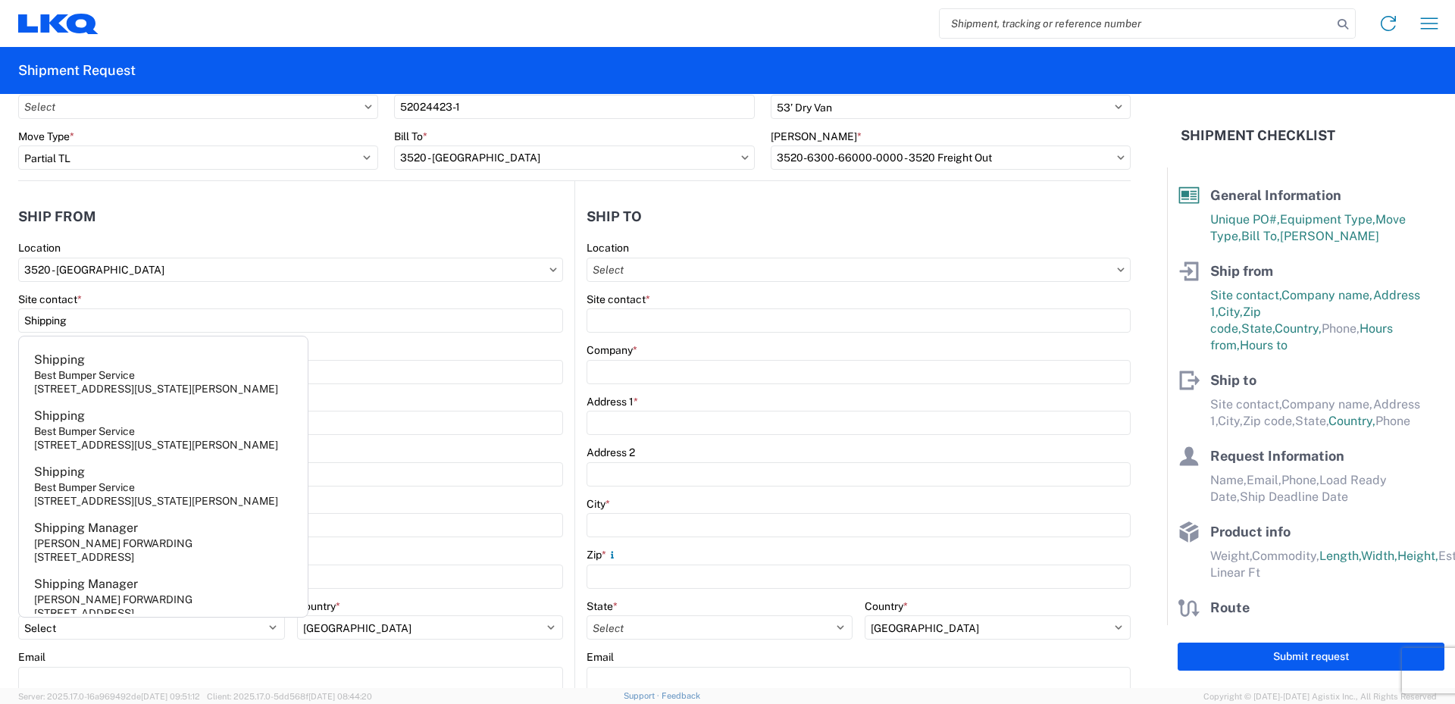
click at [368, 340] on agx-form-control-wrapper-v2 "Site contact * Shipping" at bounding box center [290, 318] width 545 height 52
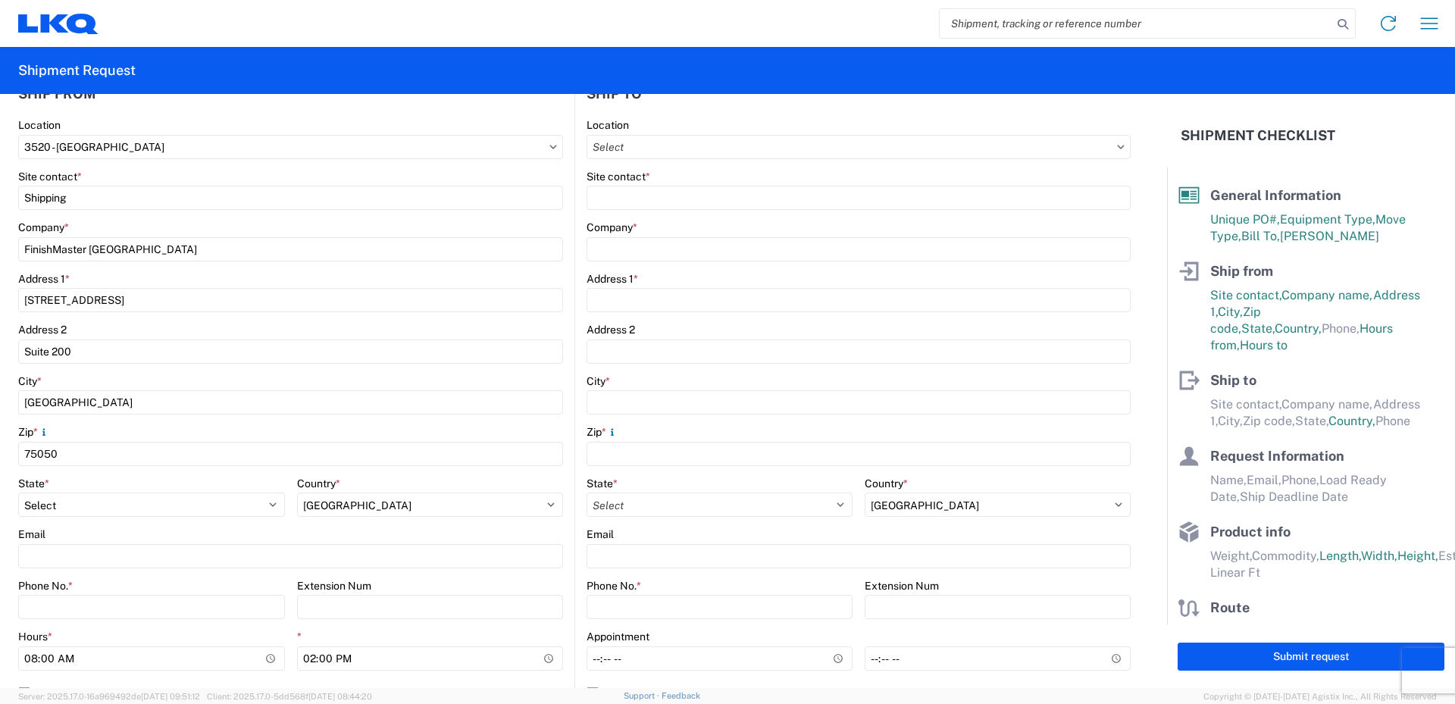
scroll to position [227, 0]
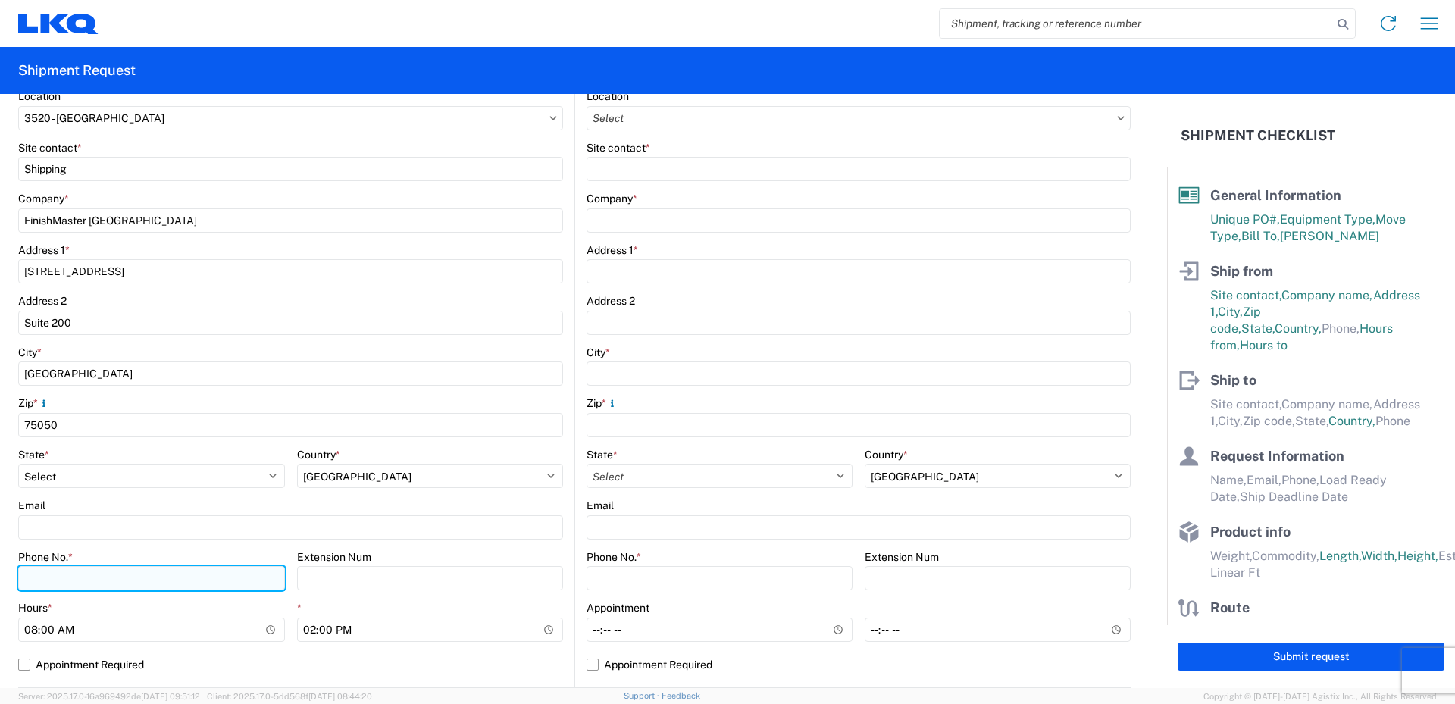
click at [62, 580] on input "Phone No. *" at bounding box center [151, 578] width 267 height 24
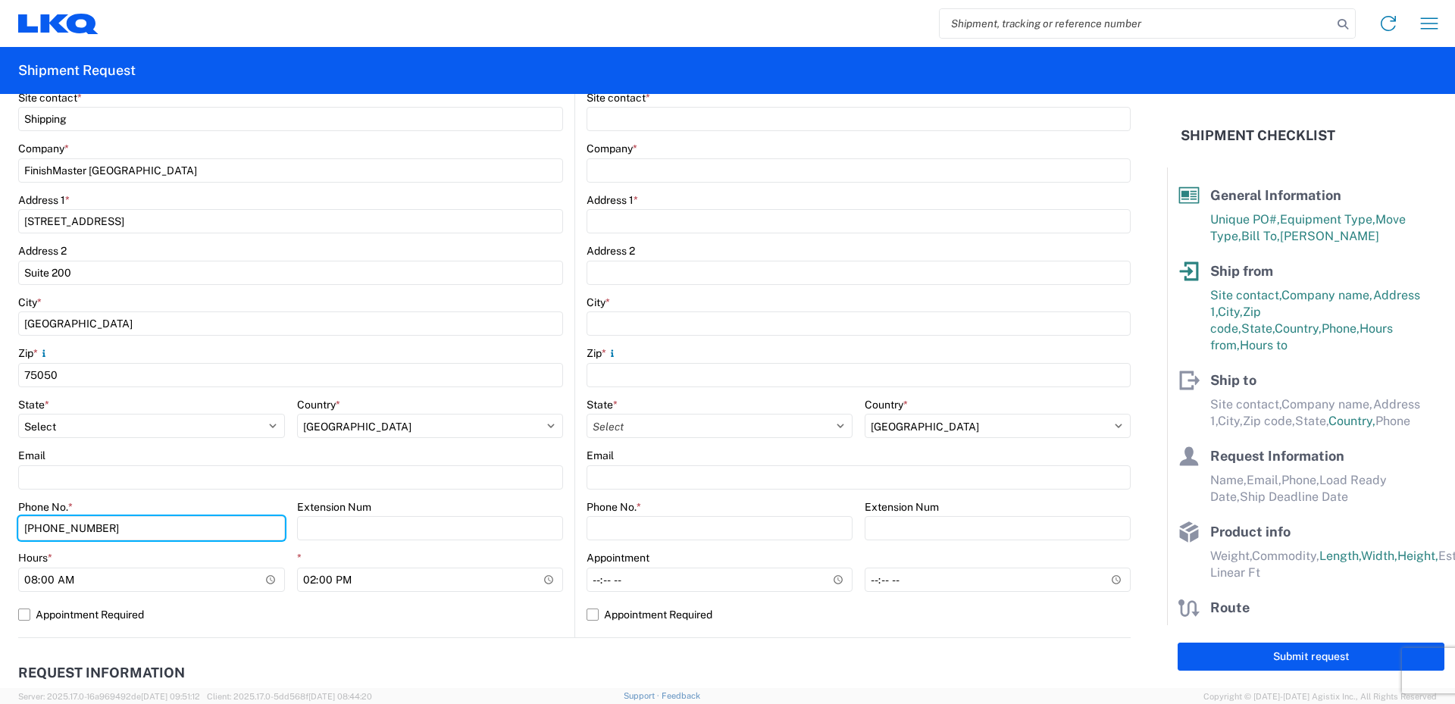
scroll to position [303, 0]
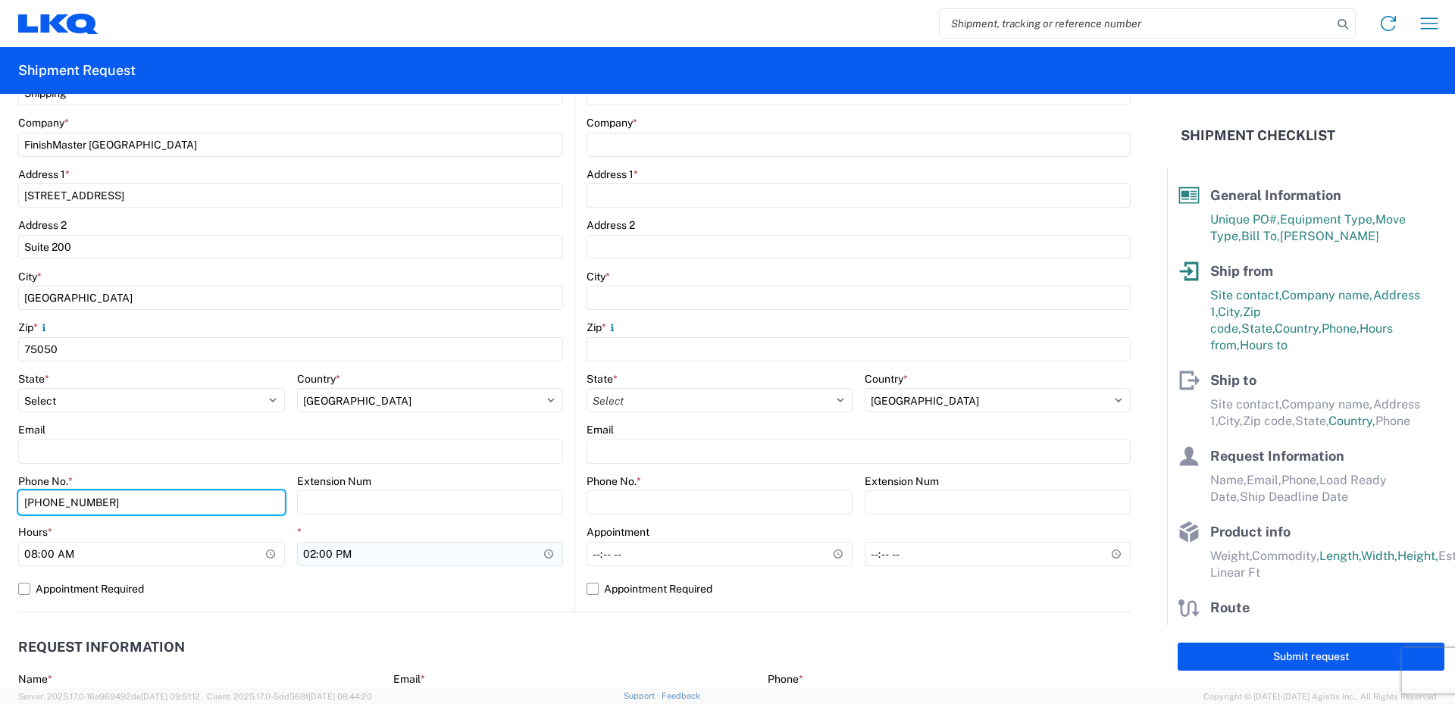
type input "[PHONE_NUMBER]"
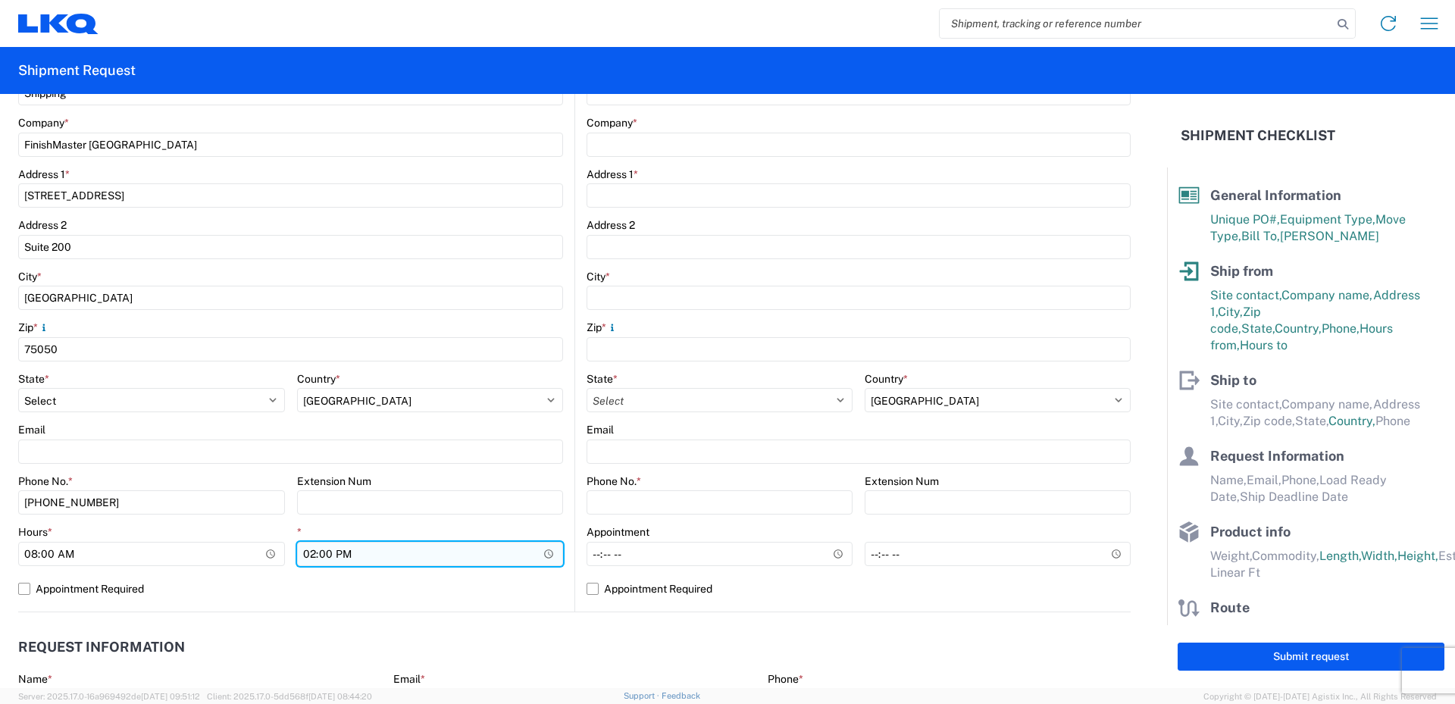
click at [305, 557] on input "14:00" at bounding box center [430, 554] width 267 height 24
type input "18:00"
click at [289, 575] on div "Hours * 08:00 * 18:00" at bounding box center [290, 551] width 545 height 52
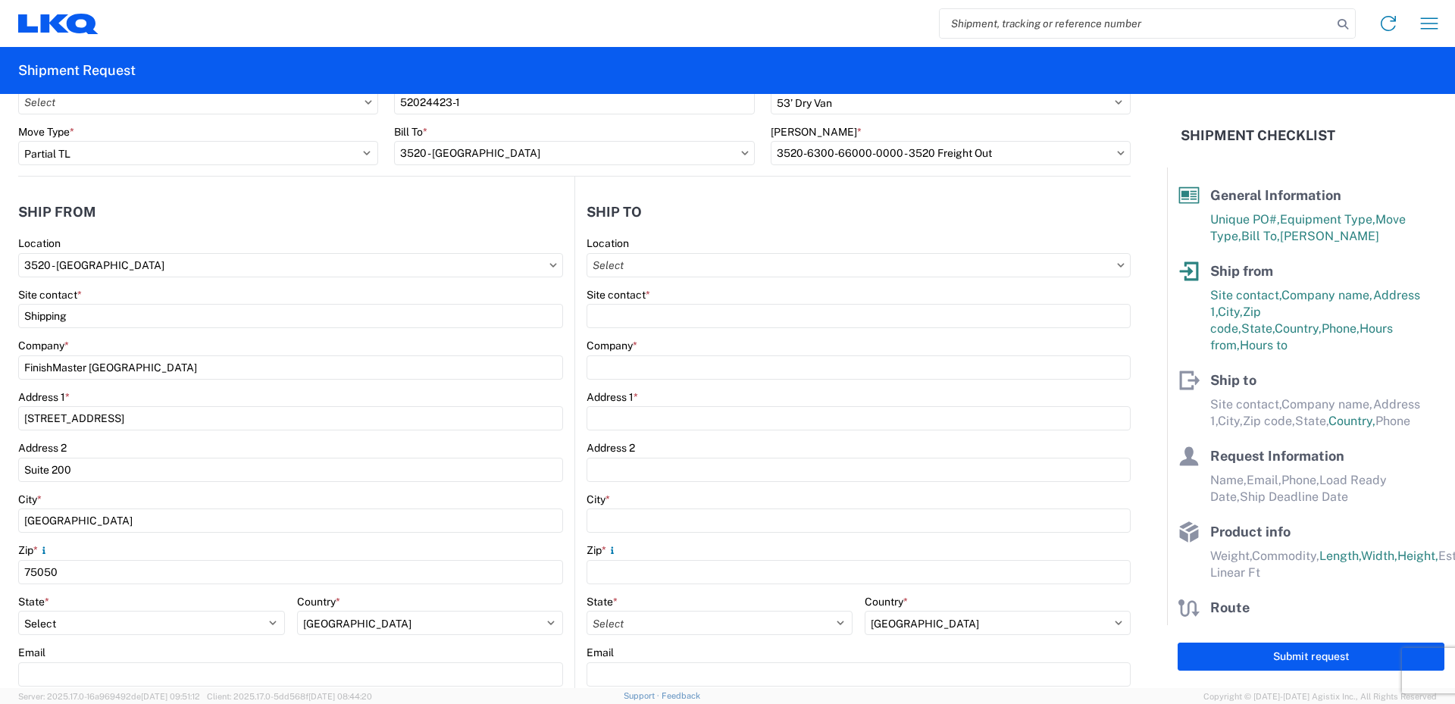
scroll to position [0, 0]
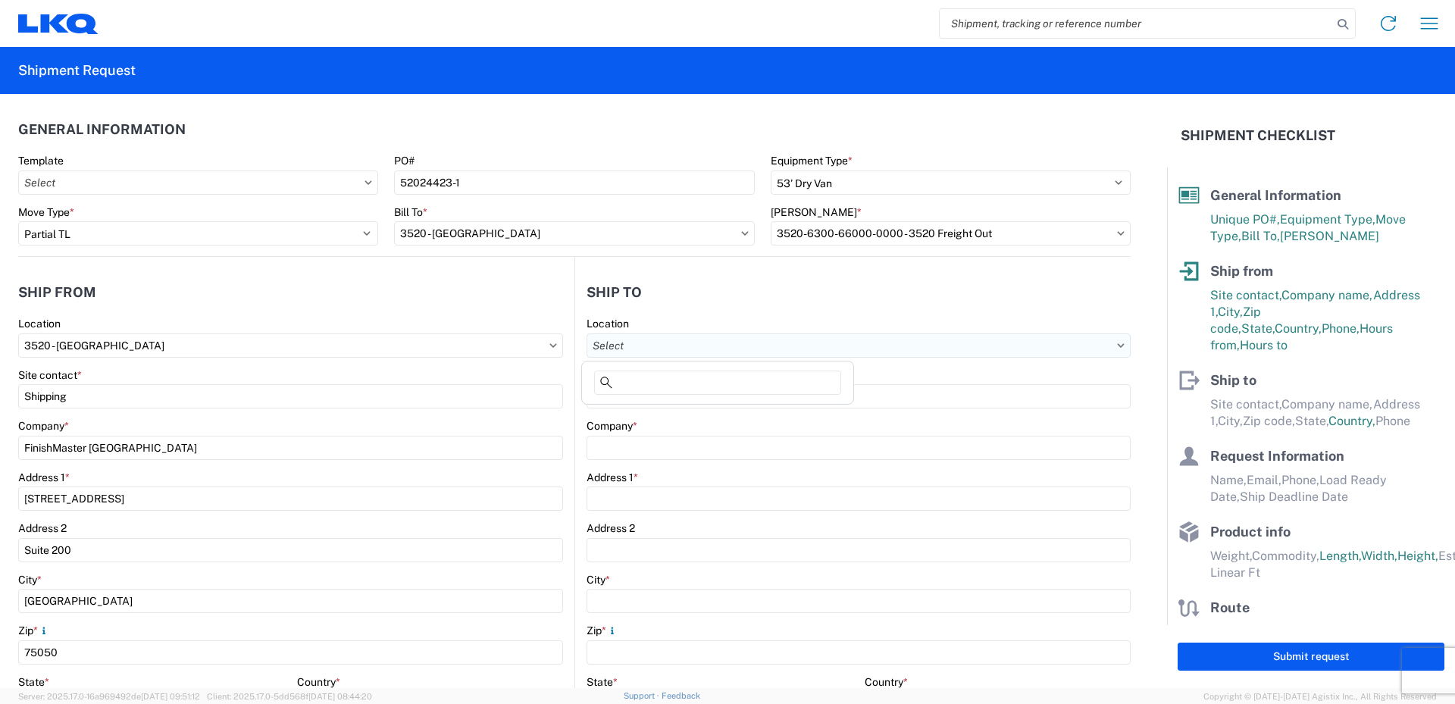
click at [678, 342] on input "Location" at bounding box center [859, 345] width 544 height 24
type input "096"
click at [664, 413] on div "3096 - [GEOGRAPHIC_DATA] [GEOGRAPHIC_DATA] (096)" at bounding box center [731, 413] width 292 height 24
type input "3096 - [GEOGRAPHIC_DATA] [GEOGRAPHIC_DATA] (096)"
type input "LKQ Corporation"
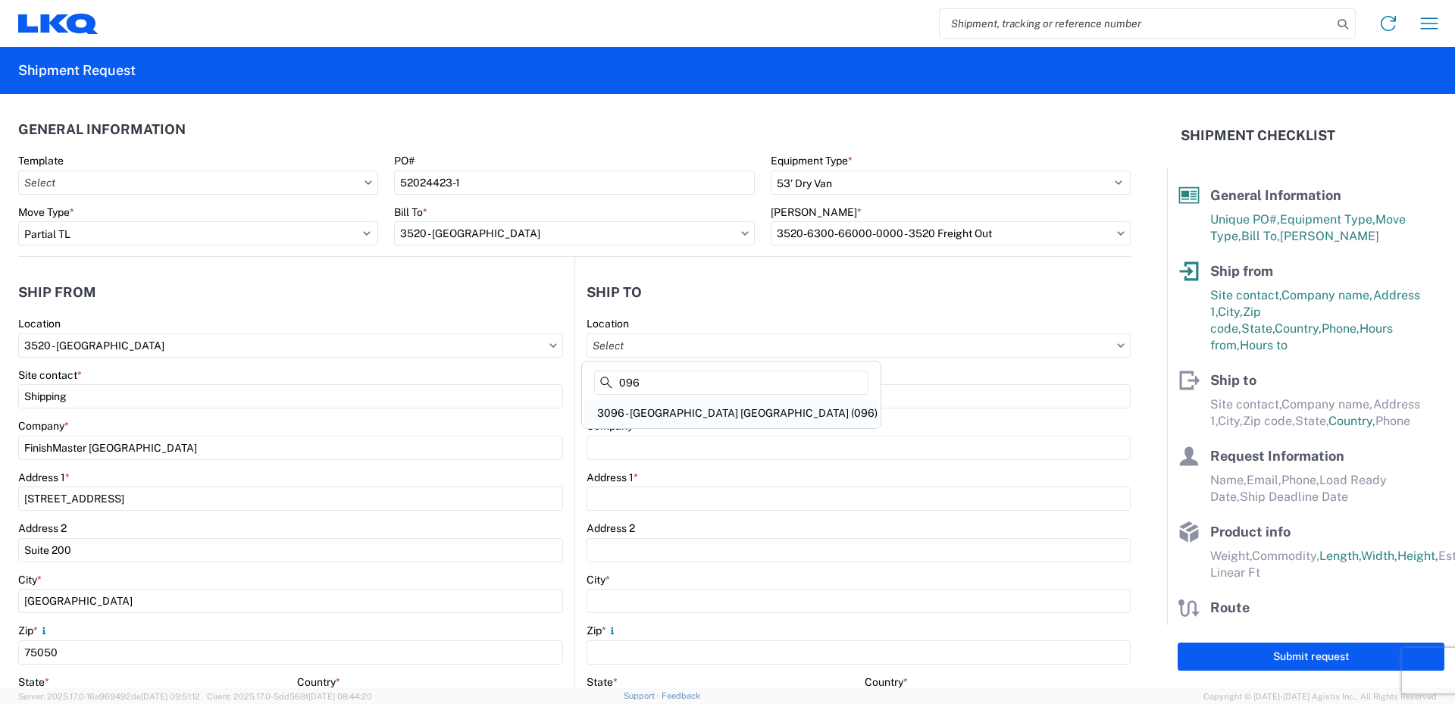
type input "[STREET_ADDRESS]"
type input "[GEOGRAPHIC_DATA]"
type input "89081"
select select "US"
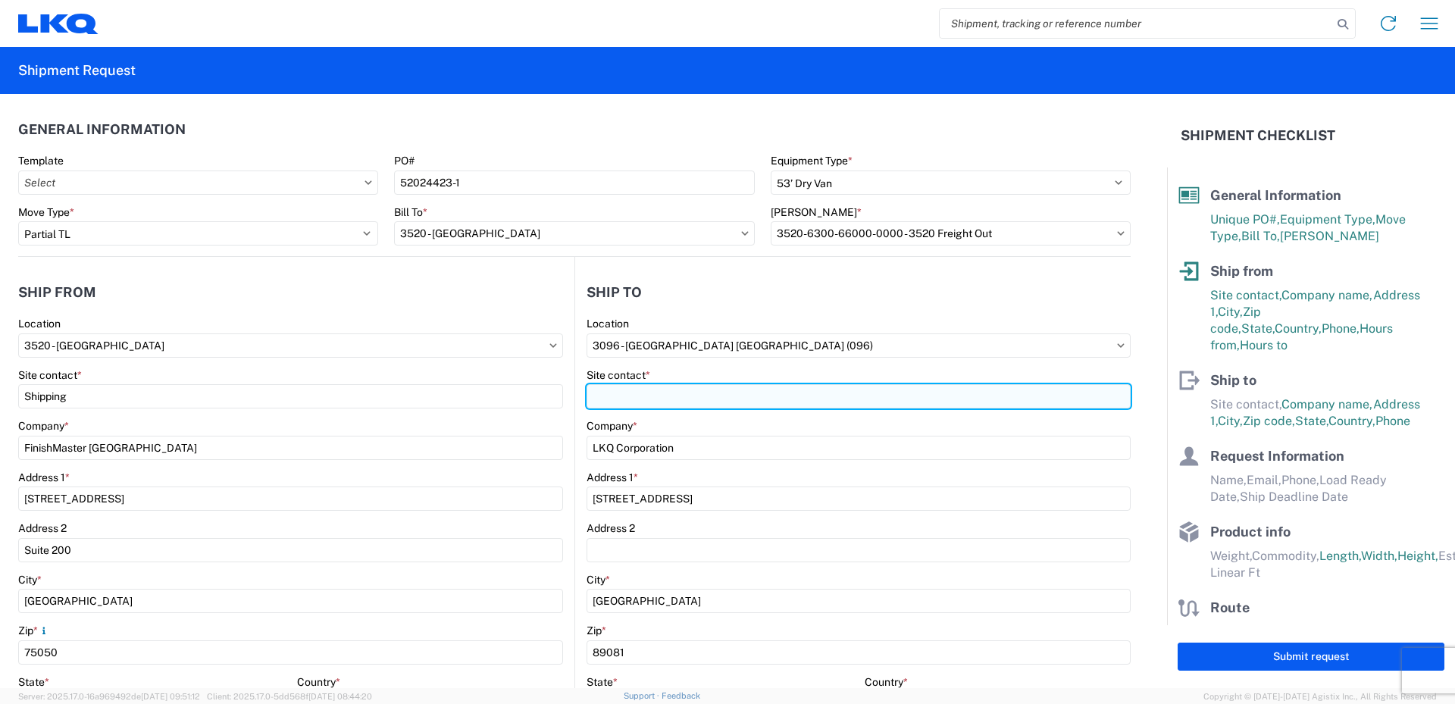
click at [626, 396] on input "Site contact *" at bounding box center [859, 396] width 544 height 24
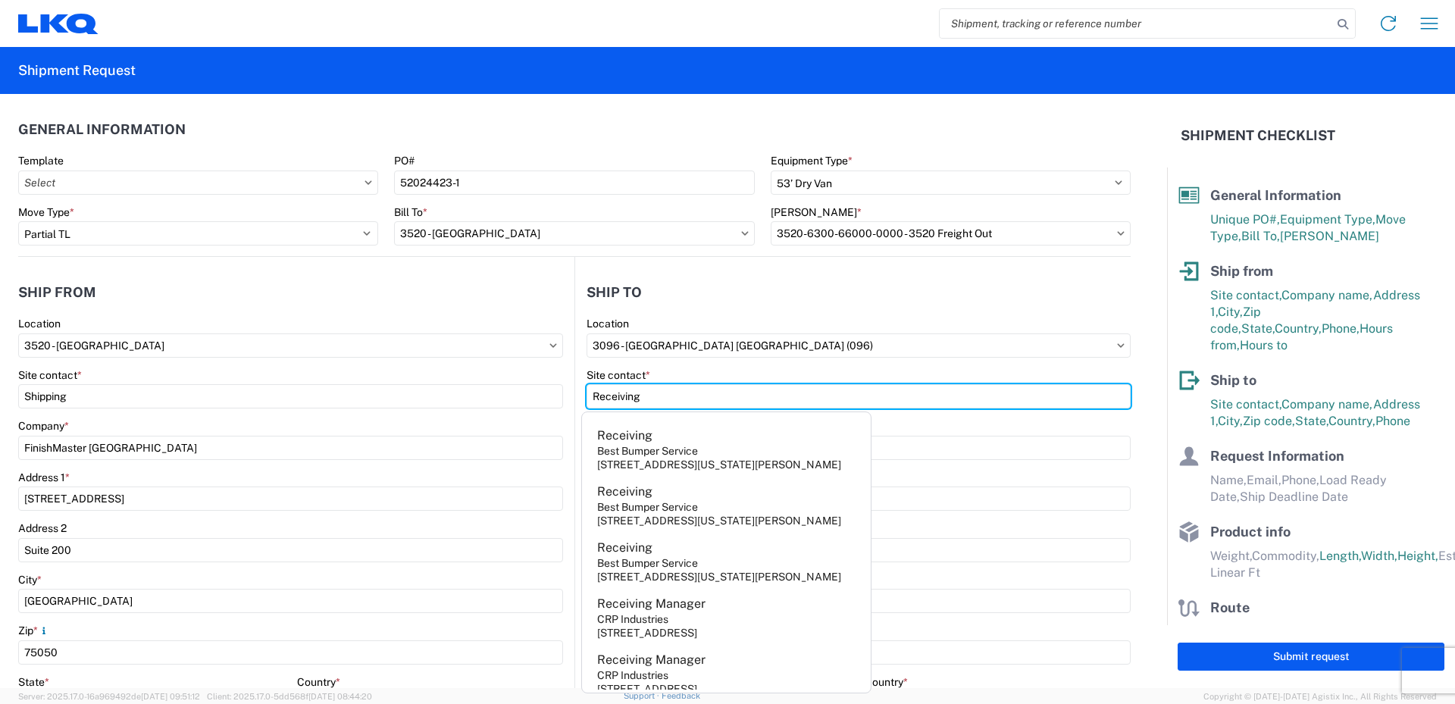
type input "Receiving"
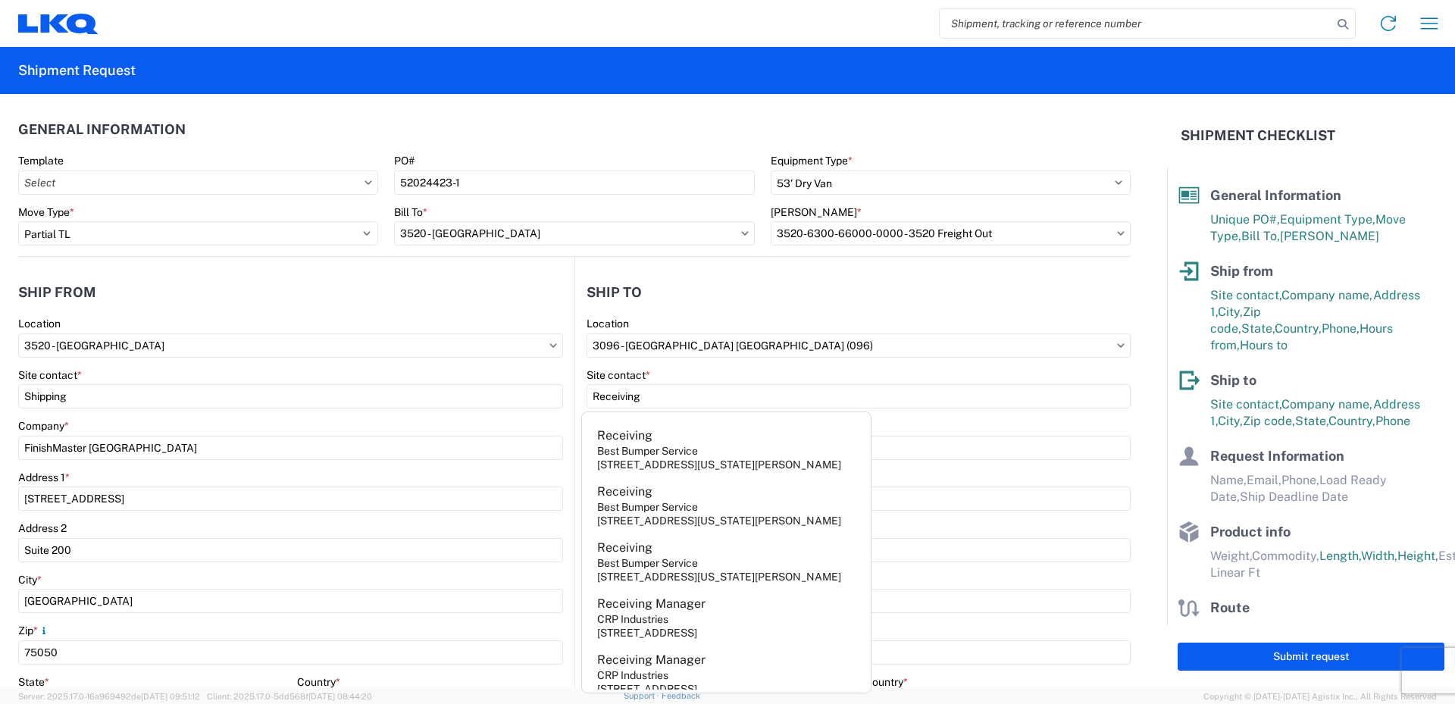
click at [730, 371] on div "Site contact *" at bounding box center [859, 375] width 544 height 14
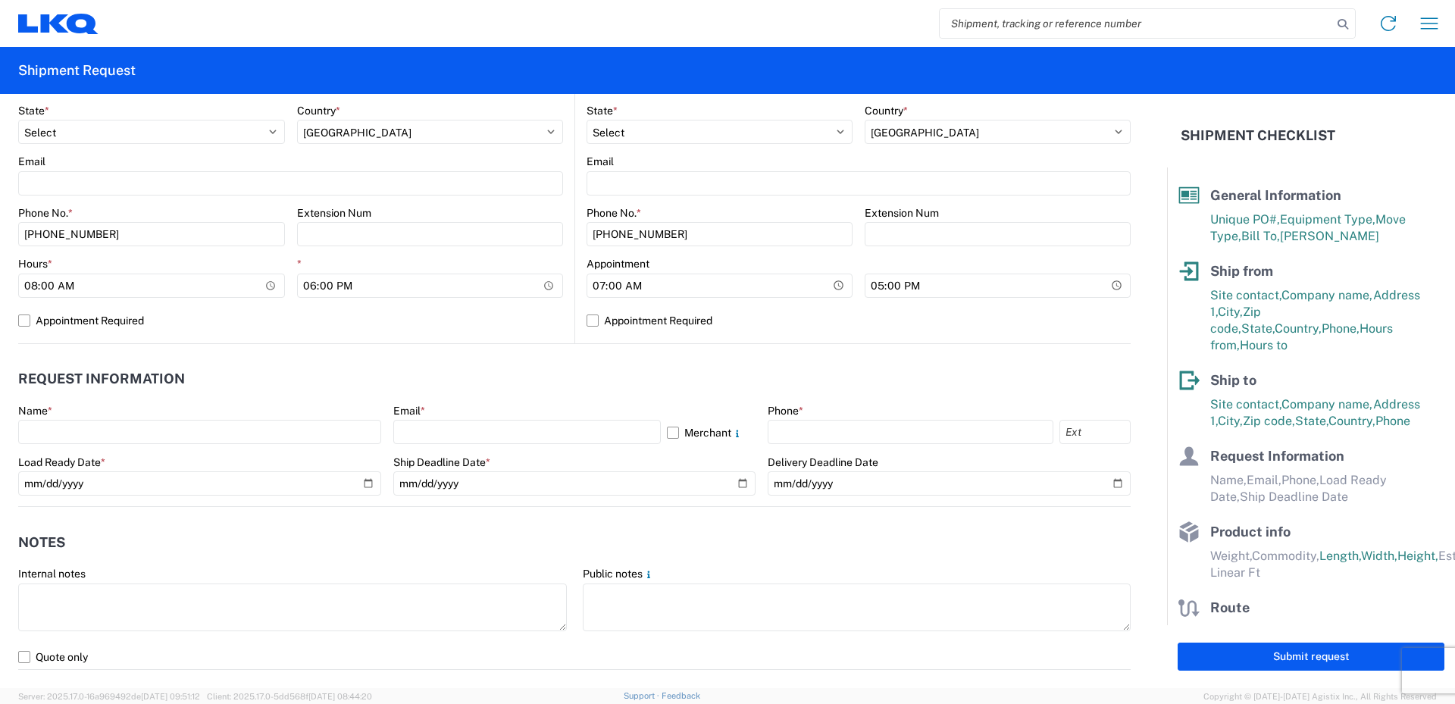
scroll to position [606, 0]
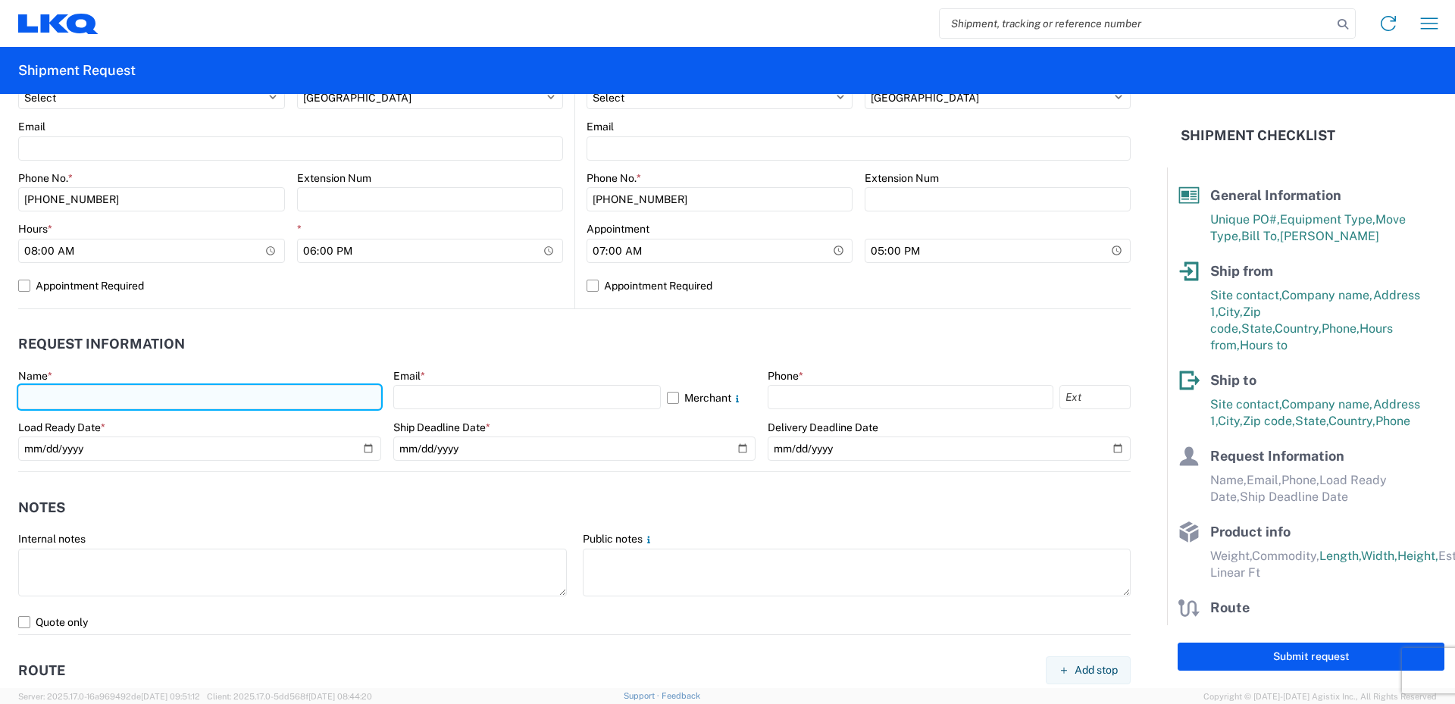
click at [45, 395] on input "text" at bounding box center [199, 397] width 363 height 24
type input "[PERSON_NAME]"
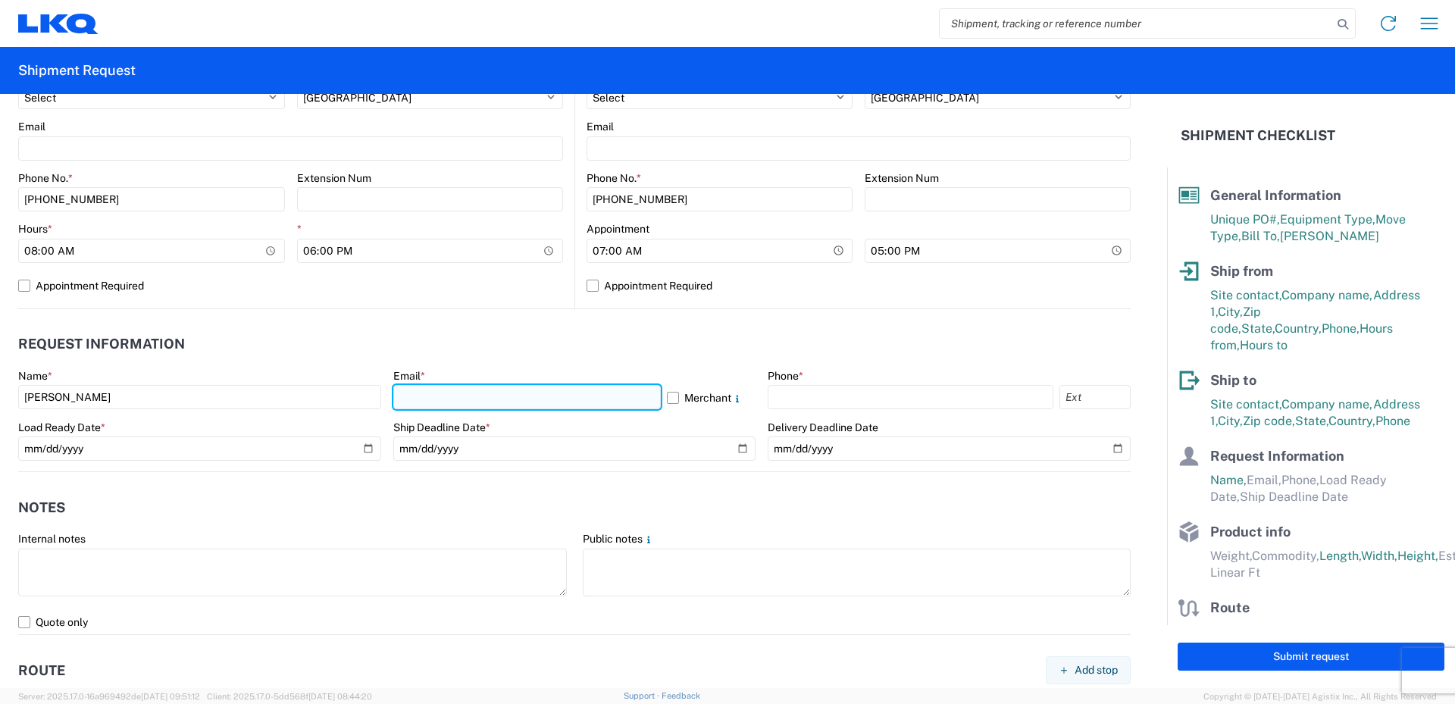
click at [410, 399] on input "text" at bounding box center [526, 397] width 267 height 24
type input "[EMAIL_ADDRESS][DOMAIN_NAME]"
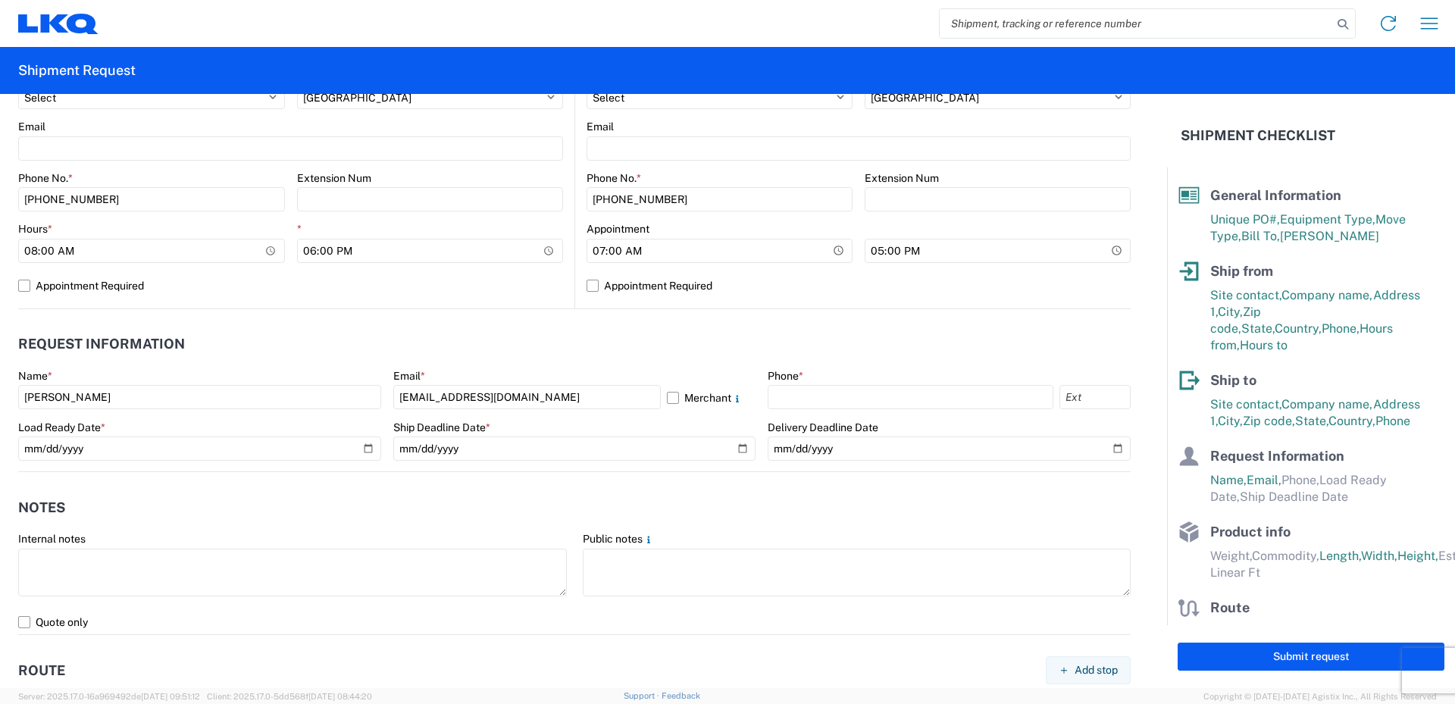
click at [393, 413] on agx-form-control-wrapper-v2 "Email * [EMAIL_ADDRESS][DOMAIN_NAME] Merchant" at bounding box center [574, 395] width 363 height 52
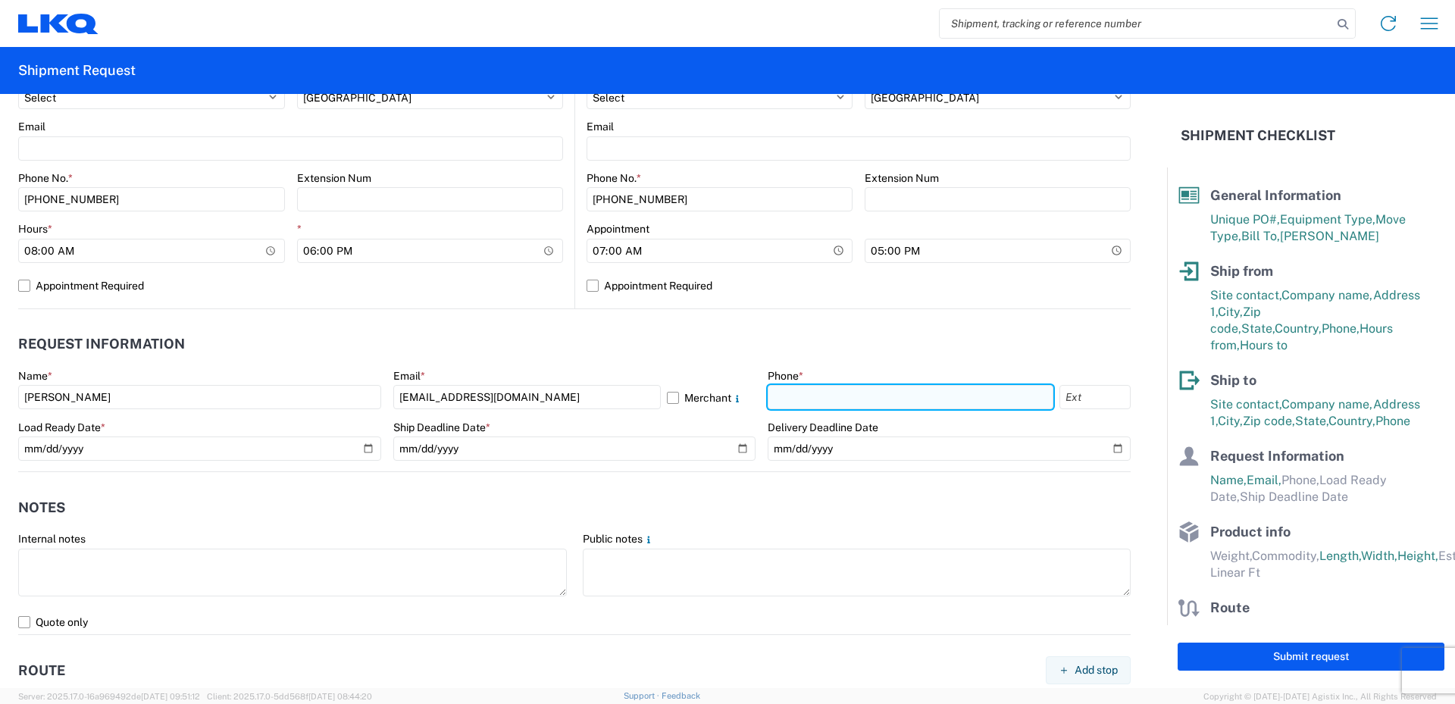
click at [787, 395] on input "text" at bounding box center [911, 397] width 286 height 24
type input "[PHONE_NUMBER]"
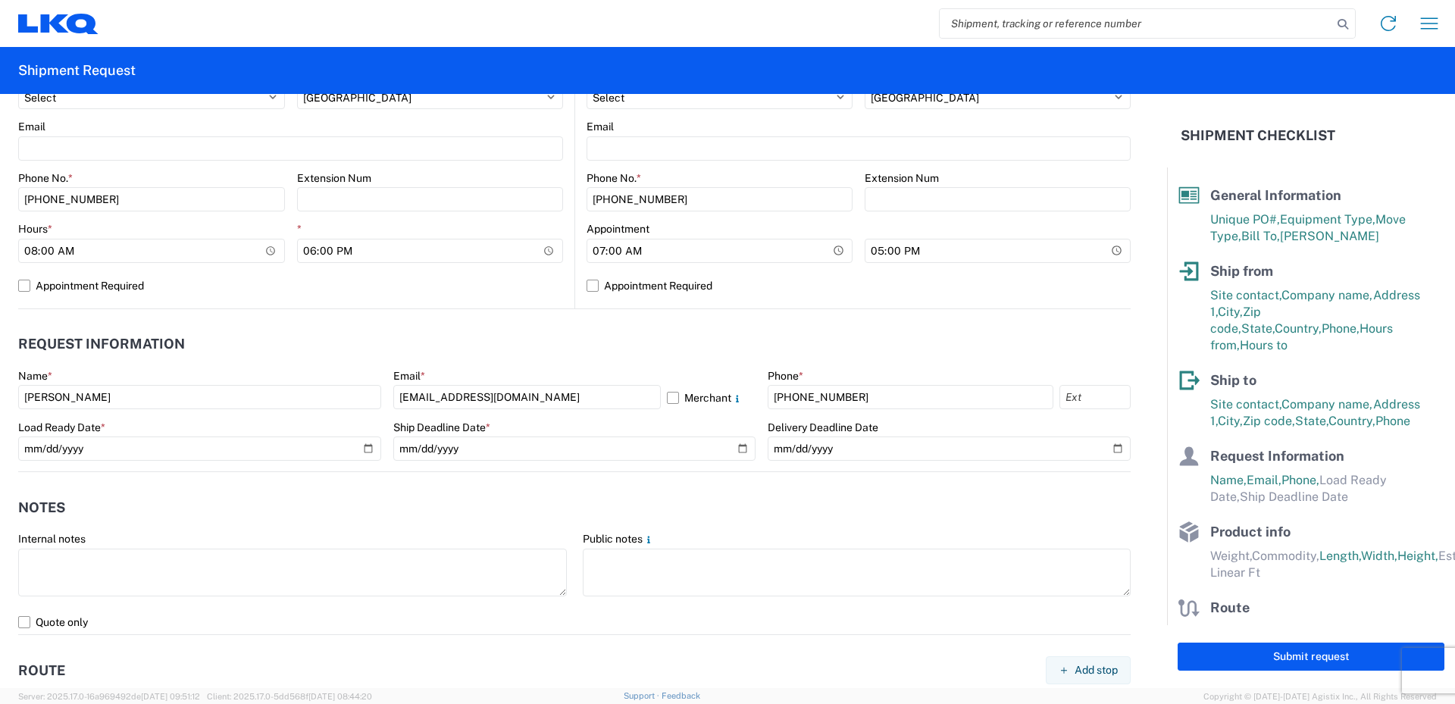
click at [851, 355] on header "Request Information" at bounding box center [574, 344] width 1112 height 34
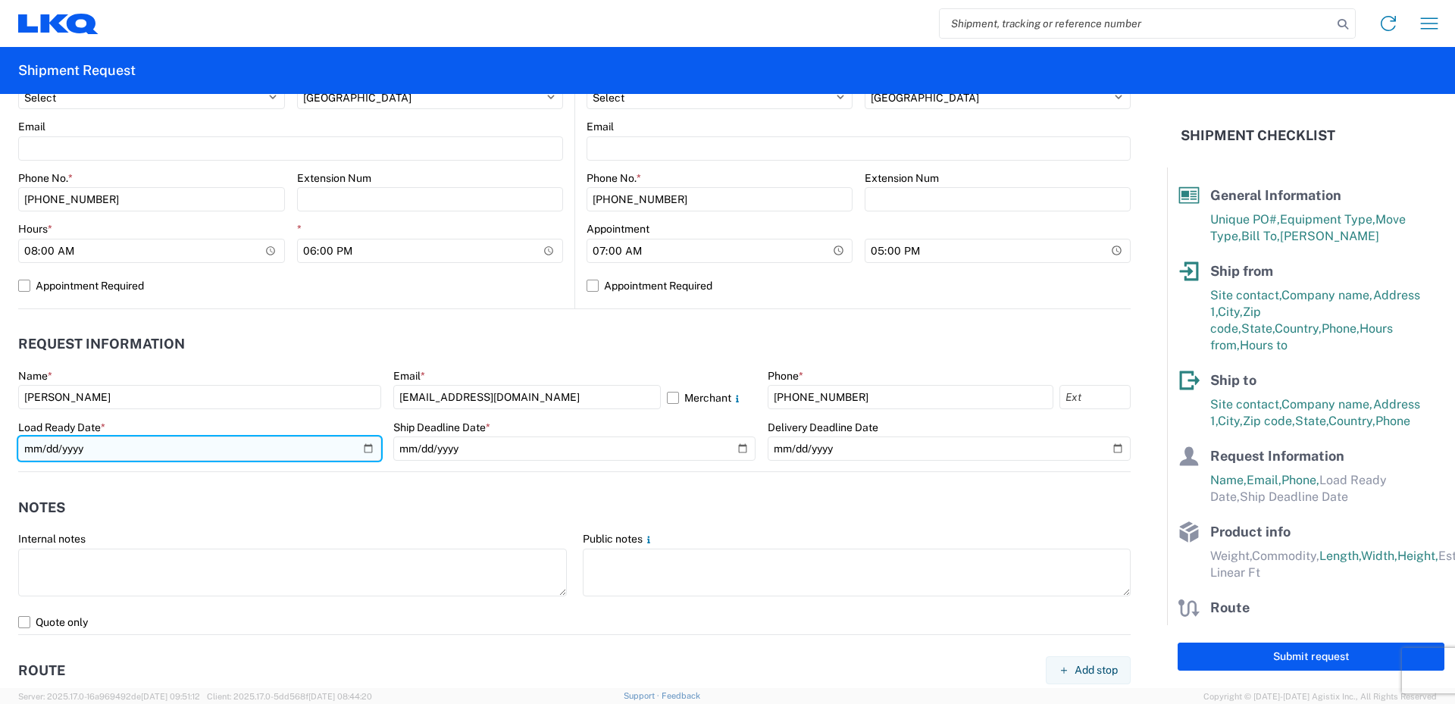
click at [360, 448] on input "date" at bounding box center [199, 448] width 363 height 24
type input "[DATE]"
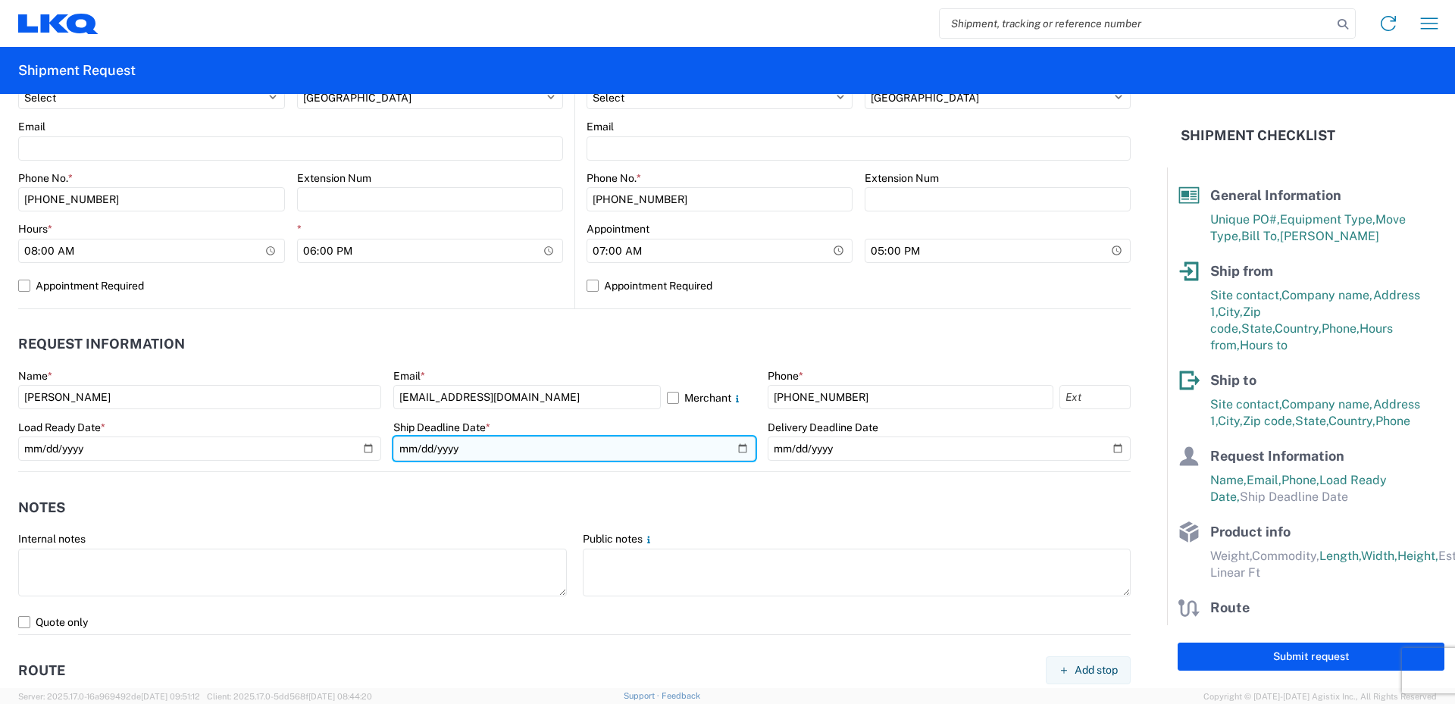
click at [737, 449] on input "date" at bounding box center [574, 448] width 363 height 24
type input "[DATE]"
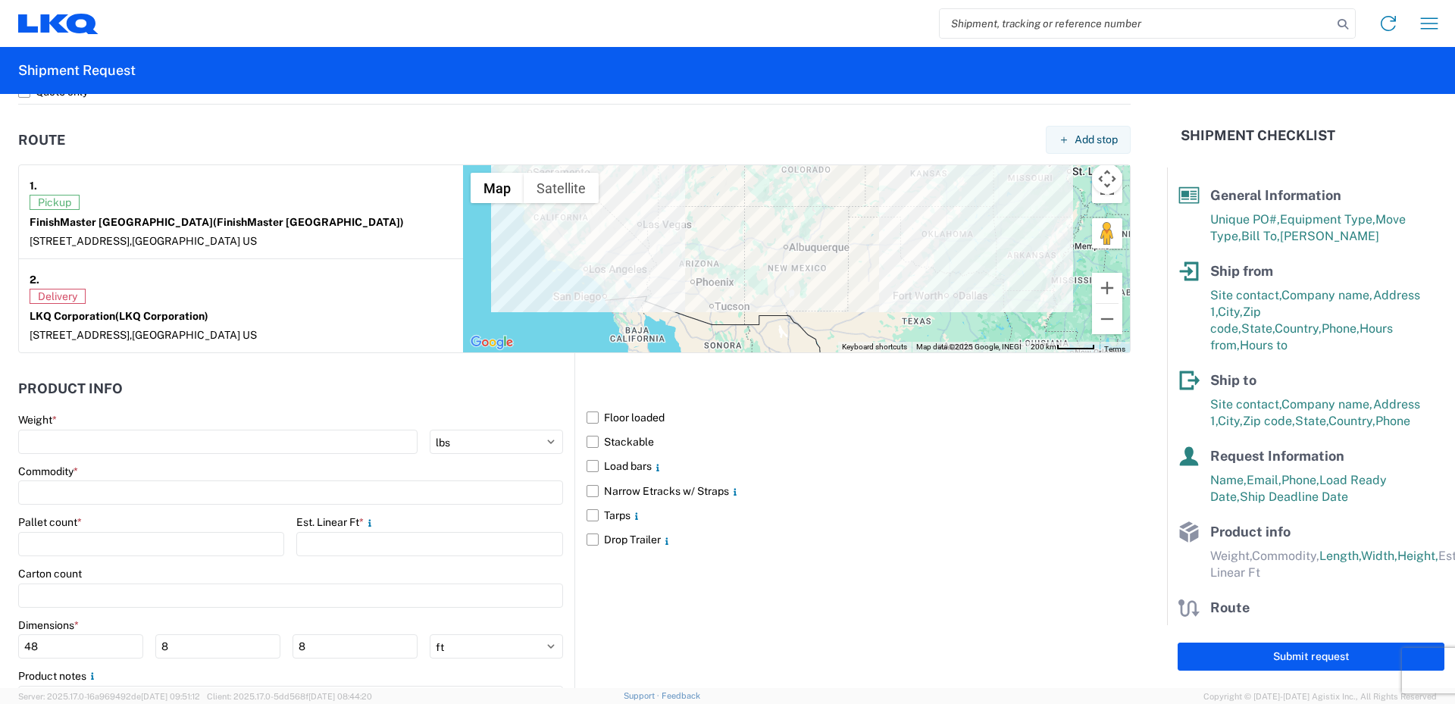
scroll to position [1212, 0]
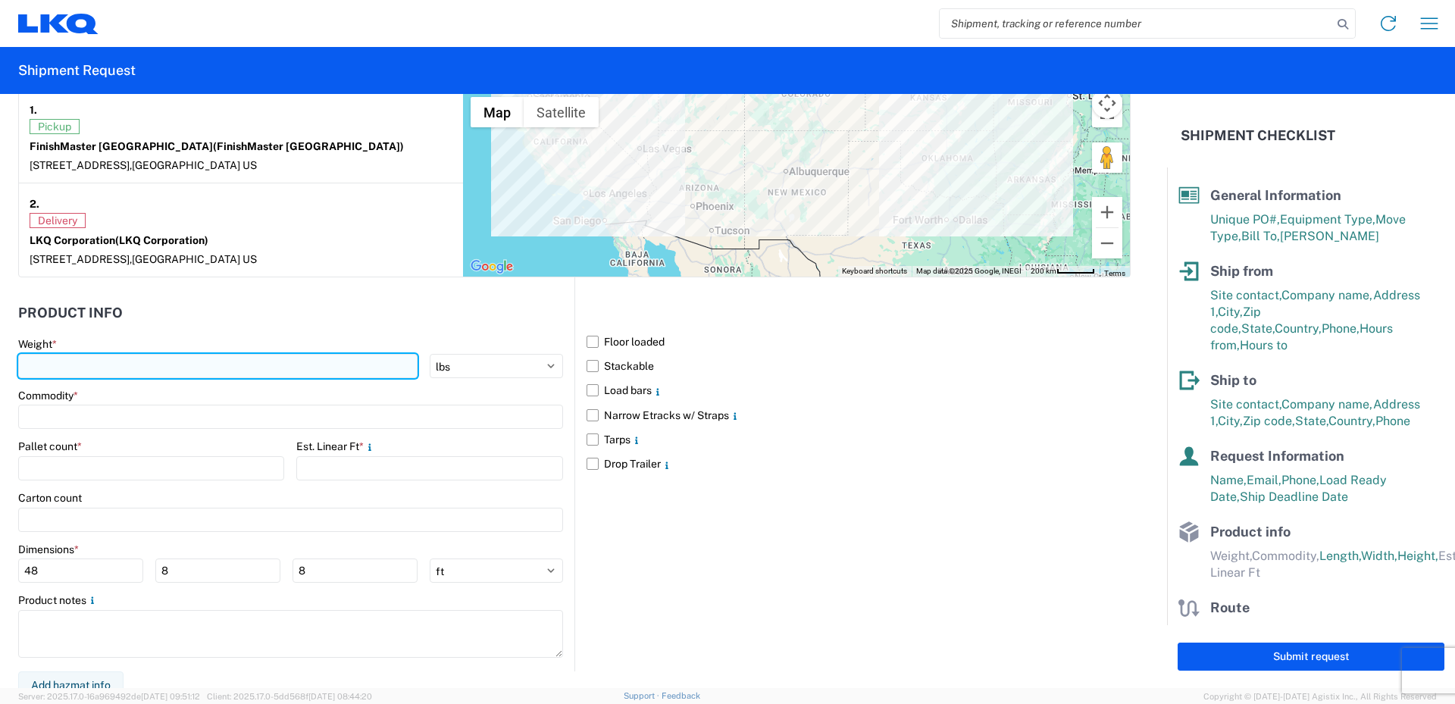
click at [31, 364] on input "number" at bounding box center [217, 366] width 399 height 24
type input "9708"
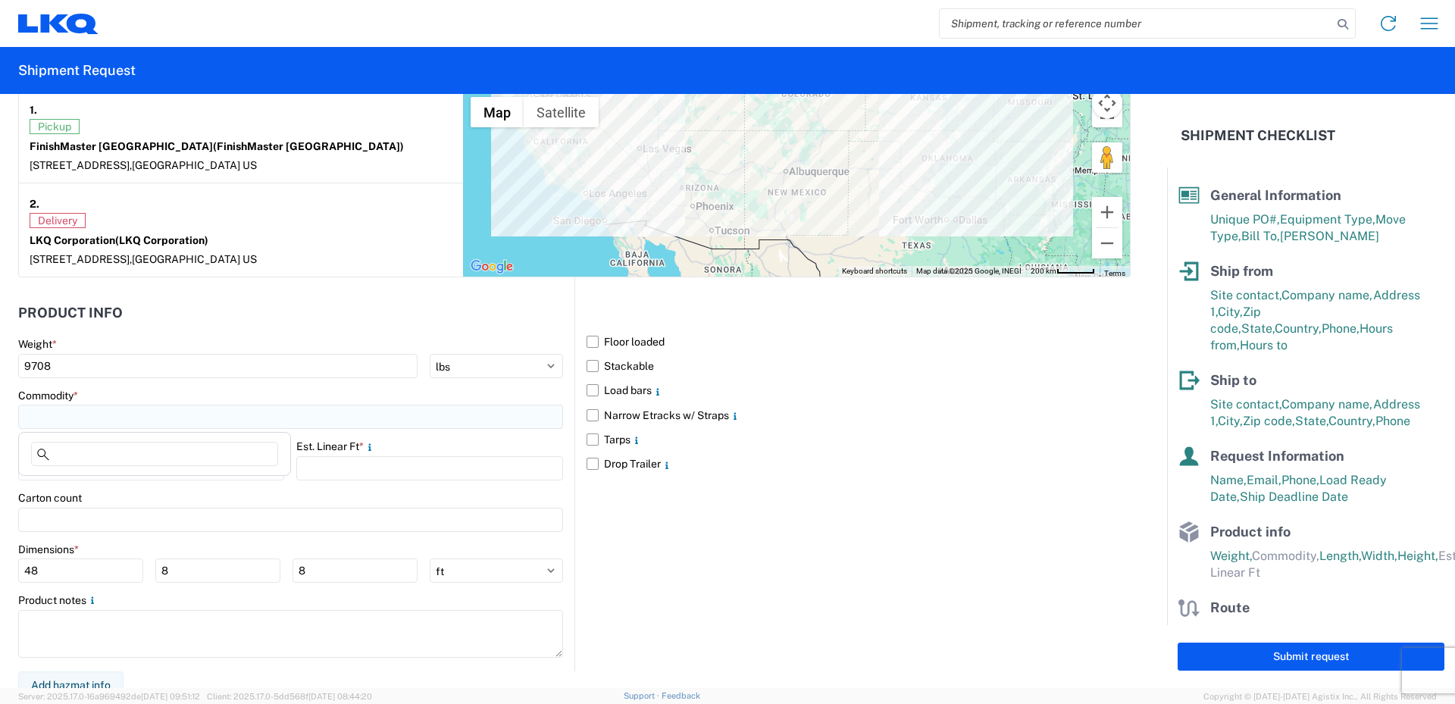
click at [85, 418] on input at bounding box center [290, 417] width 545 height 24
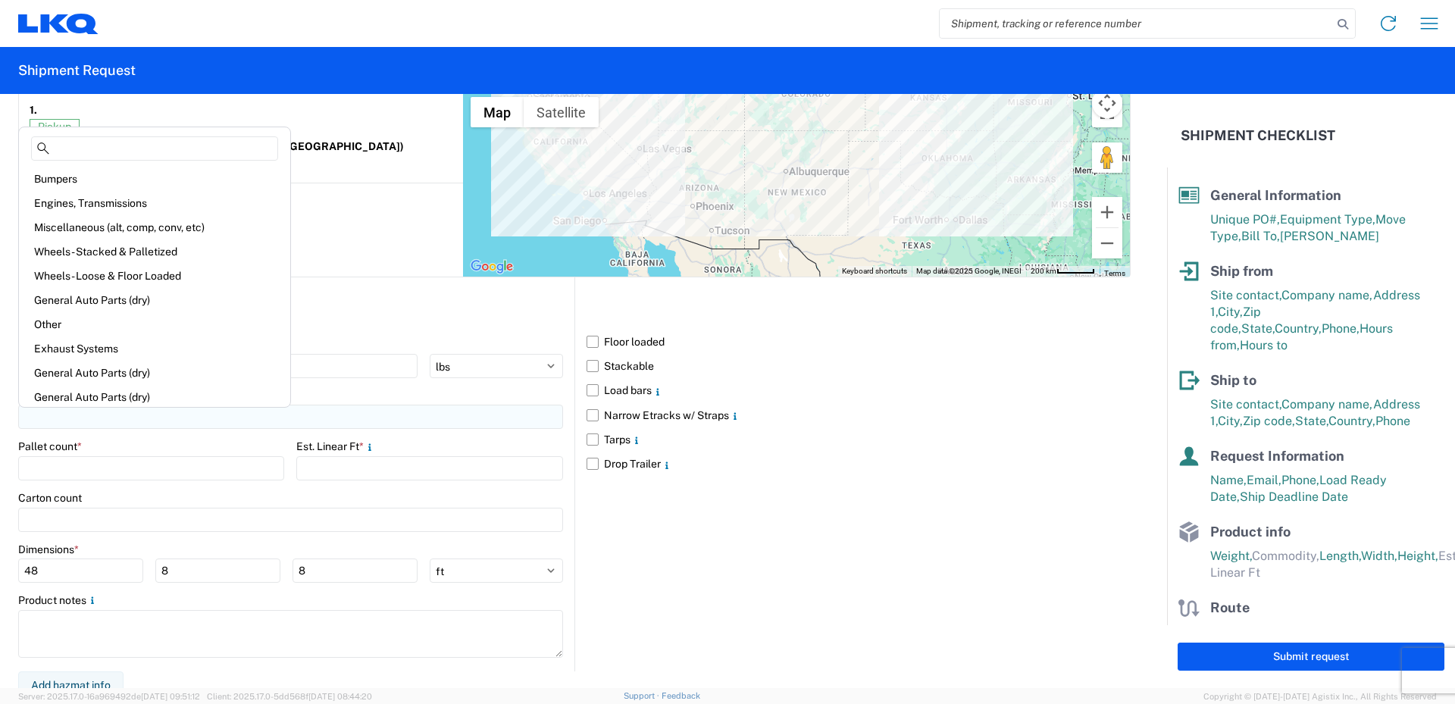
type input "8"
click at [50, 327] on div "Other" at bounding box center [154, 324] width 265 height 24
type input "Other"
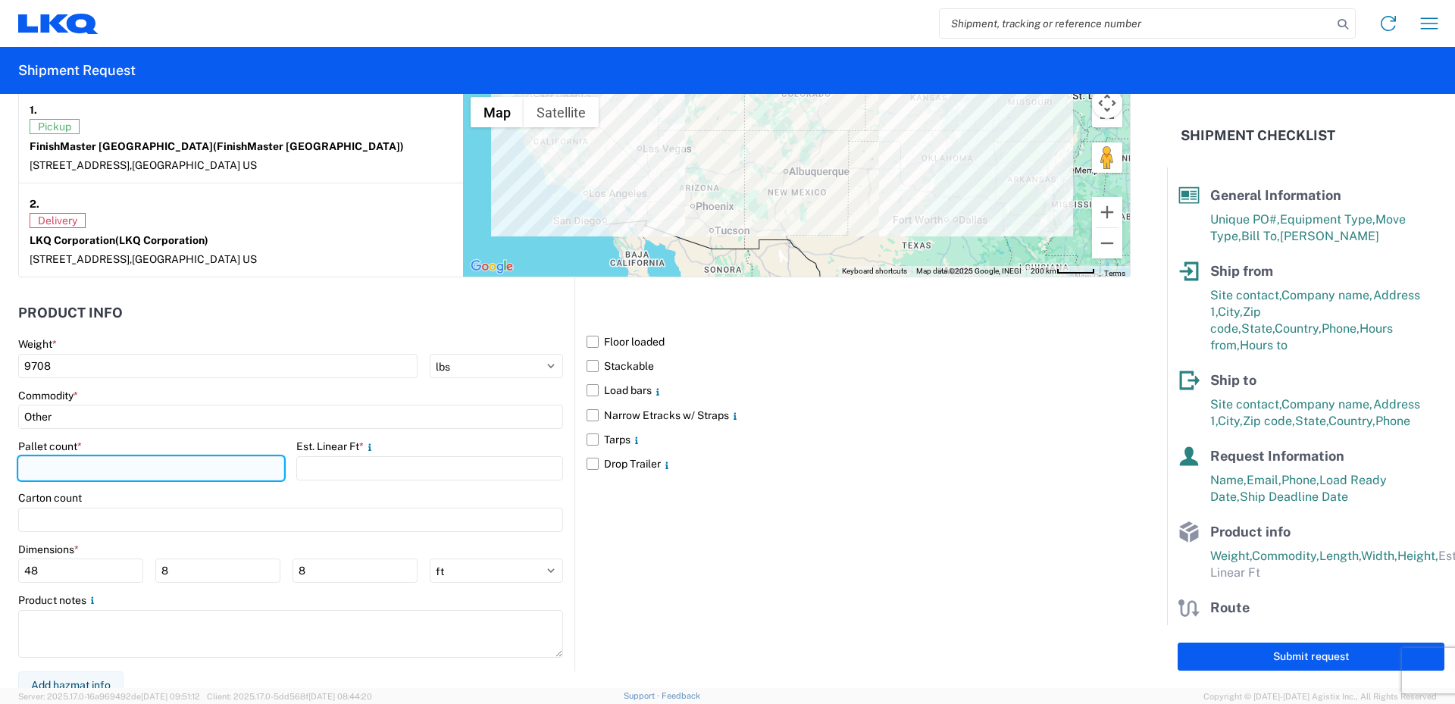
click at [80, 468] on input "number" at bounding box center [151, 468] width 266 height 24
type input "8"
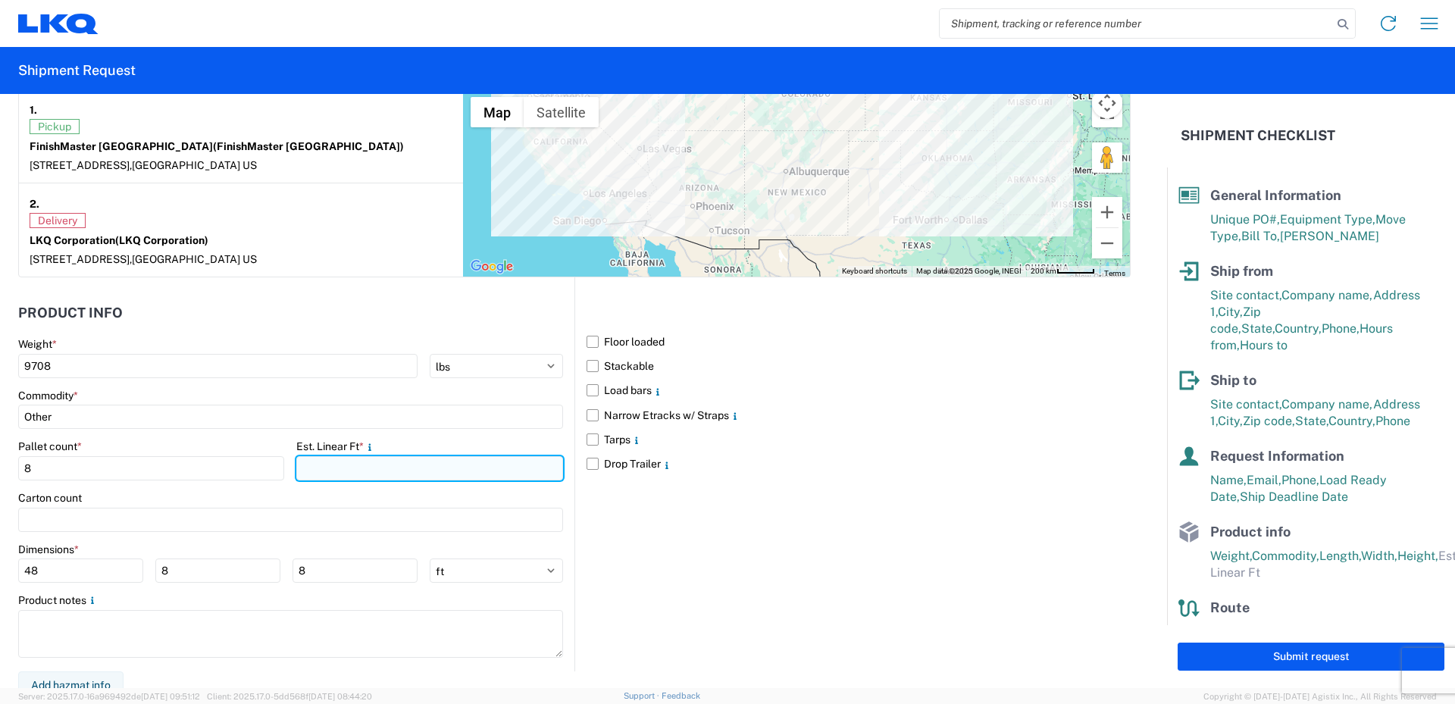
click at [336, 471] on input "number" at bounding box center [429, 468] width 266 height 24
type input "32"
click at [330, 493] on div "Carton count" at bounding box center [290, 498] width 545 height 14
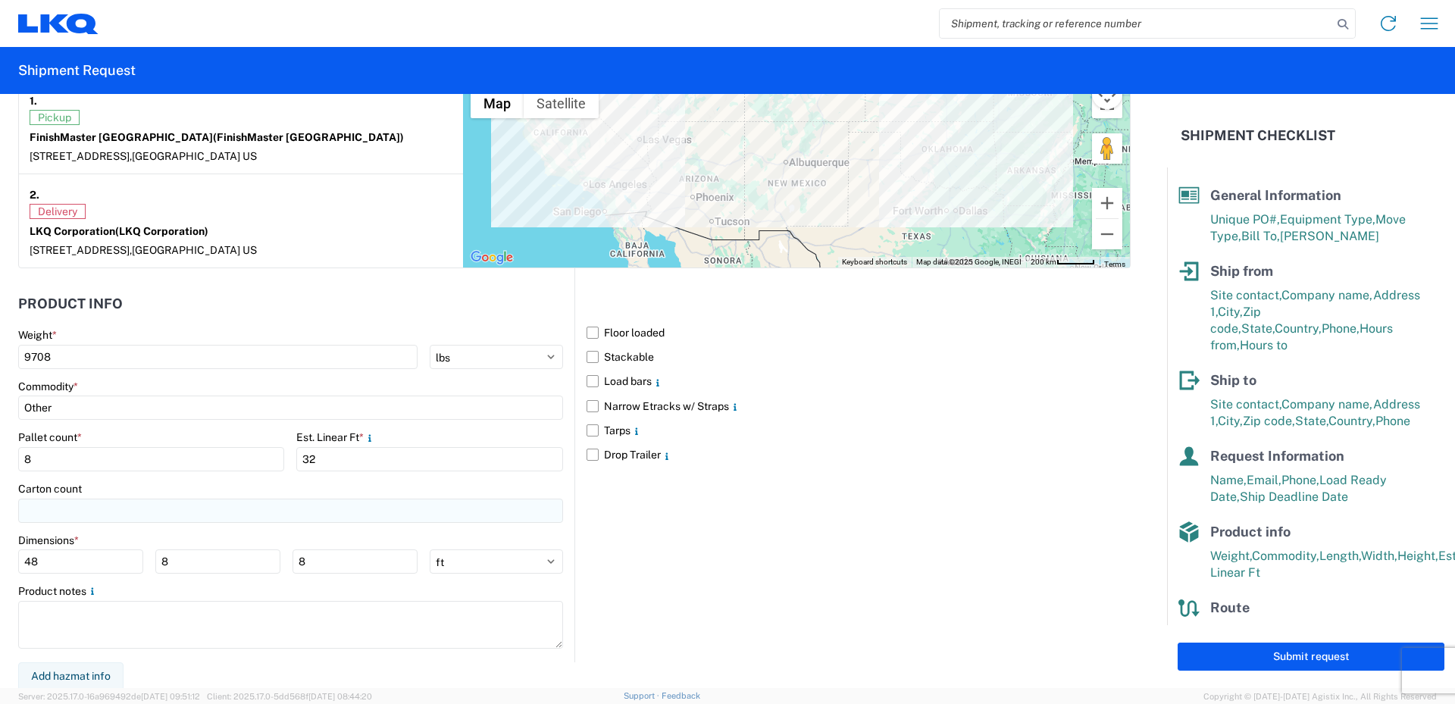
scroll to position [1224, 0]
click at [93, 674] on button "Add hazmat info" at bounding box center [70, 674] width 105 height 28
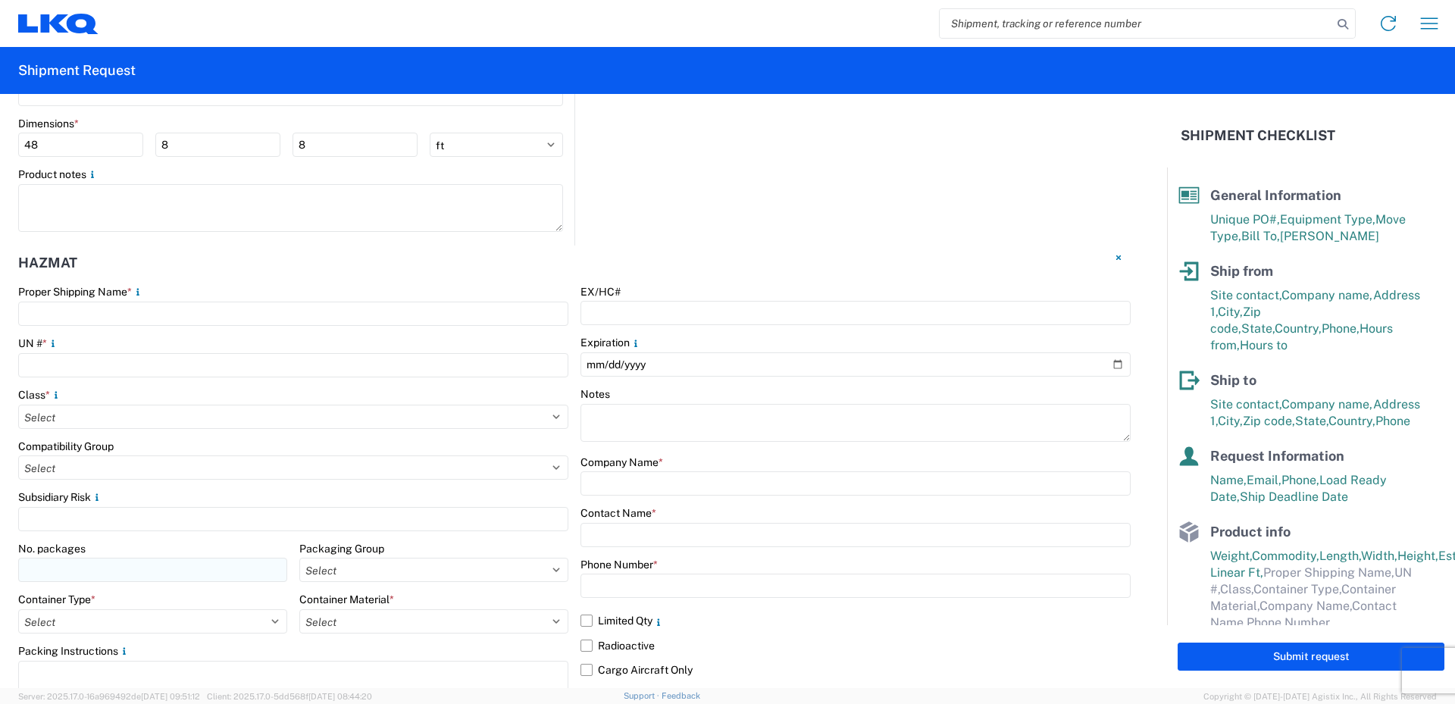
scroll to position [1678, 0]
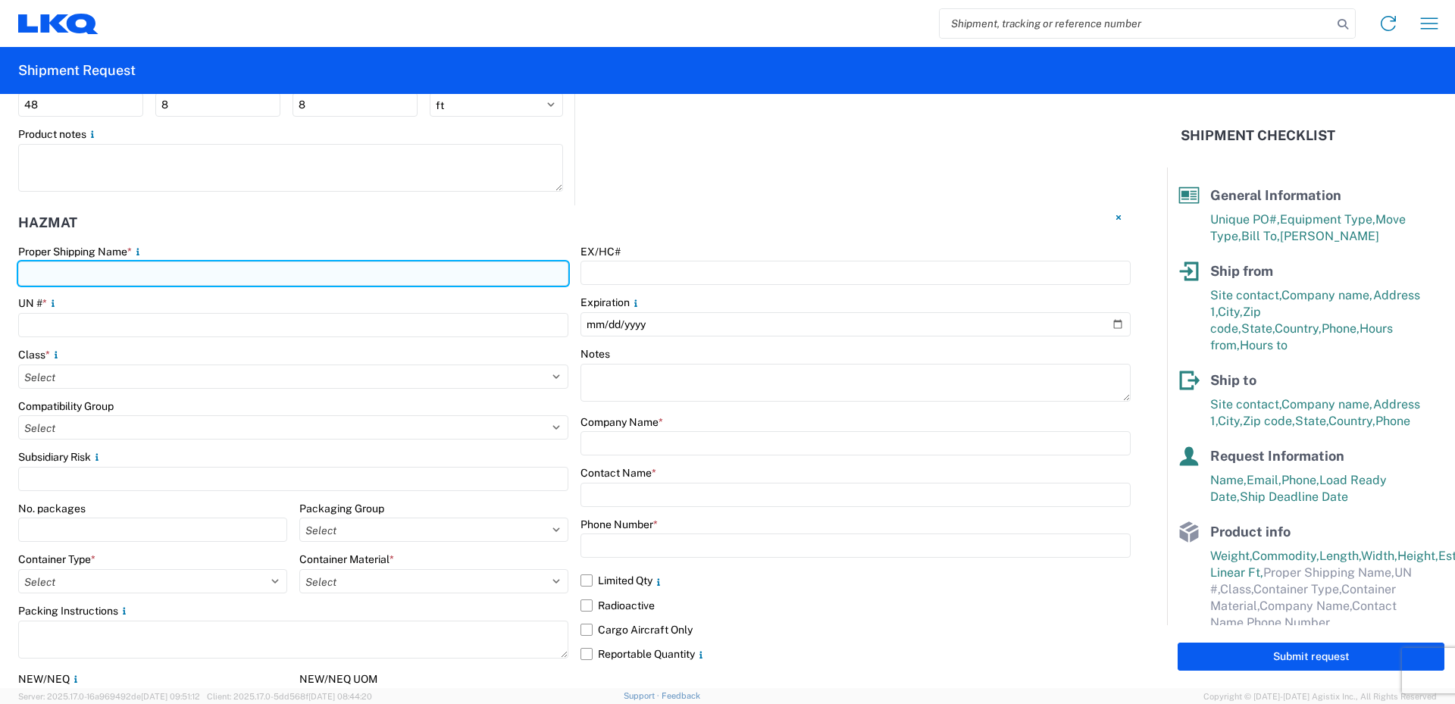
click at [51, 271] on input "text" at bounding box center [293, 273] width 550 height 24
type input "Paint"
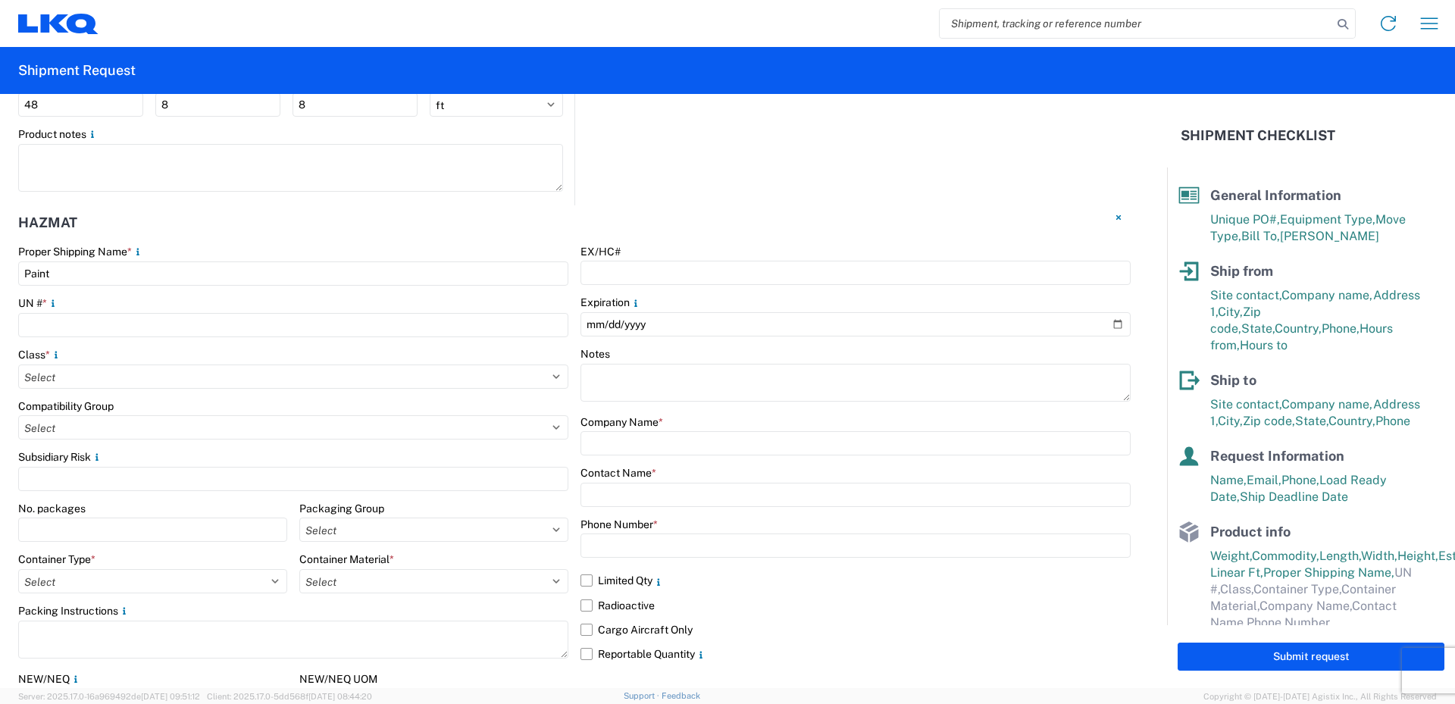
click at [370, 299] on div "UN # *" at bounding box center [293, 303] width 550 height 14
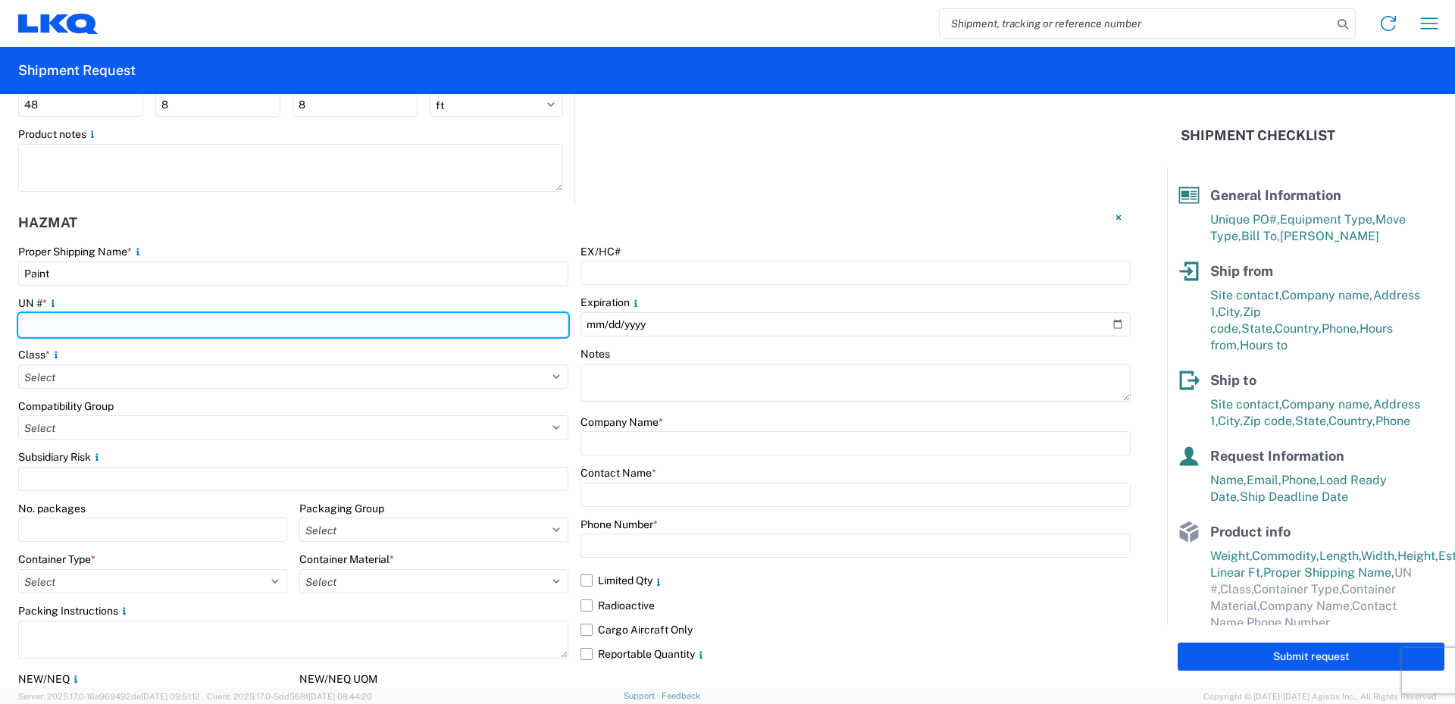
click at [67, 321] on input "number" at bounding box center [293, 325] width 550 height 24
type input "1263"
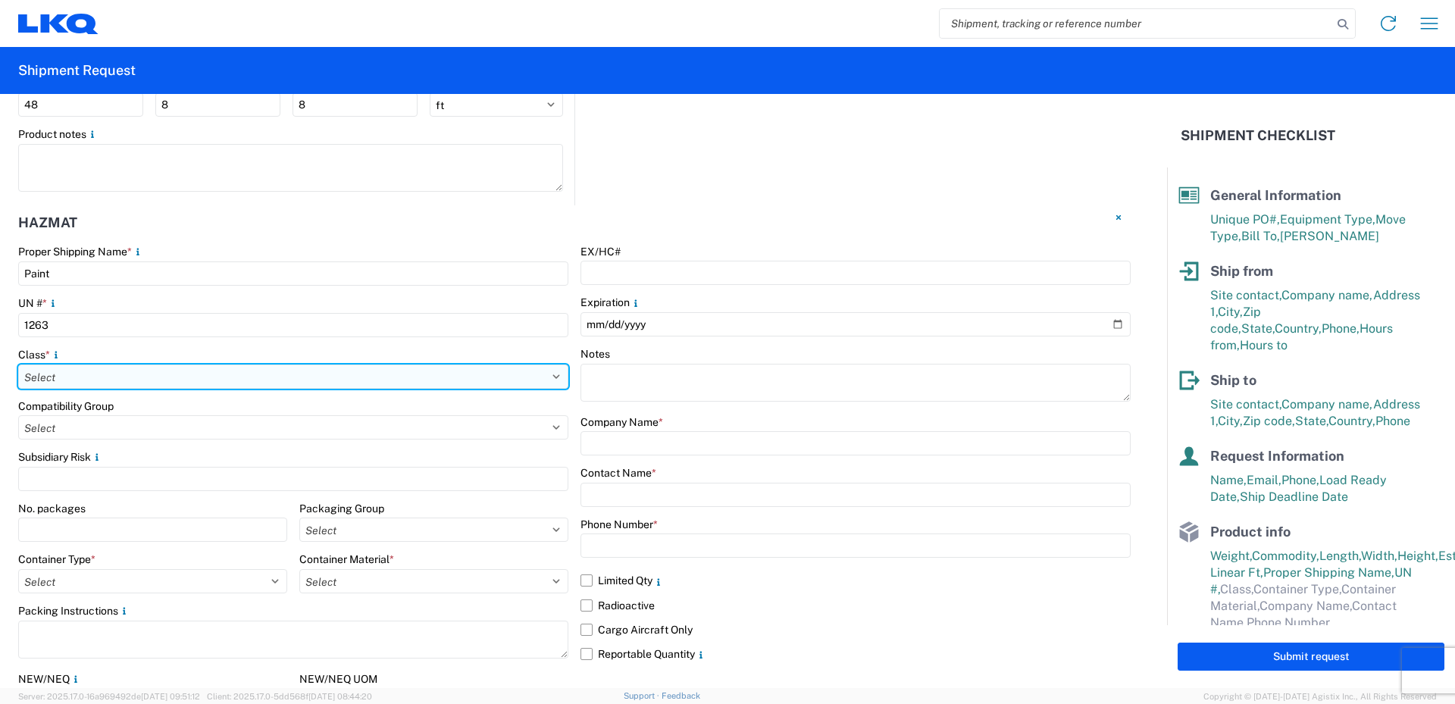
click at [123, 369] on select "Select 1 Explosive 1.1 Explosive 1.2 Explosive 1.3 Explosive 1.4 Explosive 1.5 …" at bounding box center [293, 376] width 550 height 24
select select "3 Flammable Liquid"
click at [18, 364] on select "Select 1 Explosive 1.1 Explosive 1.2 Explosive 1.3 Explosive 1.4 Explosive 1.5 …" at bounding box center [293, 376] width 550 height 24
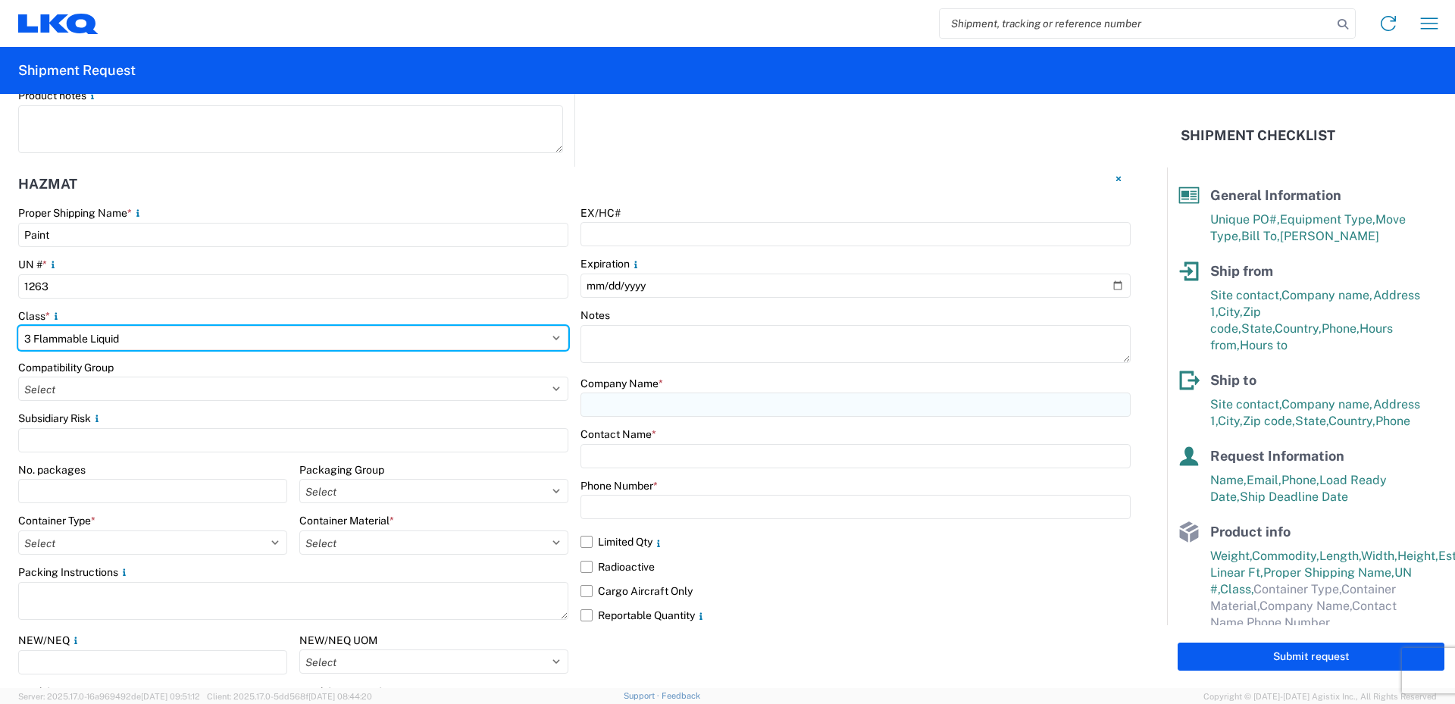
scroll to position [1741, 0]
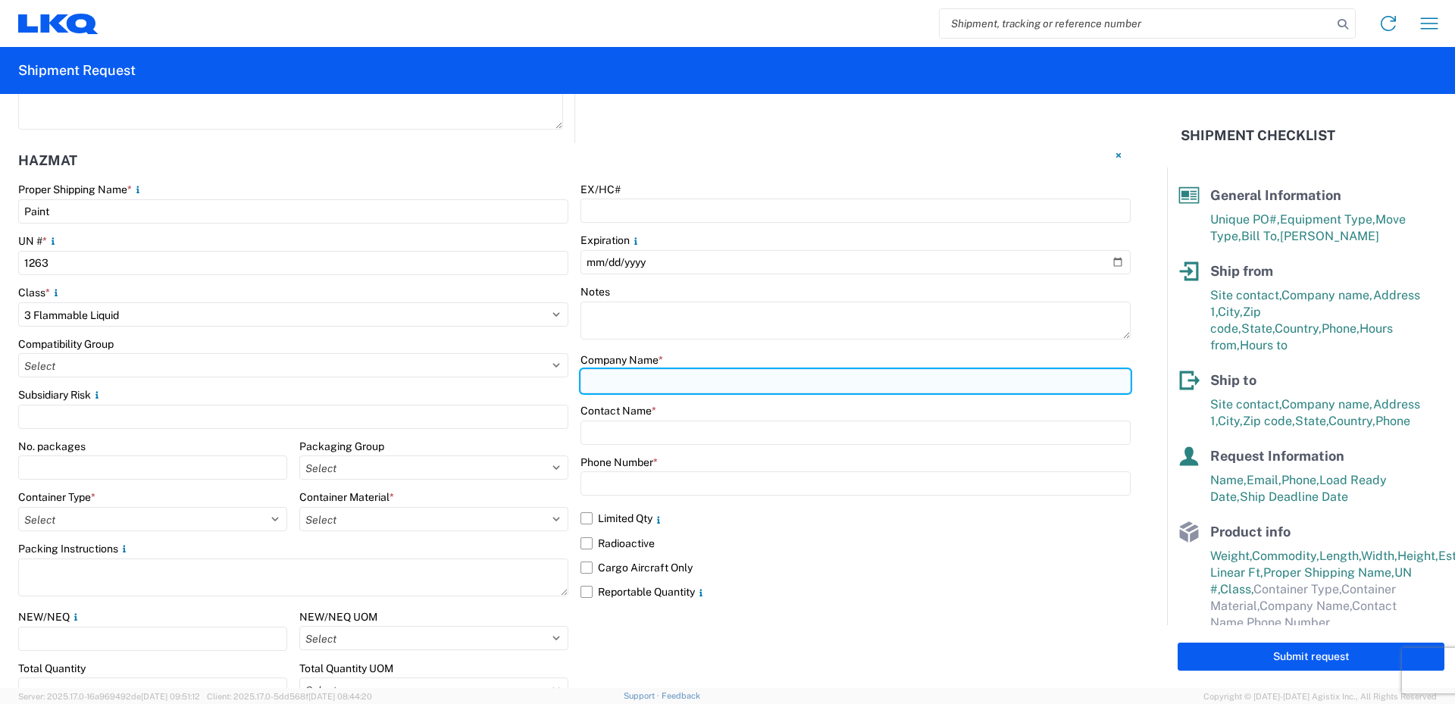
click at [606, 379] on input "text" at bounding box center [855, 381] width 550 height 24
type input "LKQ/FinishMaster"
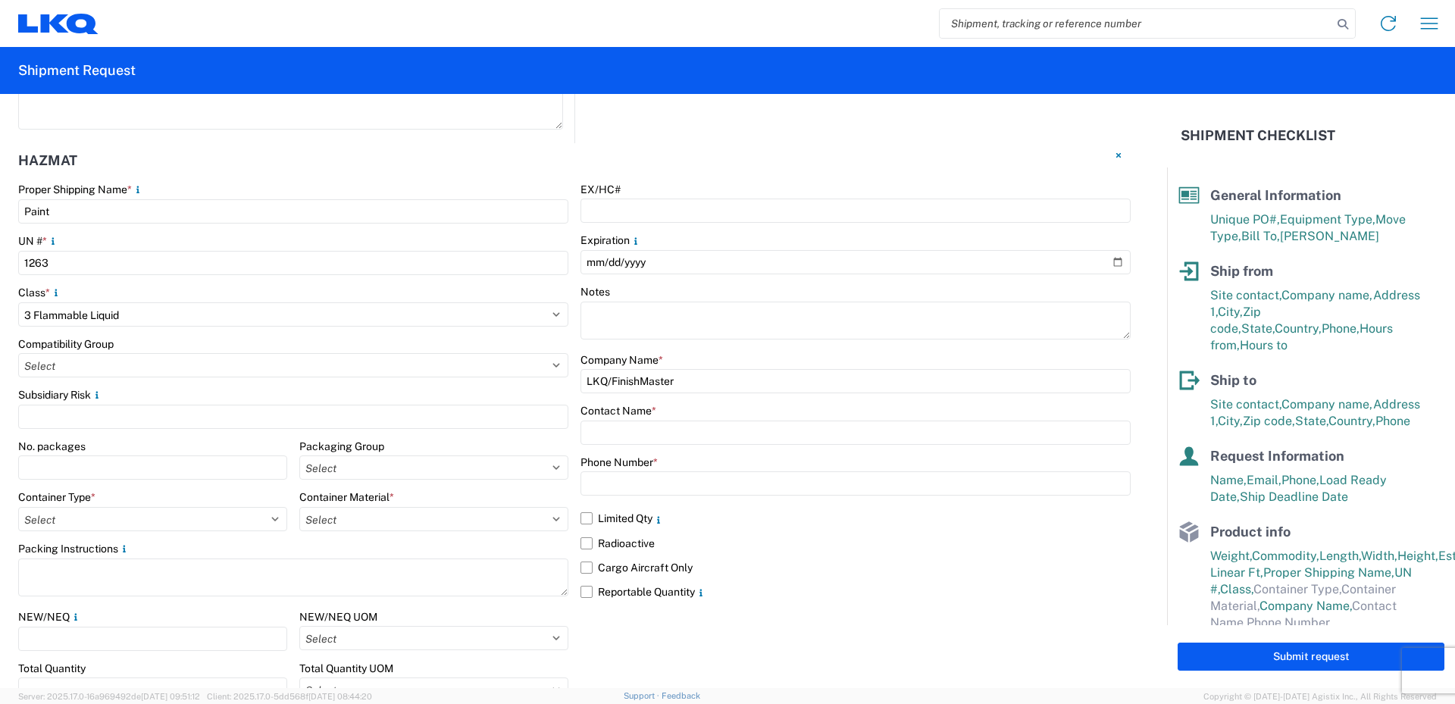
click at [731, 349] on div "EX/HC# Expiration Notes Company Name * LKQ/FinishMaster Contact Name * Phone Nu…" at bounding box center [855, 473] width 550 height 581
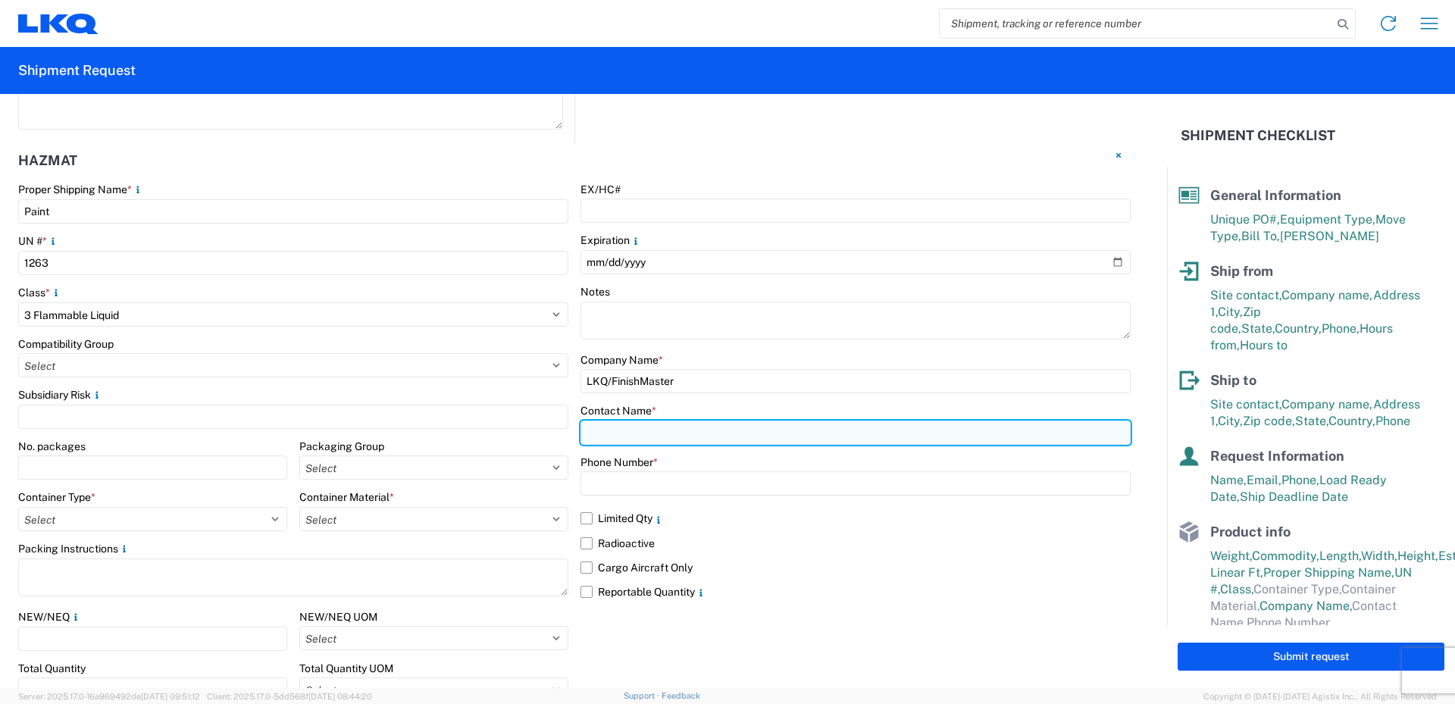
click at [602, 434] on input "text" at bounding box center [855, 433] width 550 height 24
type input "[PERSON_NAME]"
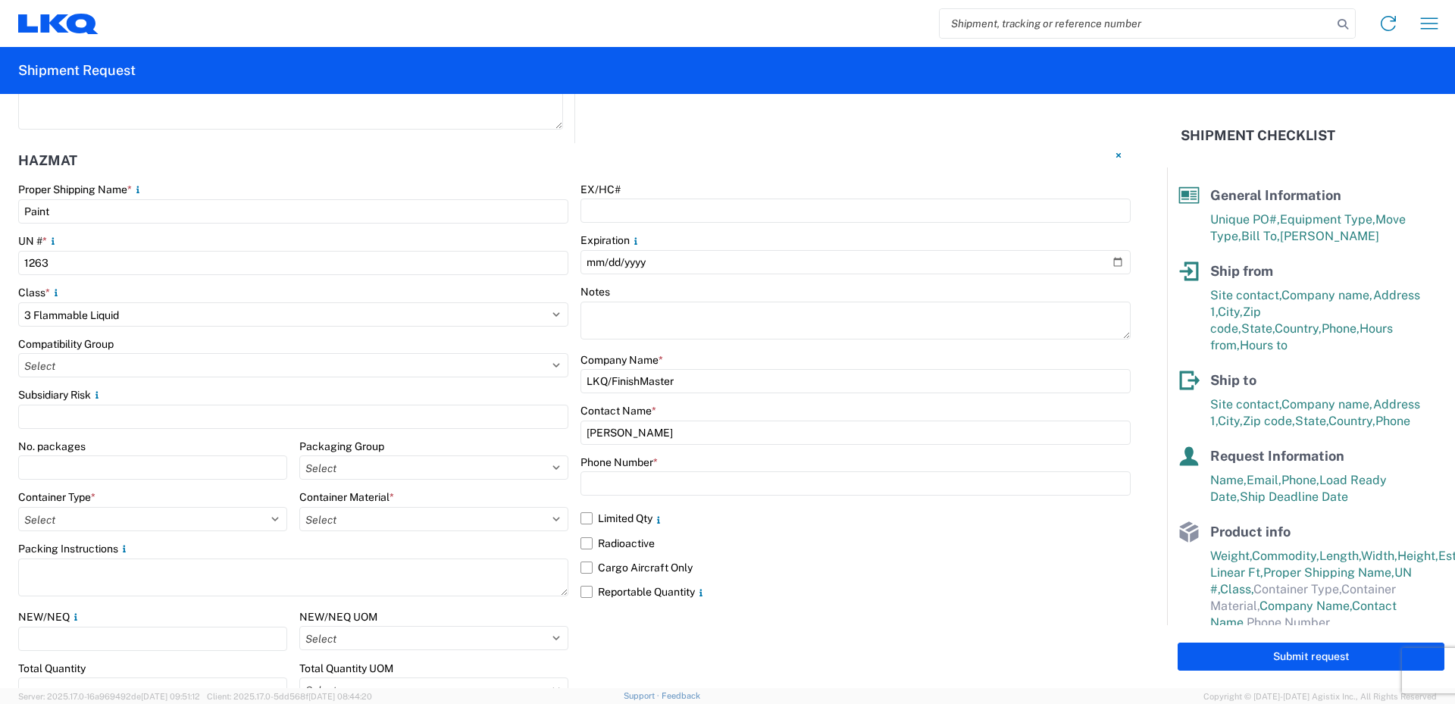
click at [896, 455] on div "Phone Number *" at bounding box center [855, 462] width 550 height 14
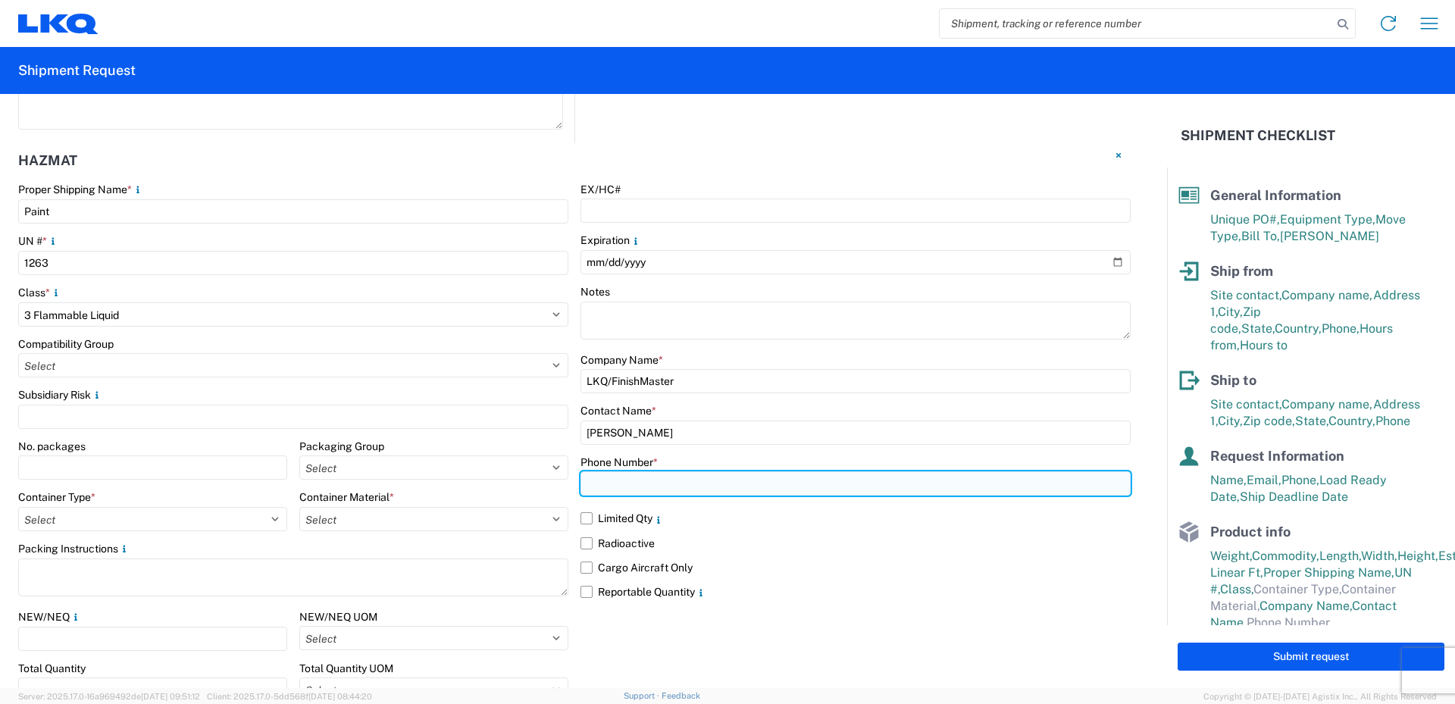
click at [619, 483] on input "text" at bounding box center [855, 483] width 550 height 24
type input "[PHONE_NUMBER]"
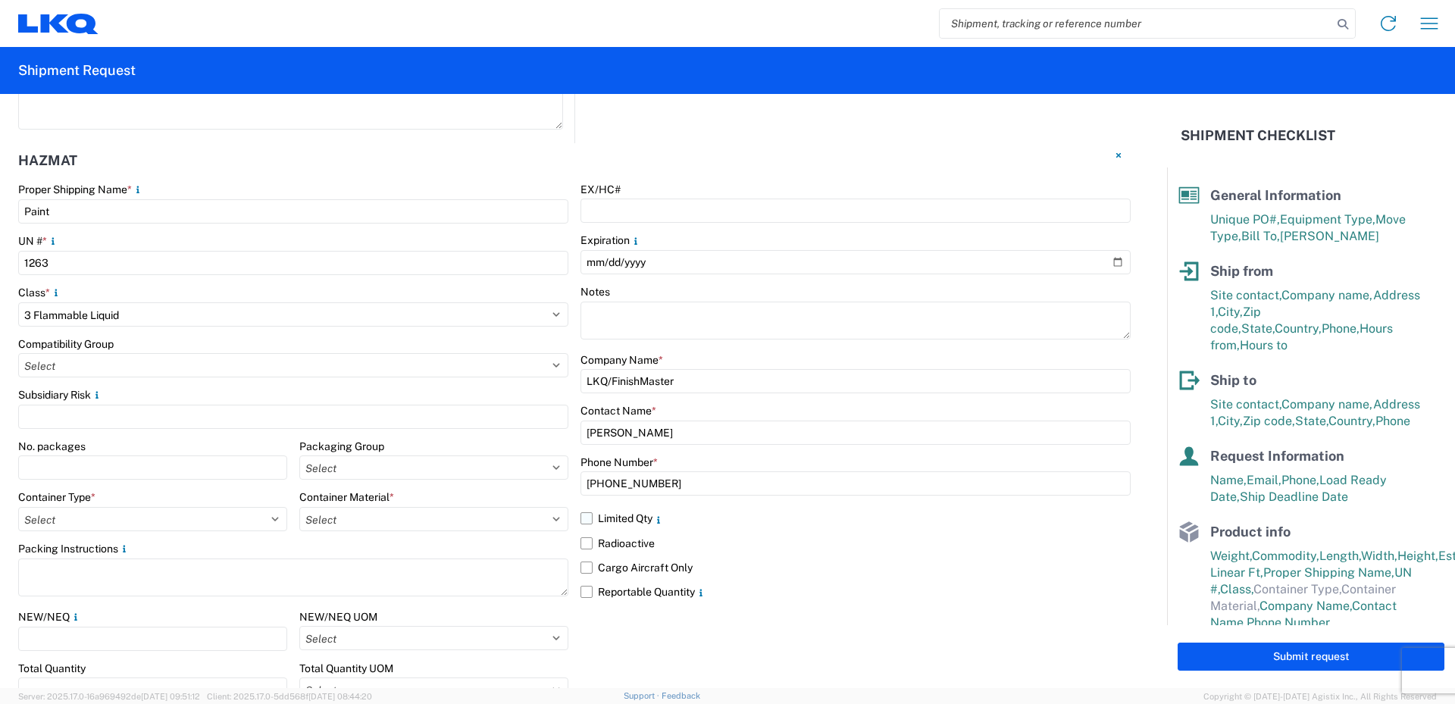
click at [583, 518] on label "Limited Qty" at bounding box center [855, 518] width 550 height 24
click at [0, 0] on input "Limited Qty" at bounding box center [0, 0] width 0 height 0
click at [584, 590] on label "Reportable Quantity" at bounding box center [855, 592] width 550 height 24
click at [0, 0] on input "Reportable Quantity" at bounding box center [0, 0] width 0 height 0
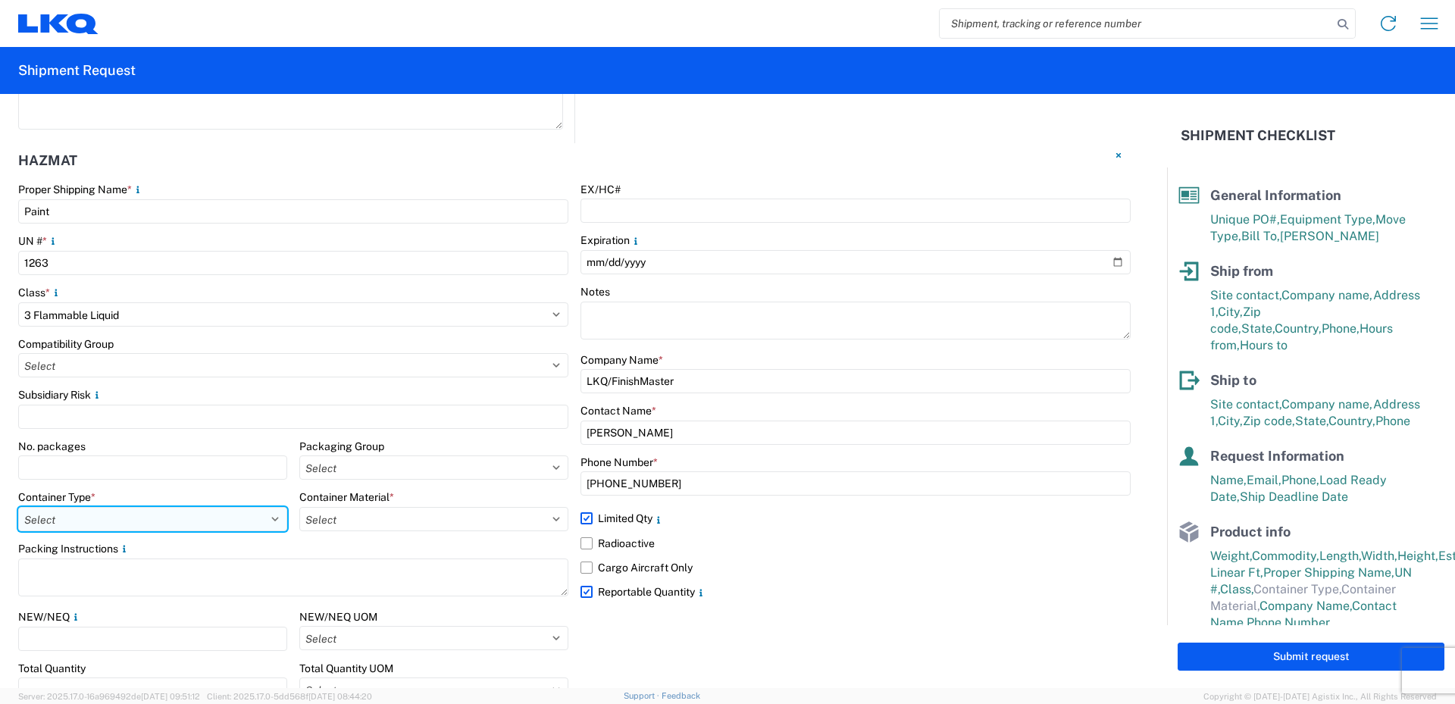
click at [267, 520] on select "Select 5 - Bags 4 - Boxes 6 - Composite Packaging 1 - Drums 3 - Jerricans None …" at bounding box center [152, 519] width 269 height 24
select select "BOXES"
click at [18, 507] on select "Select 5 - Bags 4 - Boxes 6 - Composite Packaging 1 - Drums 3 - Jerricans None …" at bounding box center [152, 519] width 269 height 24
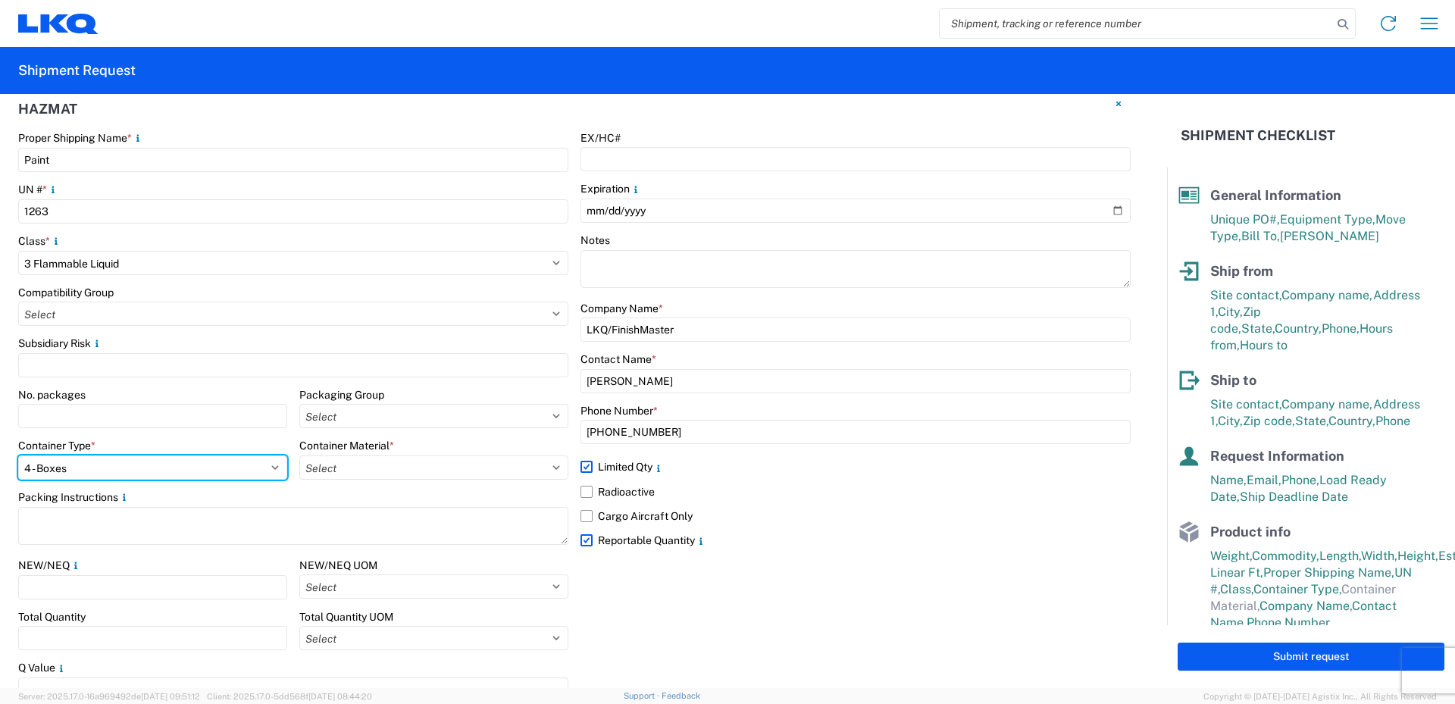
scroll to position [1816, 0]
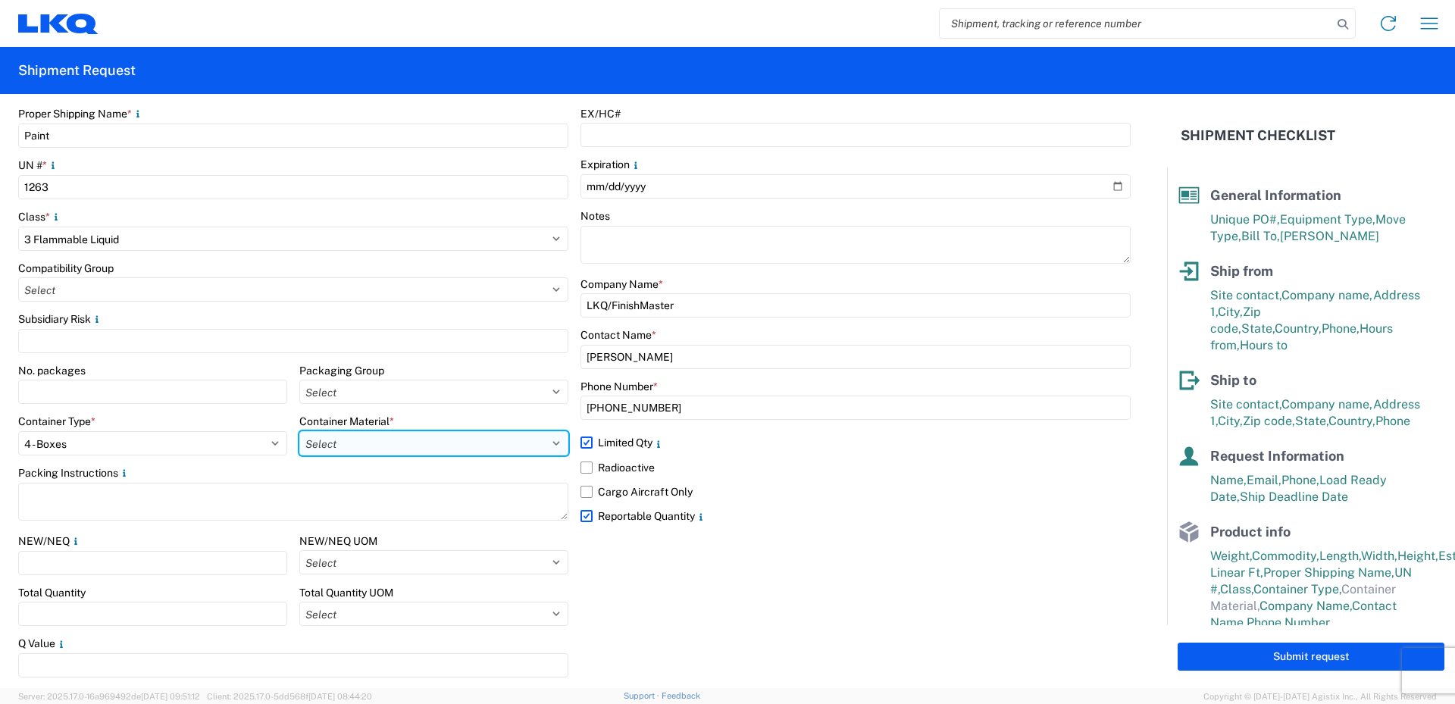
click at [409, 443] on select "Select B - Aluminum G - Fiberboard P - Glass, porcelain or stoneware (not used …" at bounding box center [433, 443] width 269 height 24
select select "PAPER_MULTI"
click at [299, 431] on select "Select B - Aluminum G - Fiberboard P - Glass, porcelain or stoneware (not used …" at bounding box center [433, 443] width 269 height 24
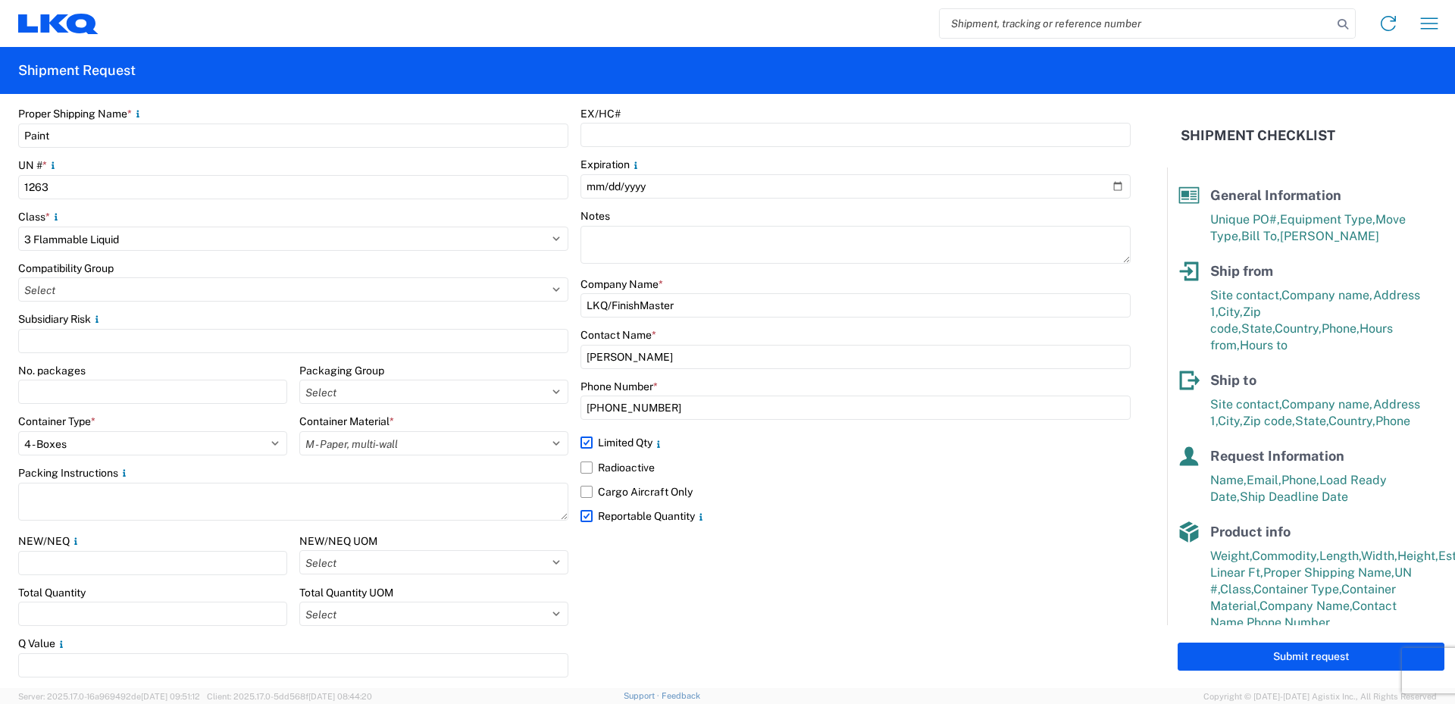
click at [765, 571] on div "EX/HC# Expiration Notes Company Name * LKQ/FinishMaster Contact Name * [PERSON_…" at bounding box center [855, 397] width 550 height 581
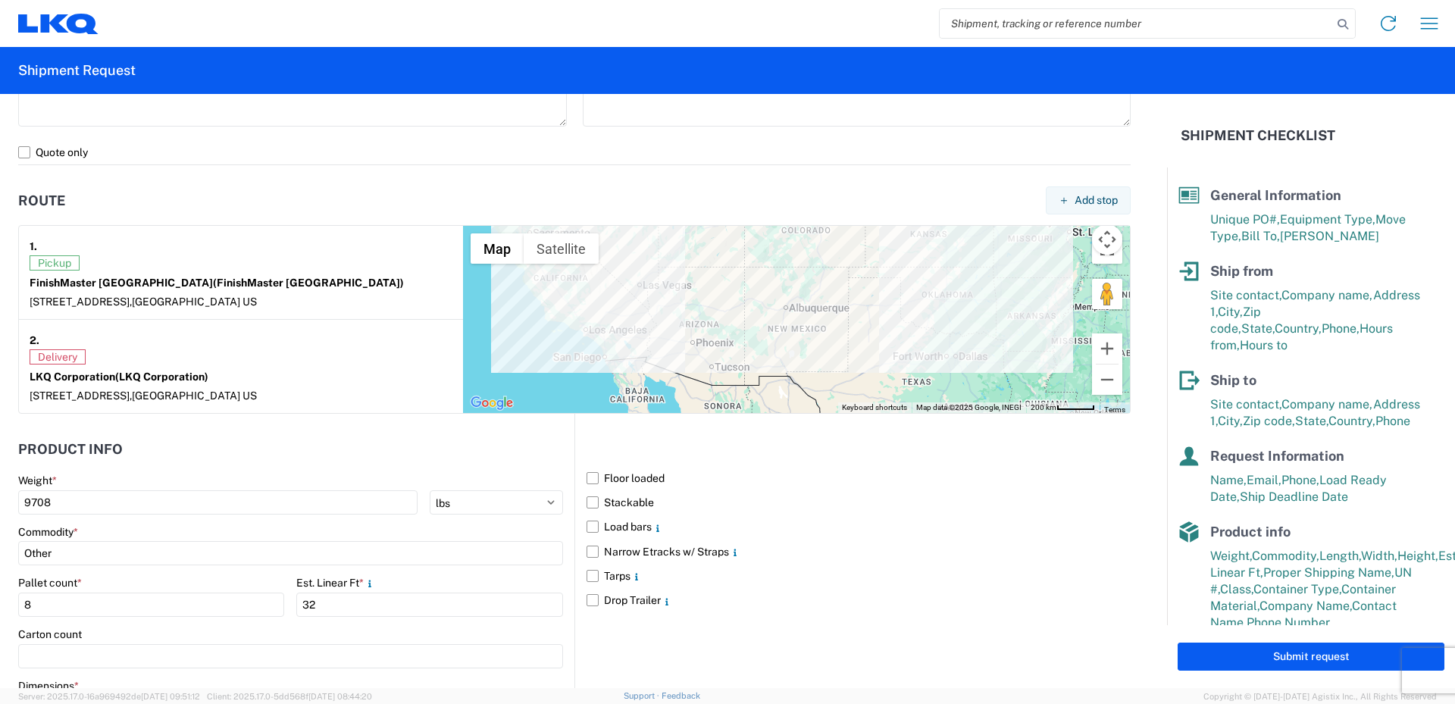
scroll to position [1134, 0]
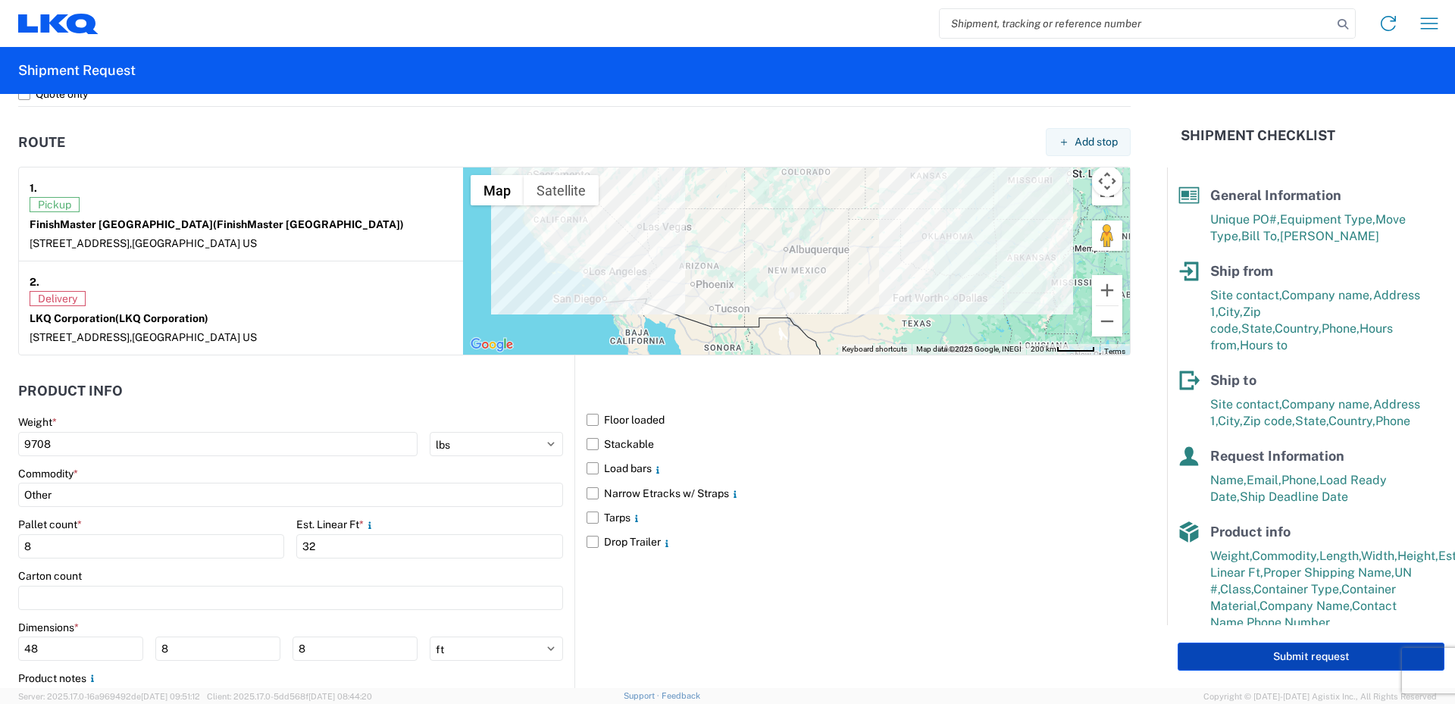
click at [1309, 659] on button "Submit request" at bounding box center [1311, 657] width 267 height 28
select select "[GEOGRAPHIC_DATA]"
select select "US"
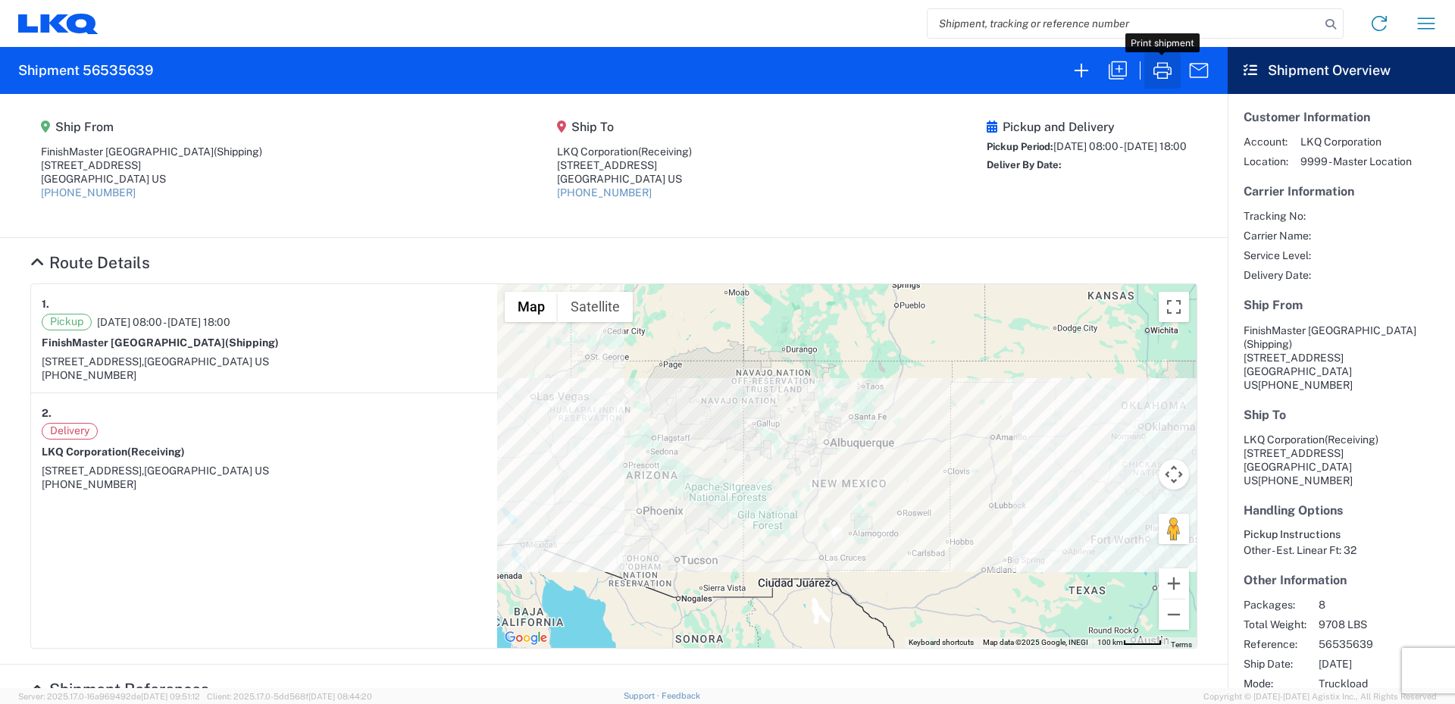
click at [1167, 69] on icon "button" at bounding box center [1162, 70] width 24 height 24
